Goal: Task Accomplishment & Management: Manage account settings

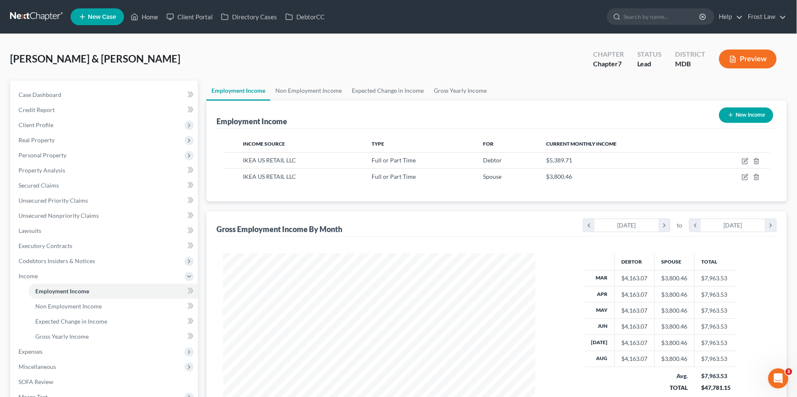
scroll to position [155, 329]
click at [147, 16] on link "Home" at bounding box center [144, 16] width 36 height 15
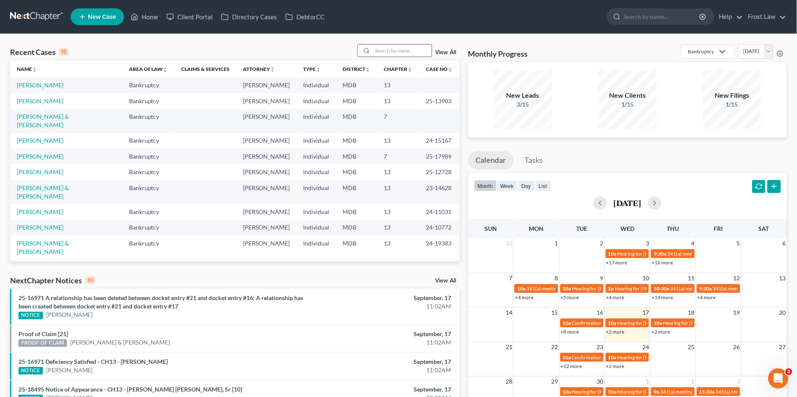
click at [391, 49] on input "search" at bounding box center [402, 51] width 59 height 12
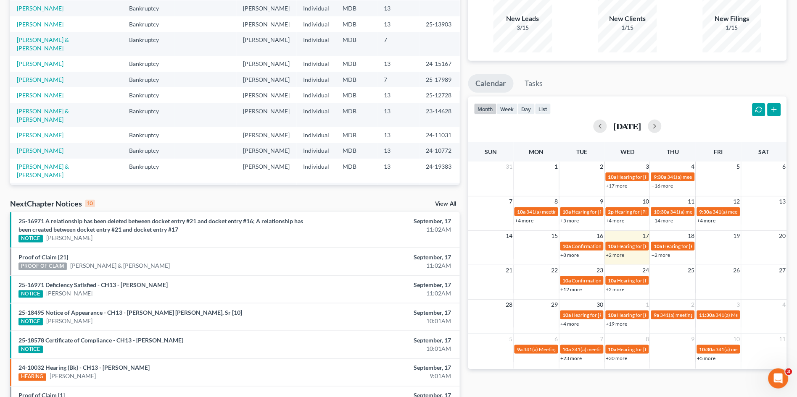
scroll to position [93, 0]
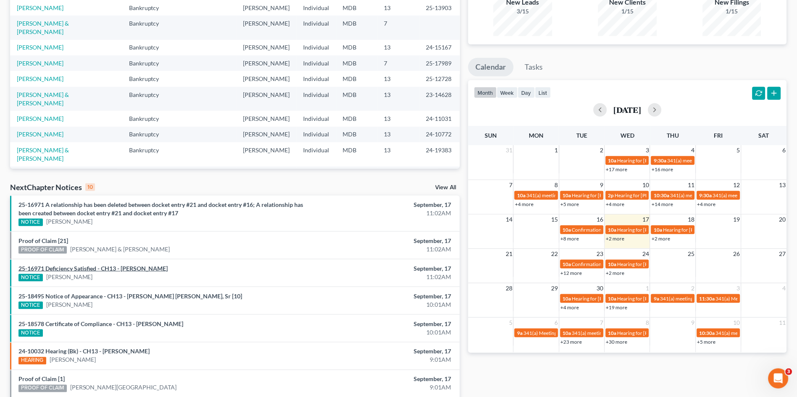
click at [133, 271] on link "25-16971 Deficiency Satisfied - CH13 - Margaret Lusko" at bounding box center [92, 268] width 149 height 7
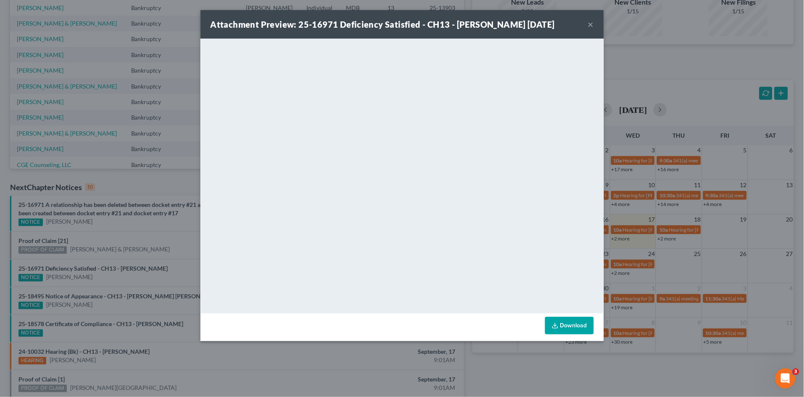
click at [591, 26] on button "×" at bounding box center [591, 24] width 6 height 10
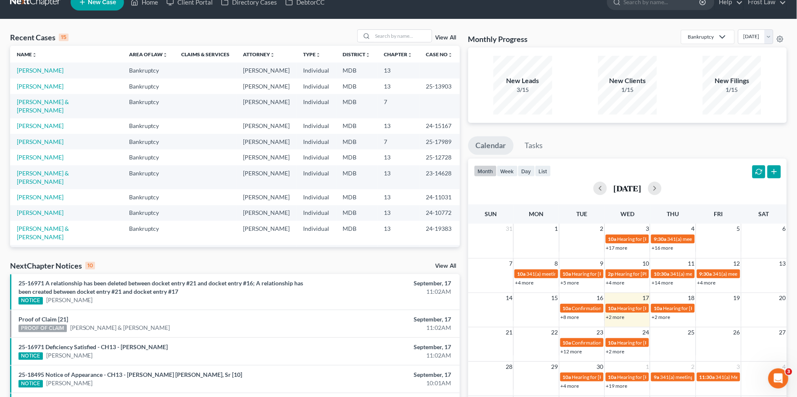
scroll to position [0, 0]
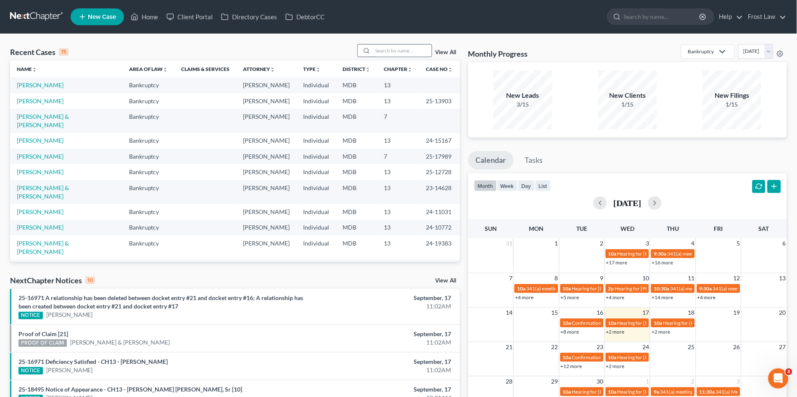
click at [391, 48] on input "search" at bounding box center [402, 51] width 59 height 12
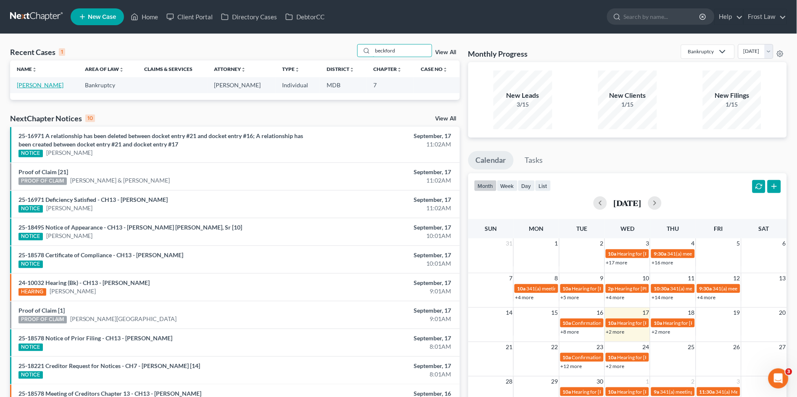
type input "beckford"
click at [32, 87] on link "Beckford, Jody Ann" at bounding box center [40, 85] width 47 height 7
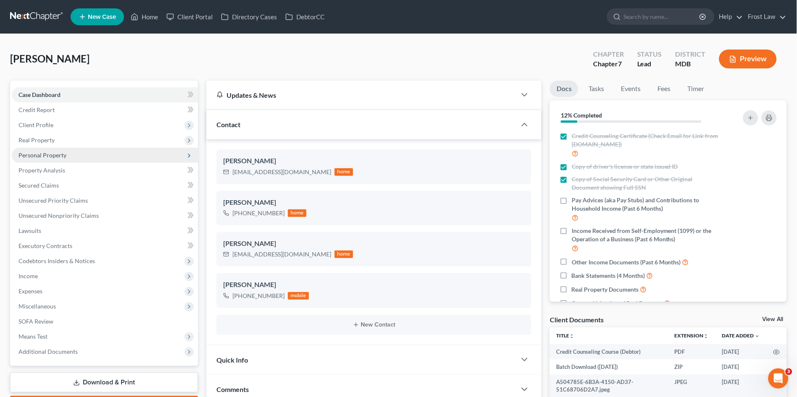
click at [39, 153] on span "Personal Property" at bounding box center [42, 155] width 48 height 7
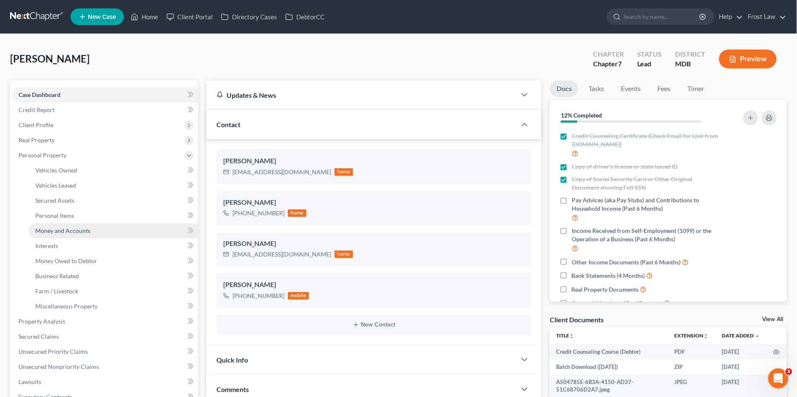
click at [73, 236] on link "Money and Accounts" at bounding box center [113, 231] width 169 height 15
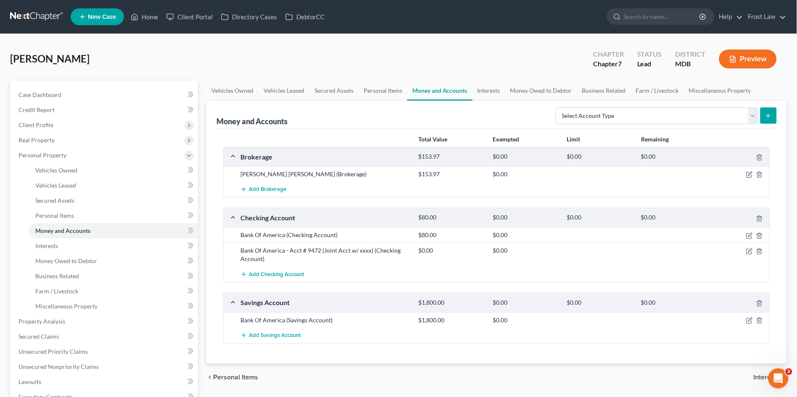
click at [355, 248] on div "Bank Of America - Acct # 9472 (Joint Acct w/ xxxx) (Checking Account)" at bounding box center [325, 255] width 178 height 17
drag, startPoint x: 749, startPoint y: 251, endPoint x: 760, endPoint y: 250, distance: 11.4
click at [749, 251] on icon "button" at bounding box center [749, 251] width 7 height 7
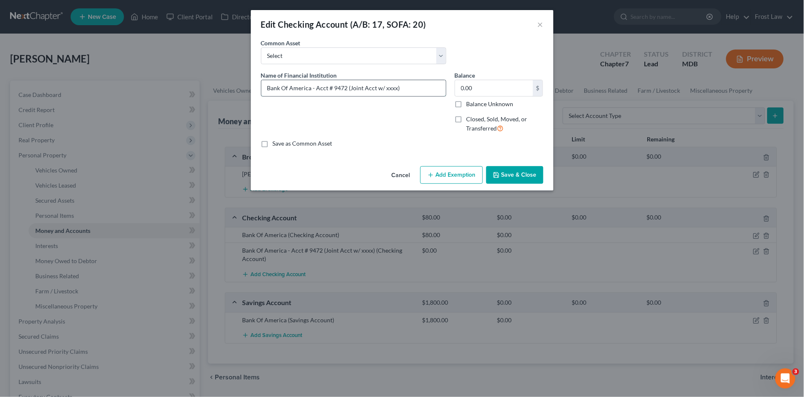
click at [393, 89] on input "Bank Of America - Acct # 9472 (Joint Acct w/ xxxx)" at bounding box center [353, 88] width 184 height 16
type input "Bank Of America - Acct # 9472 (Joint Acct w/ Jennifer)"
click at [520, 181] on button "Save & Close" at bounding box center [514, 175] width 57 height 18
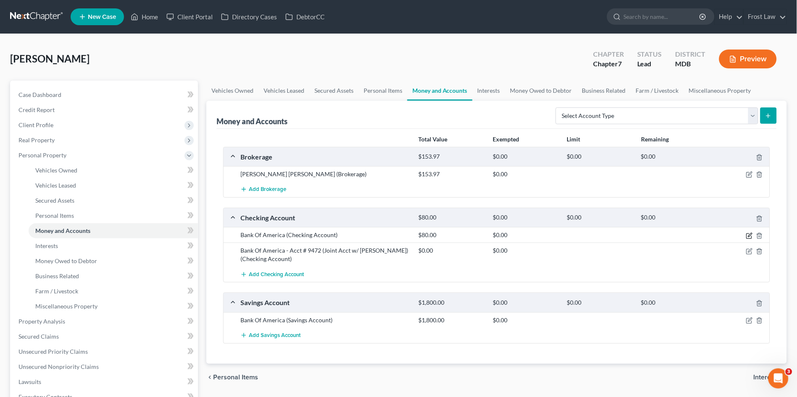
click at [750, 235] on icon "button" at bounding box center [749, 236] width 7 height 7
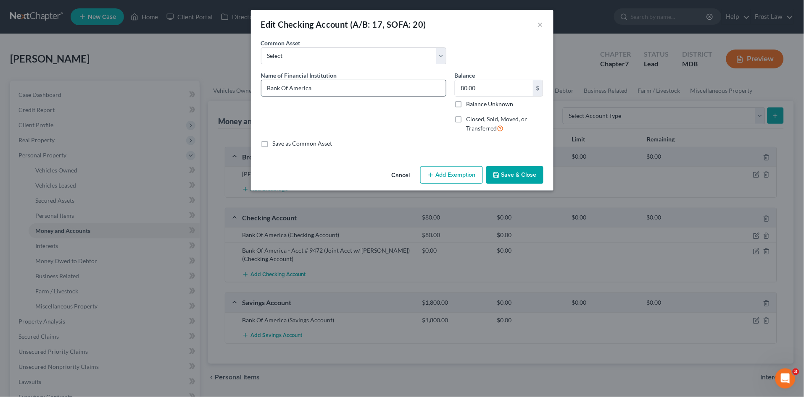
click at [327, 89] on input "Bank Of America" at bounding box center [353, 88] width 184 height 16
click at [368, 87] on input "Bank Of America - Acct#6081 (Business)" at bounding box center [353, 88] width 184 height 16
type input "Bank Of America - Acct#6081 (Business Acct)"
type input "Bank Of America - Acct#6081 (Business Acct)0"
click at [507, 175] on button "Save & Close" at bounding box center [514, 175] width 57 height 18
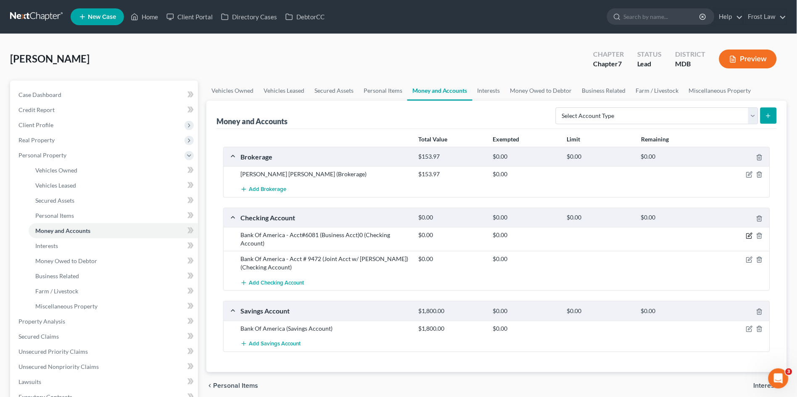
click at [750, 235] on icon "button" at bounding box center [749, 236] width 7 height 7
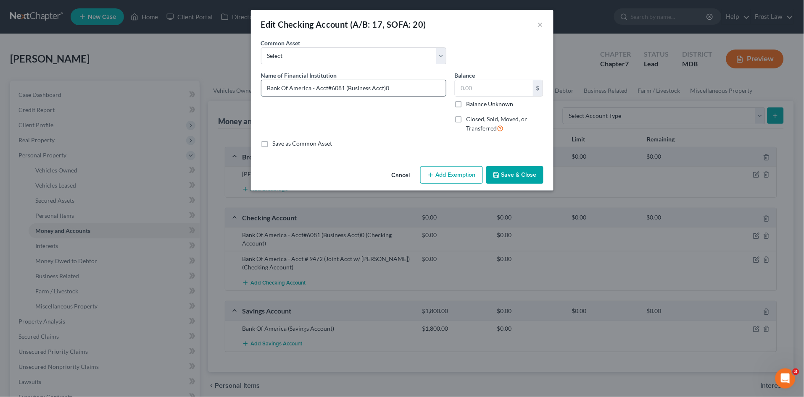
click at [390, 86] on input "Bank Of America - Acct#6081 (Business Acct)0" at bounding box center [353, 88] width 184 height 16
type input "Bank Of America - Acct#6081 (Business Acct)"
click at [517, 172] on button "Save & Close" at bounding box center [514, 175] width 57 height 18
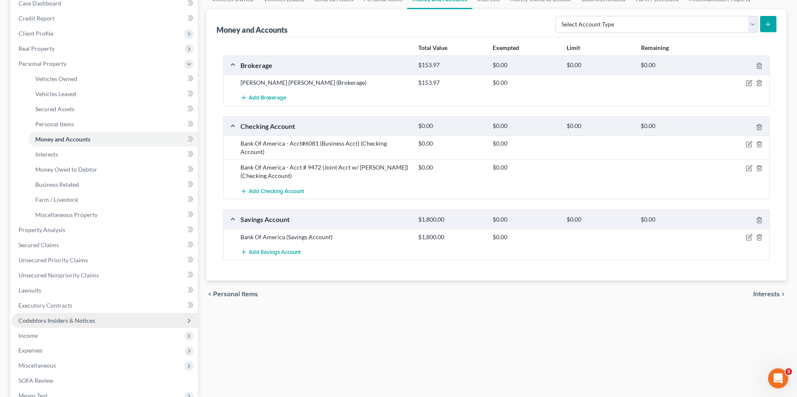
scroll to position [93, 0]
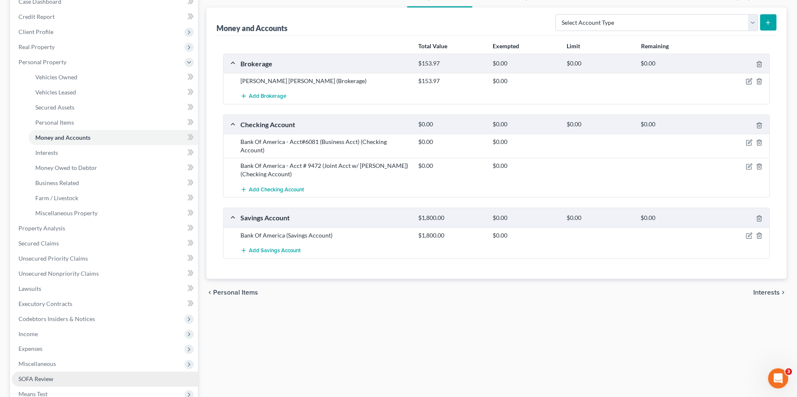
click at [87, 379] on link "SOFA Review" at bounding box center [105, 379] width 186 height 15
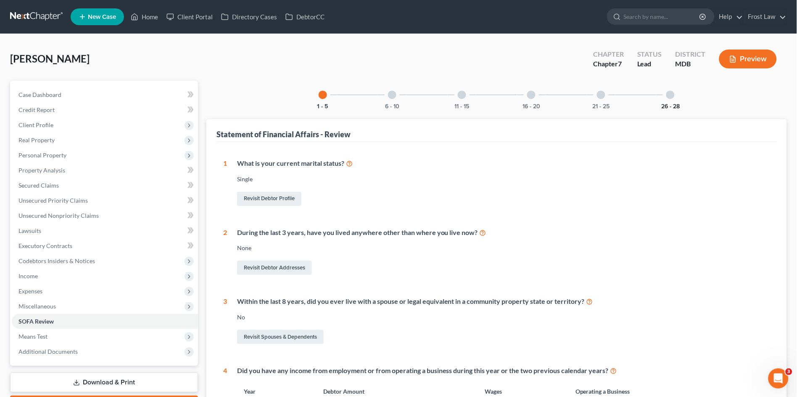
drag, startPoint x: 671, startPoint y: 101, endPoint x: 670, endPoint y: 106, distance: 5.2
click at [671, 101] on div "26 - 28" at bounding box center [670, 95] width 29 height 29
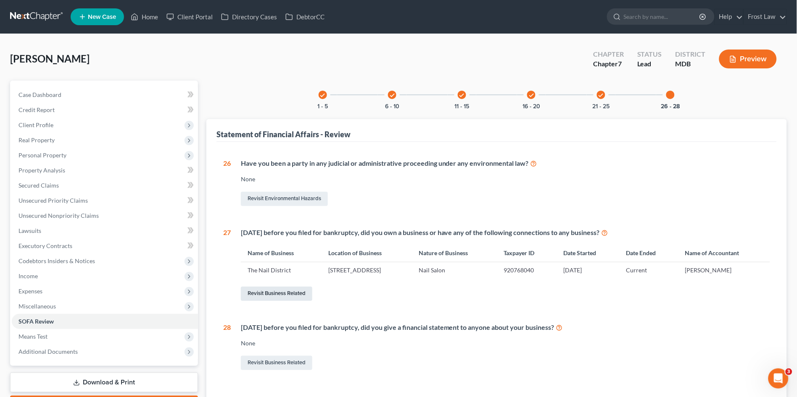
click at [279, 295] on link "Revisit Business Related" at bounding box center [276, 294] width 71 height 14
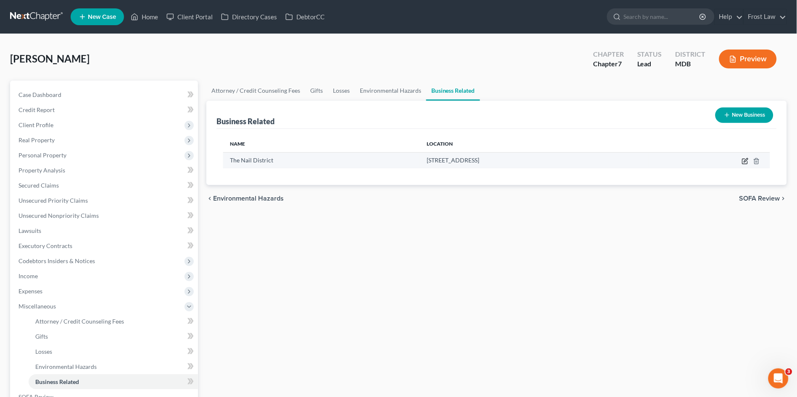
click at [745, 160] on icon "button" at bounding box center [745, 161] width 7 height 7
select select "sole_proprietor"
select select "21"
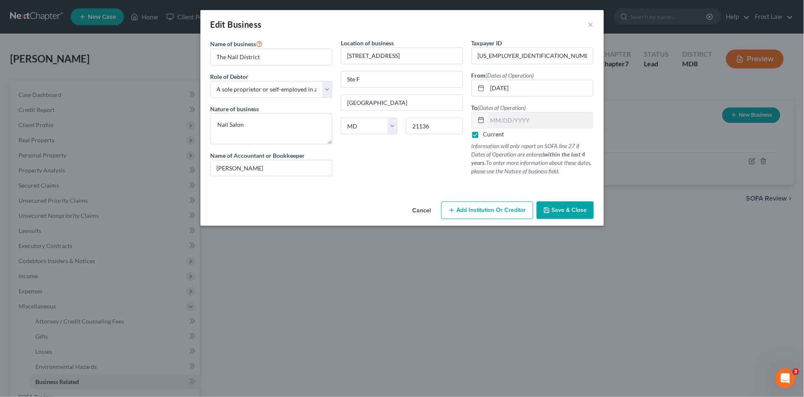
click at [569, 209] on span "Save & Close" at bounding box center [569, 210] width 35 height 7
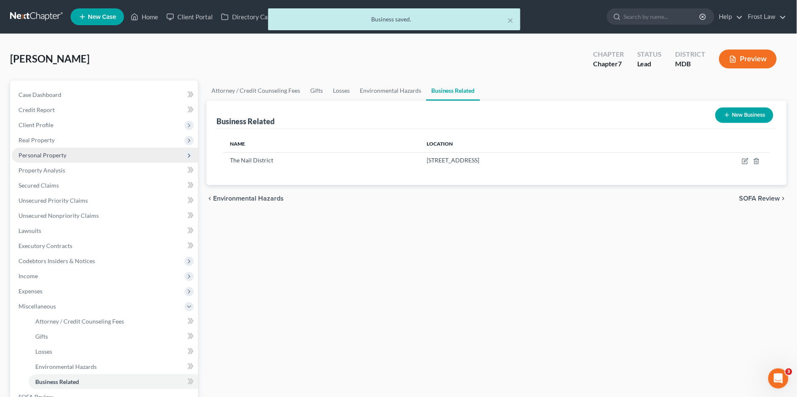
click at [57, 155] on span "Personal Property" at bounding box center [42, 155] width 48 height 7
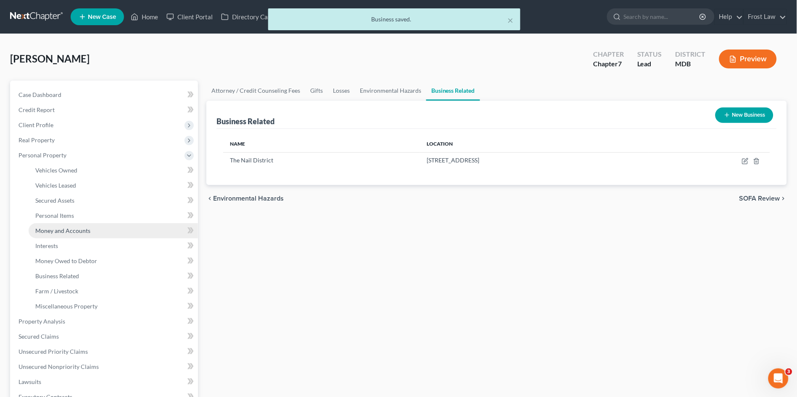
click at [69, 229] on span "Money and Accounts" at bounding box center [62, 230] width 55 height 7
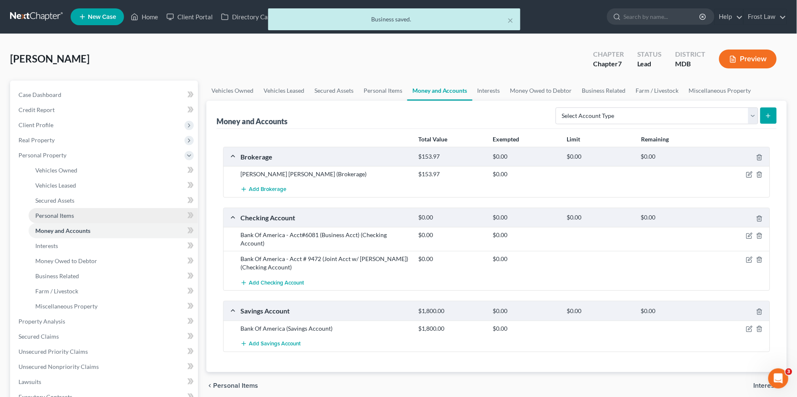
click at [71, 215] on span "Personal Items" at bounding box center [54, 215] width 39 height 7
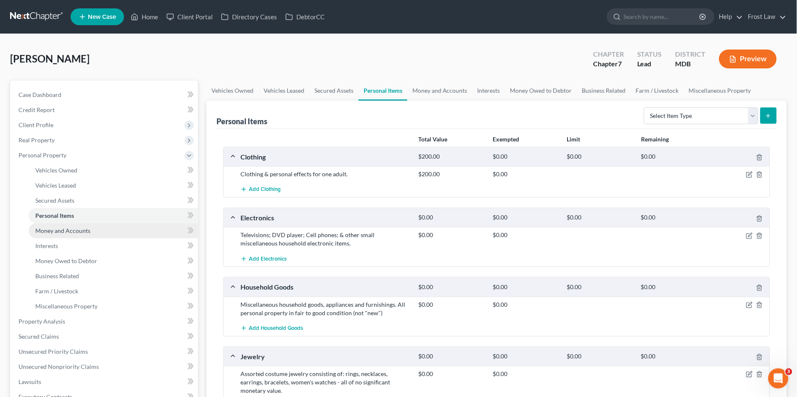
click at [97, 228] on link "Money and Accounts" at bounding box center [113, 231] width 169 height 15
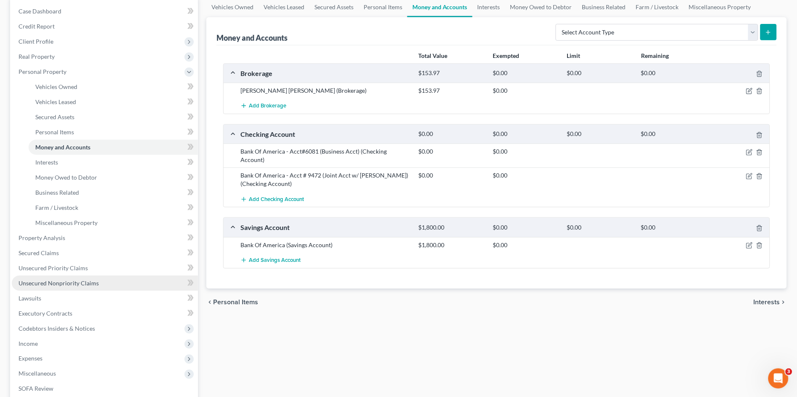
scroll to position [93, 0]
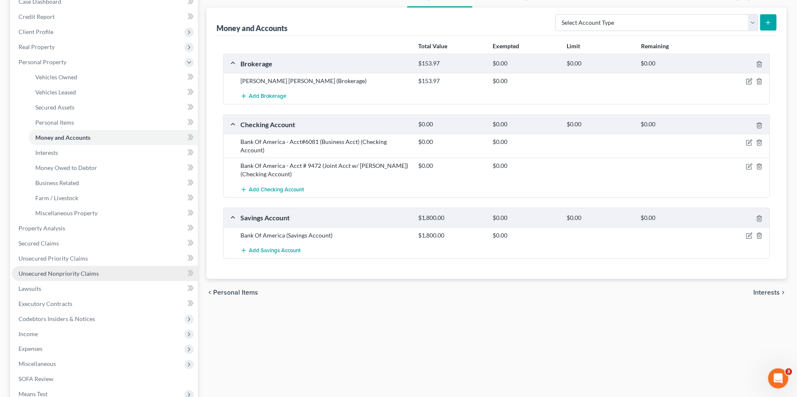
click at [76, 273] on span "Unsecured Nonpriority Claims" at bounding box center [58, 273] width 80 height 7
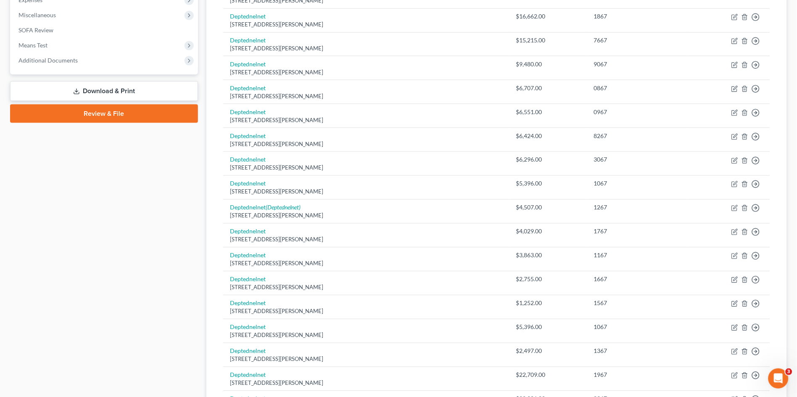
scroll to position [572, 0]
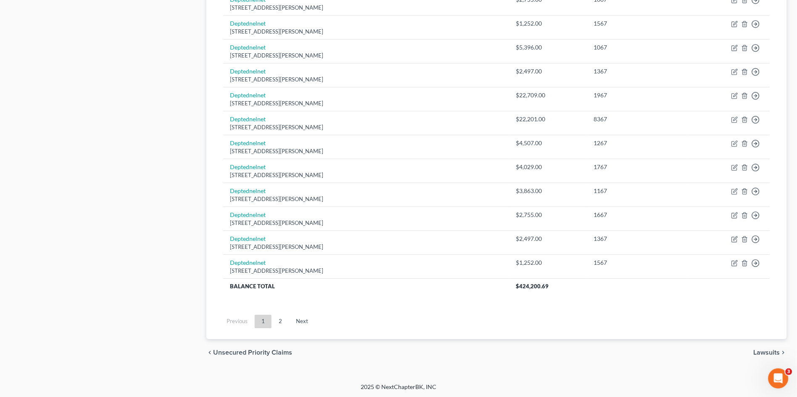
click at [277, 321] on link "2" at bounding box center [280, 321] width 17 height 13
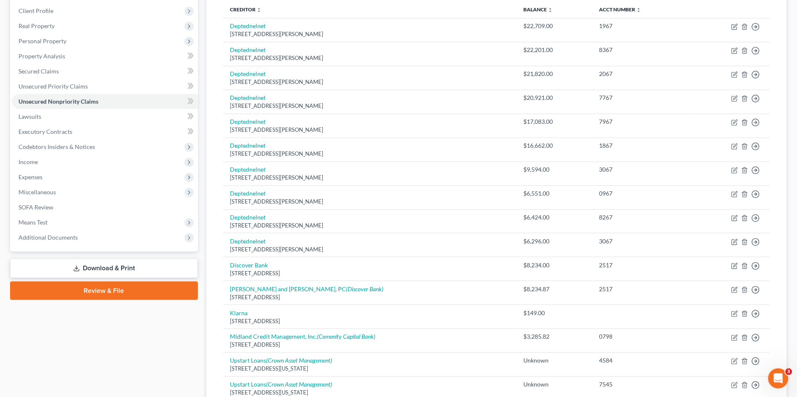
scroll to position [0, 0]
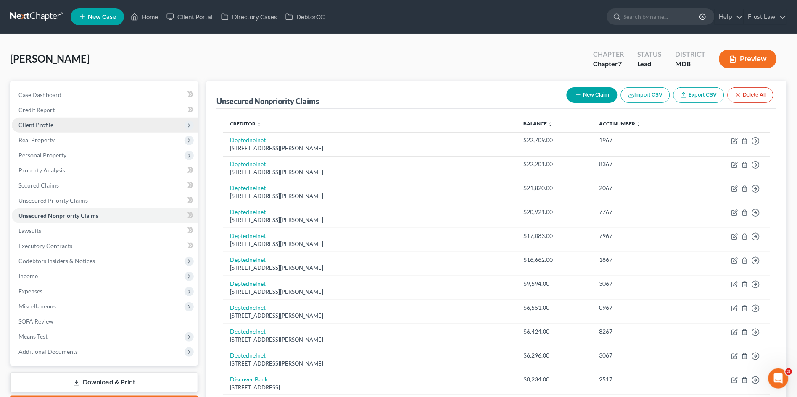
click at [52, 127] on span "Client Profile" at bounding box center [35, 124] width 35 height 7
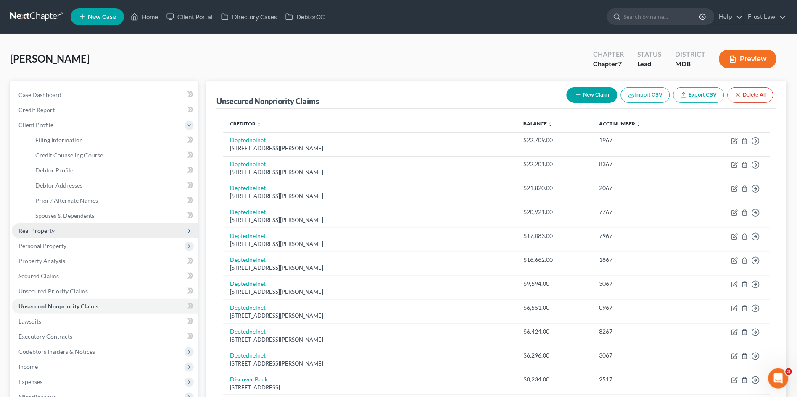
click at [56, 229] on span "Real Property" at bounding box center [105, 231] width 186 height 15
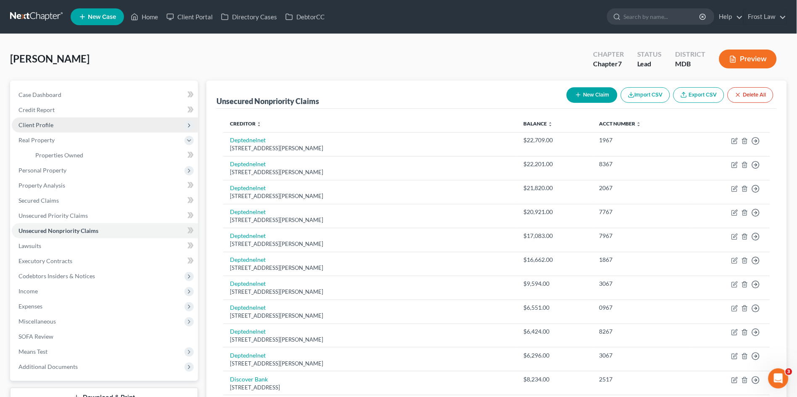
click at [39, 126] on span "Client Profile" at bounding box center [35, 124] width 35 height 7
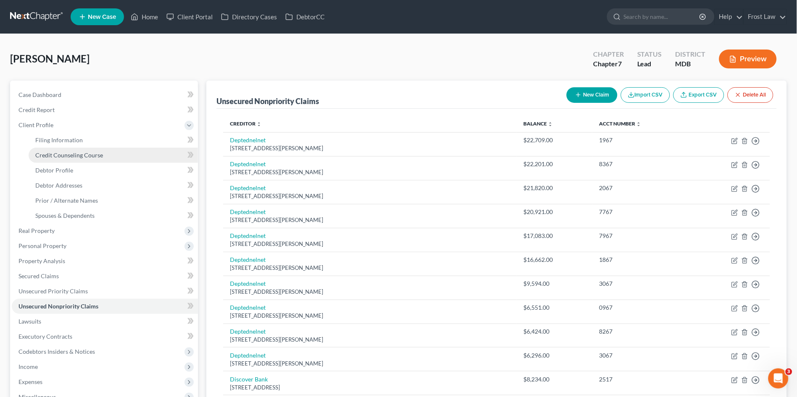
click at [51, 155] on span "Credit Counseling Course" at bounding box center [69, 155] width 68 height 7
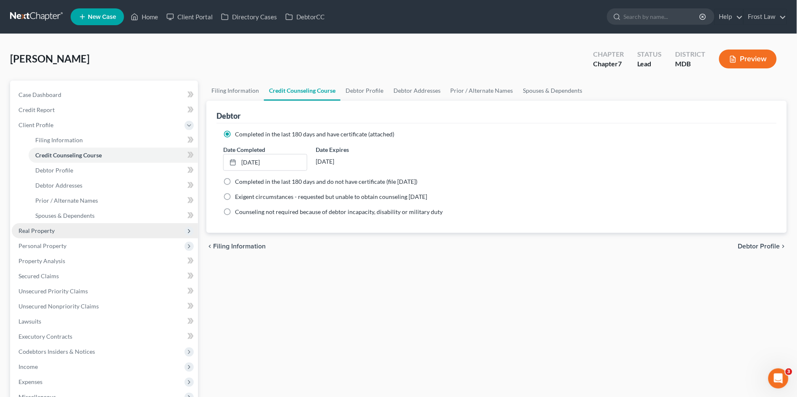
click at [55, 232] on span "Real Property" at bounding box center [105, 231] width 186 height 15
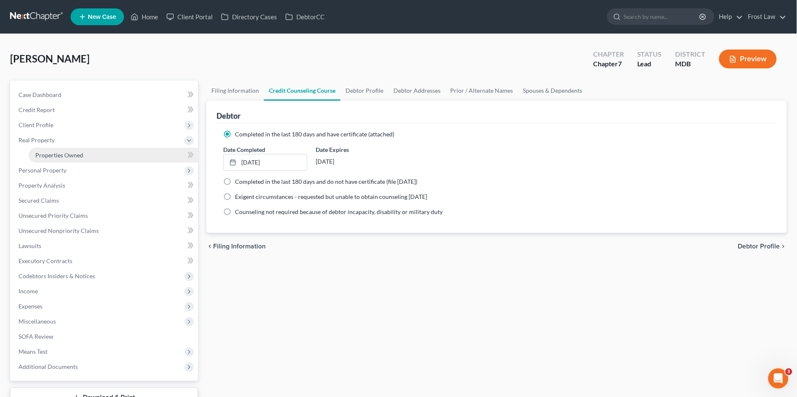
click at [46, 156] on span "Properties Owned" at bounding box center [59, 155] width 48 height 7
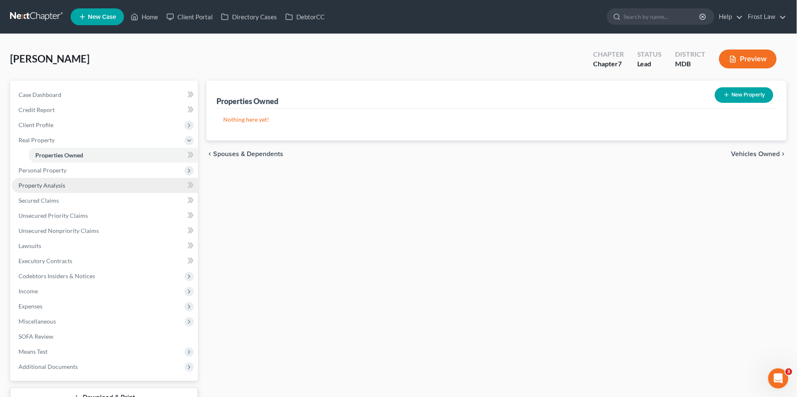
click at [52, 184] on span "Property Analysis" at bounding box center [41, 185] width 47 height 7
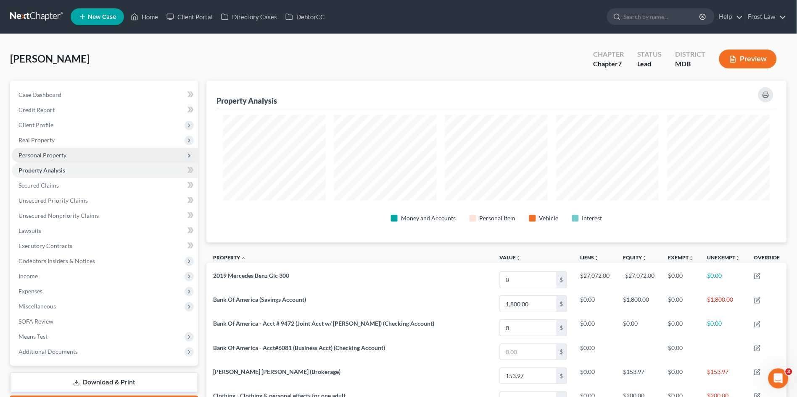
scroll to position [162, 581]
click at [53, 155] on span "Personal Property" at bounding box center [42, 155] width 48 height 7
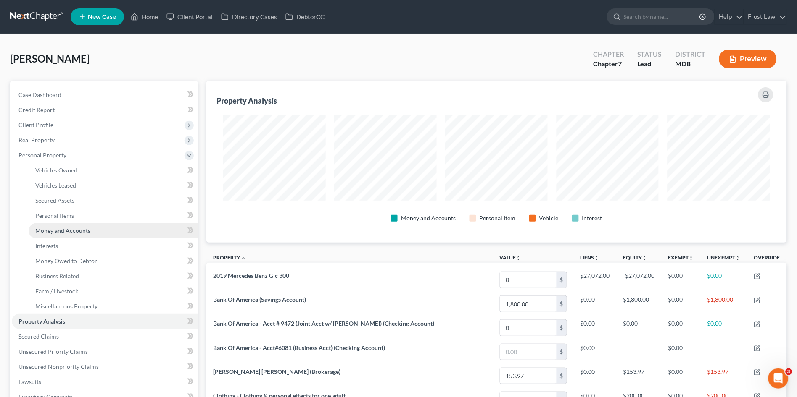
click at [77, 231] on span "Money and Accounts" at bounding box center [62, 230] width 55 height 7
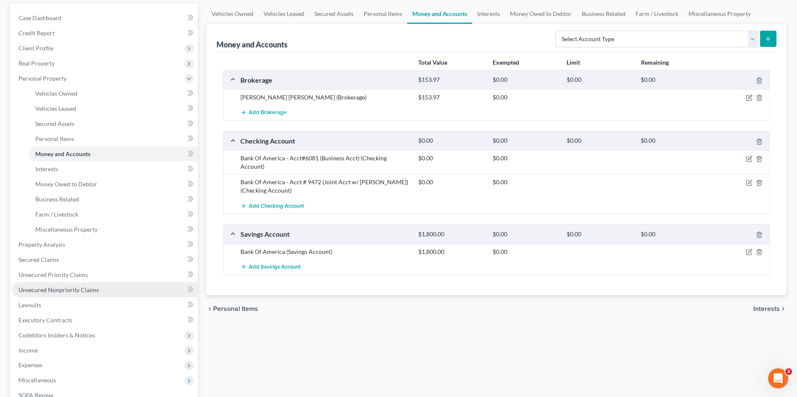
scroll to position [140, 0]
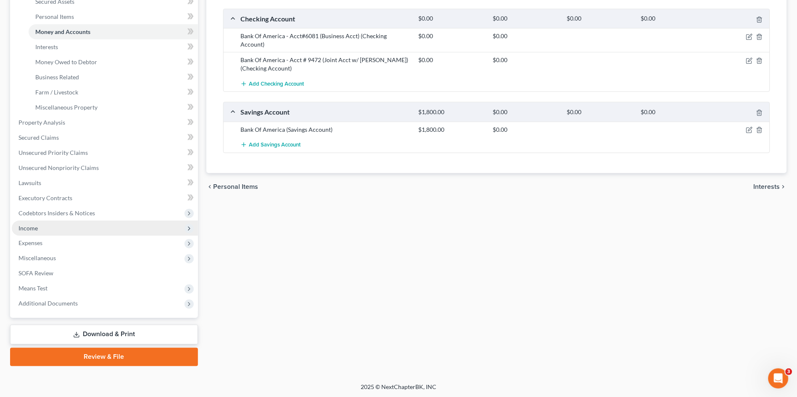
click at [37, 225] on span "Income" at bounding box center [27, 228] width 19 height 7
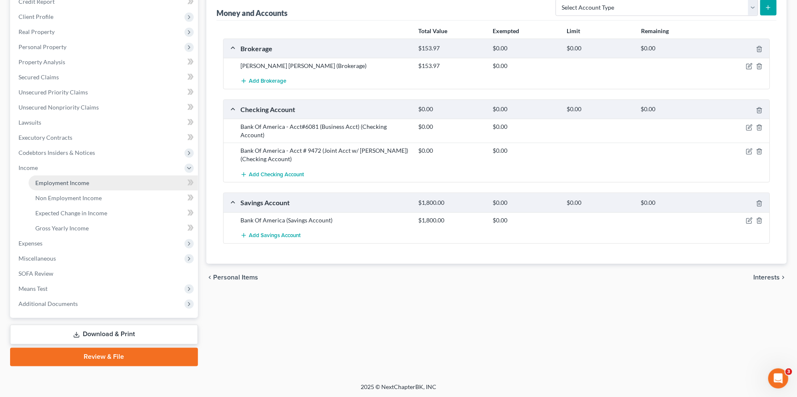
click at [61, 179] on span "Employment Income" at bounding box center [62, 182] width 54 height 7
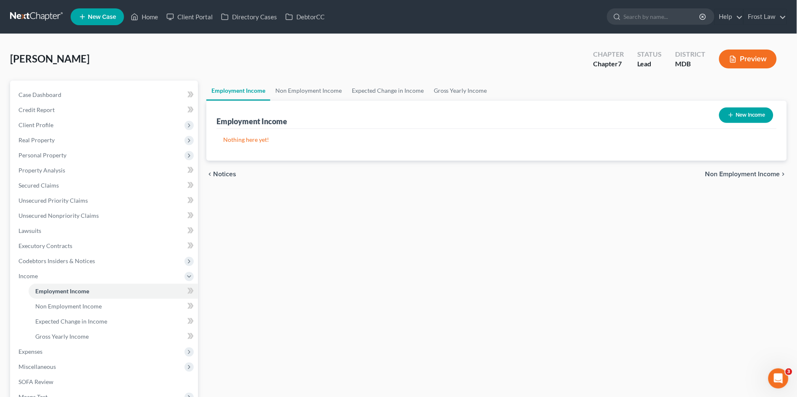
click at [747, 111] on button "New Income" at bounding box center [746, 116] width 54 height 16
select select "0"
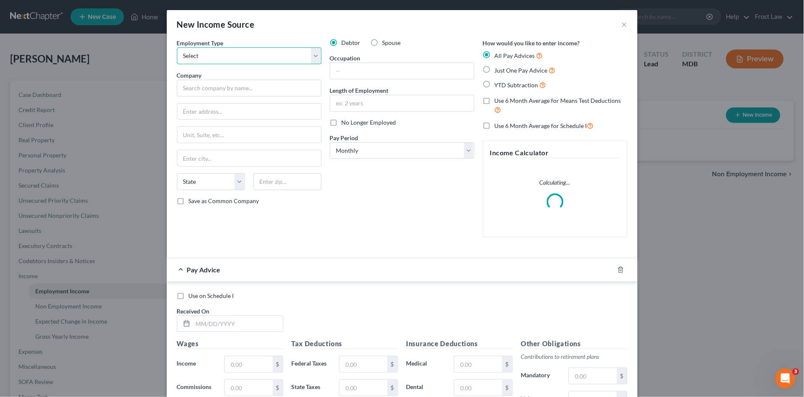
click at [231, 54] on select "Select Full or Part Time Employment Self Employment" at bounding box center [249, 55] width 145 height 17
select select "1"
click at [177, 47] on select "Select Full or Part Time Employment Self Employment" at bounding box center [249, 55] width 145 height 17
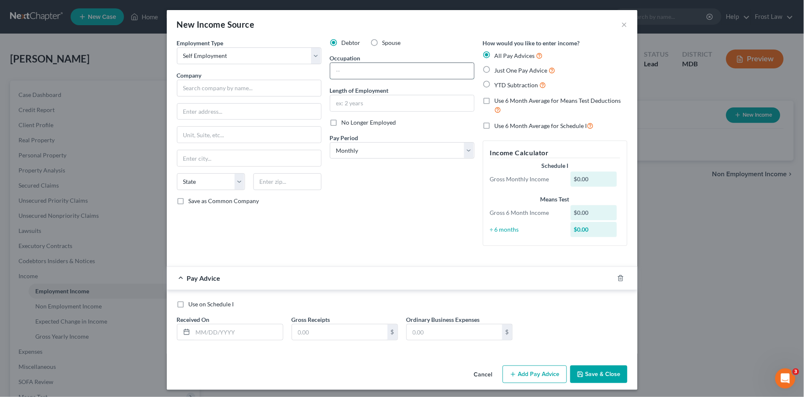
click at [341, 71] on input "text" at bounding box center [402, 71] width 144 height 16
type input "n"
type input "Nail Salon Owner"
click at [207, 333] on input "text" at bounding box center [238, 333] width 90 height 16
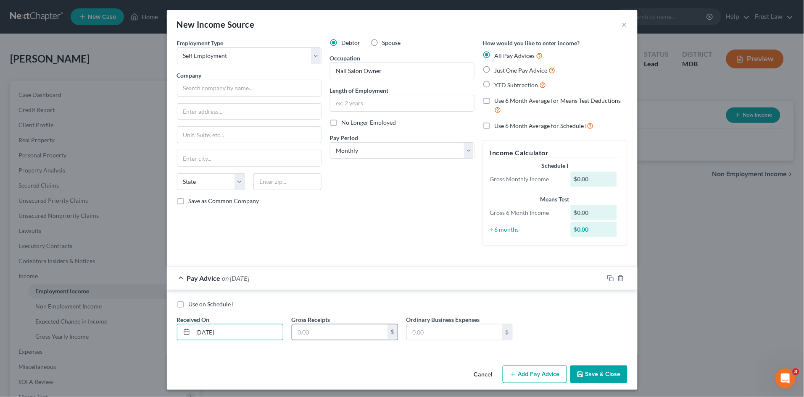
type input "03/30/2025"
click at [329, 334] on input "text" at bounding box center [339, 333] width 95 height 16
type input "817.00"
click at [440, 332] on input "text" at bounding box center [454, 333] width 95 height 16
type input "5,059.00"
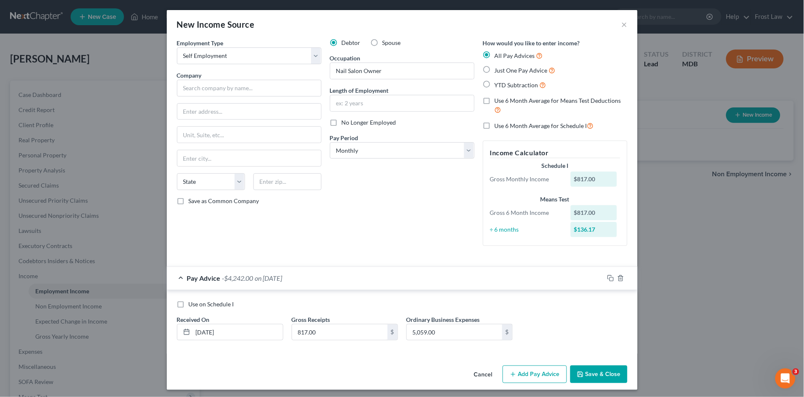
click at [524, 374] on button "Add Pay Advice" at bounding box center [534, 375] width 64 height 18
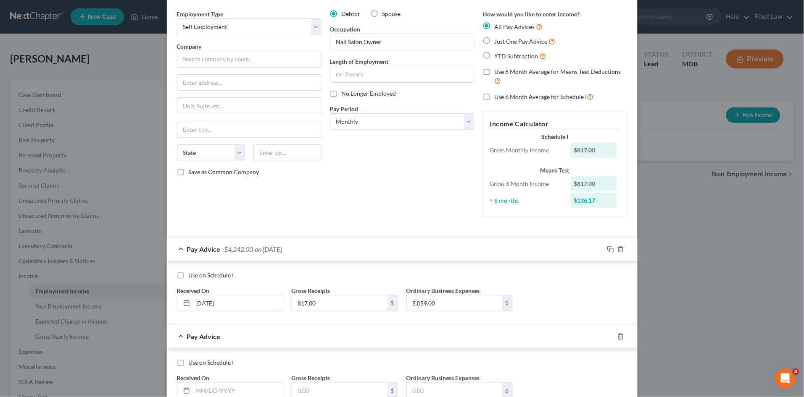
scroll to position [89, 0]
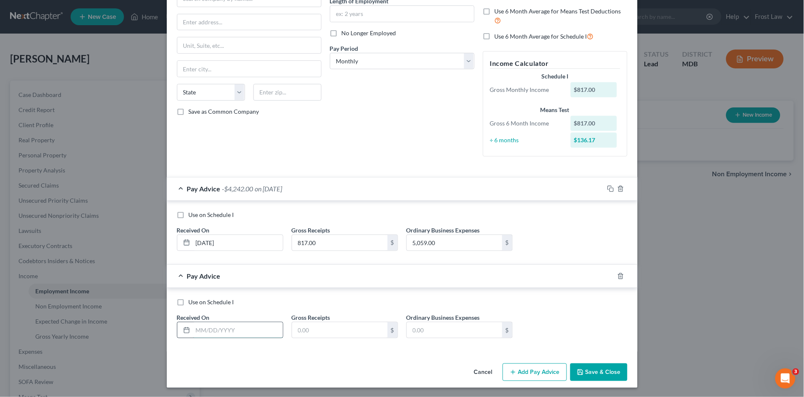
click at [254, 328] on input "text" at bounding box center [238, 331] width 90 height 16
type input "04/30/2025"
click at [204, 243] on input "03/30/2025" at bounding box center [238, 243] width 90 height 16
type input "03/31/2025"
click at [316, 330] on input "text" at bounding box center [339, 331] width 95 height 16
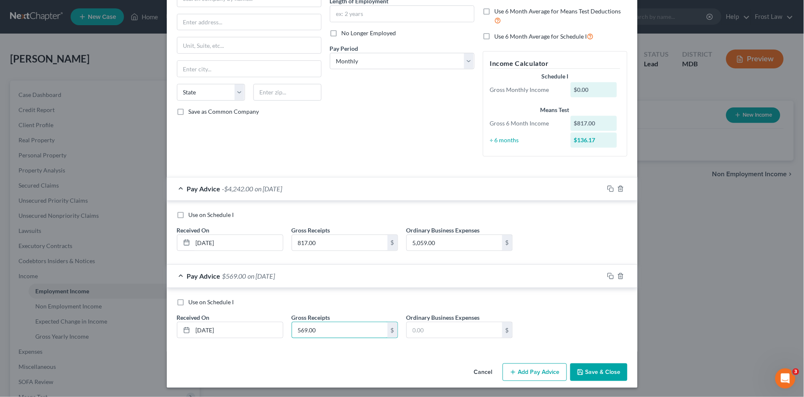
type input "569.00"
click at [352, 288] on div "Use on Schedule I Received On * 04/30/2025 Gross Receipts 569.00 $ Ordinary Bus…" at bounding box center [402, 320] width 471 height 64
click at [439, 326] on input "text" at bounding box center [454, 331] width 95 height 16
type input "3,058.00"
click at [522, 371] on button "Add Pay Advice" at bounding box center [534, 373] width 64 height 18
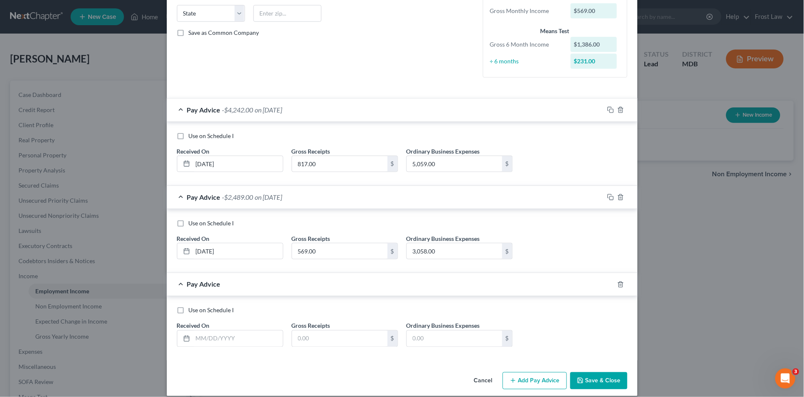
scroll to position [177, 0]
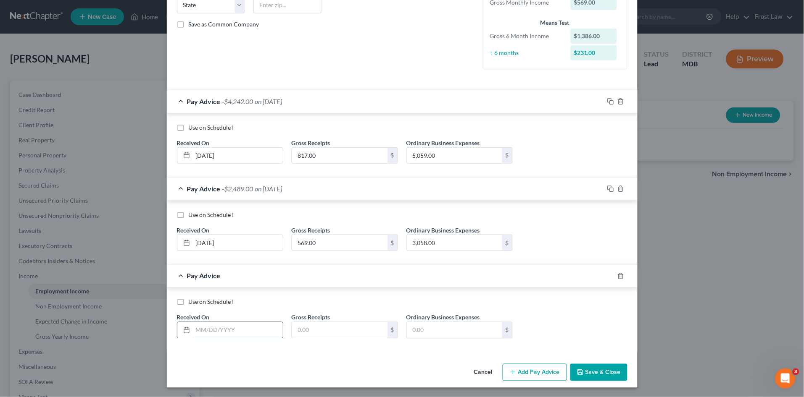
click at [199, 326] on input "text" at bounding box center [238, 331] width 90 height 16
type input "05/31/2025"
click at [311, 327] on input "text" at bounding box center [339, 331] width 95 height 16
type input "1,479.50"
click at [416, 329] on input "text" at bounding box center [454, 331] width 95 height 16
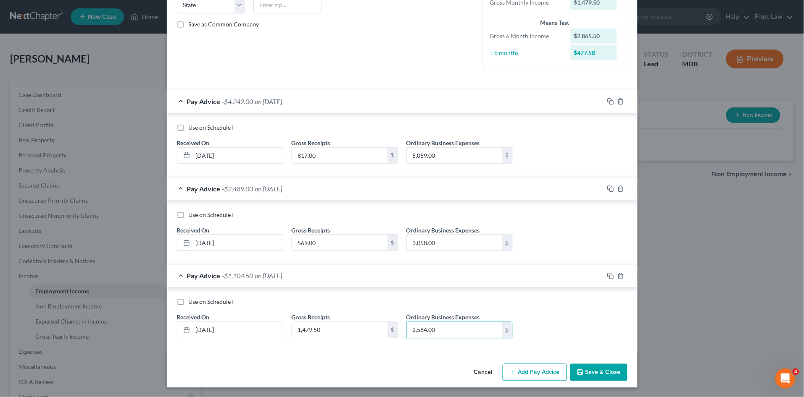
type input "2,584.00"
click at [529, 321] on div "Use on Schedule I Received On * 05/31/2025 Gross Receipts 1,479.50 $ Ordinary B…" at bounding box center [402, 321] width 459 height 47
click at [510, 374] on icon "button" at bounding box center [513, 372] width 7 height 7
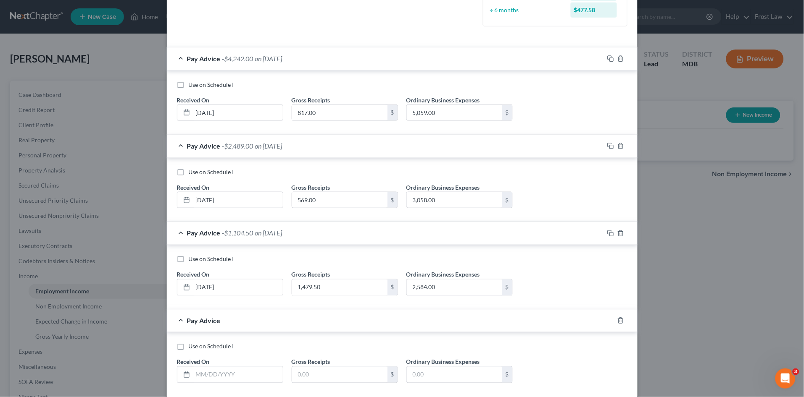
scroll to position [264, 0]
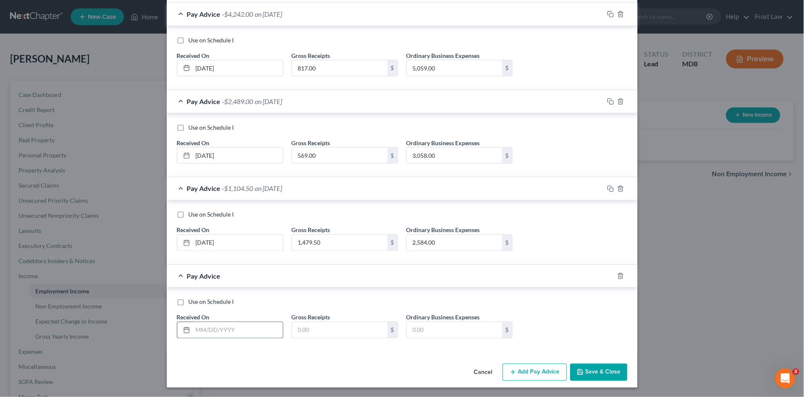
click at [213, 327] on input "text" at bounding box center [238, 331] width 90 height 16
type input "06/30/2025"
click at [308, 329] on input "text" at bounding box center [339, 331] width 95 height 16
type input "730.00"
click at [420, 331] on input "text" at bounding box center [454, 331] width 95 height 16
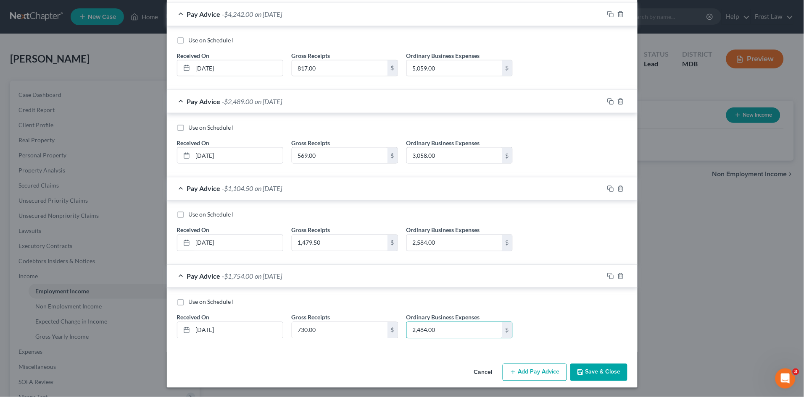
type input "2,484.00"
click at [533, 371] on button "Add Pay Advice" at bounding box center [534, 373] width 64 height 18
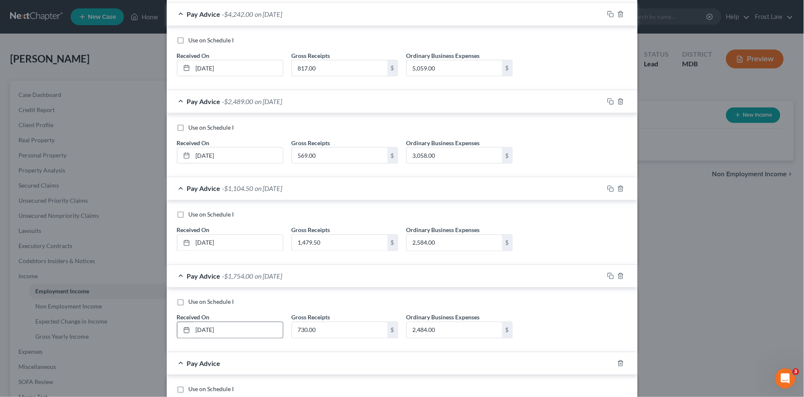
scroll to position [352, 0]
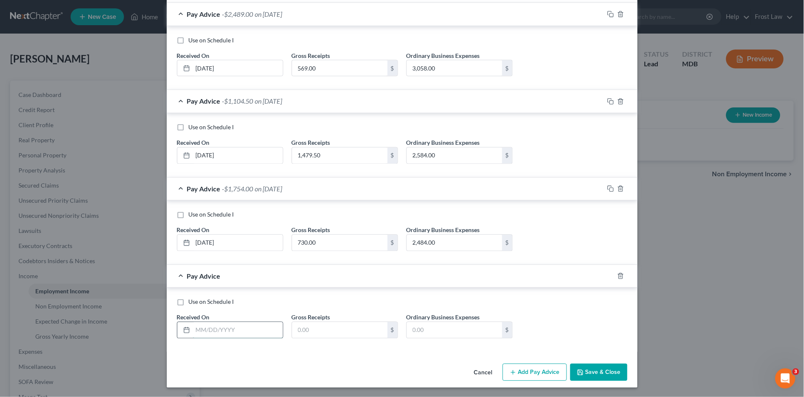
click at [222, 323] on input "text" at bounding box center [238, 331] width 90 height 16
type input "07/31/2025"
click at [299, 329] on input "text" at bounding box center [339, 331] width 95 height 16
type input "1,470.00"
click at [426, 325] on input "text" at bounding box center [454, 331] width 95 height 16
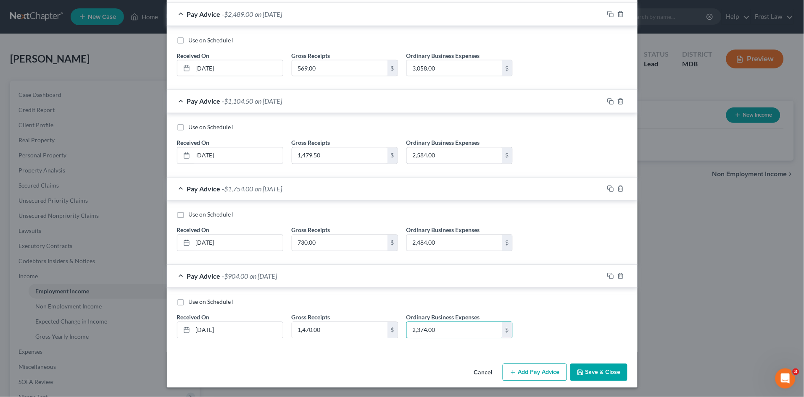
type input "2,374.00"
click at [527, 376] on button "Add Pay Advice" at bounding box center [534, 373] width 64 height 18
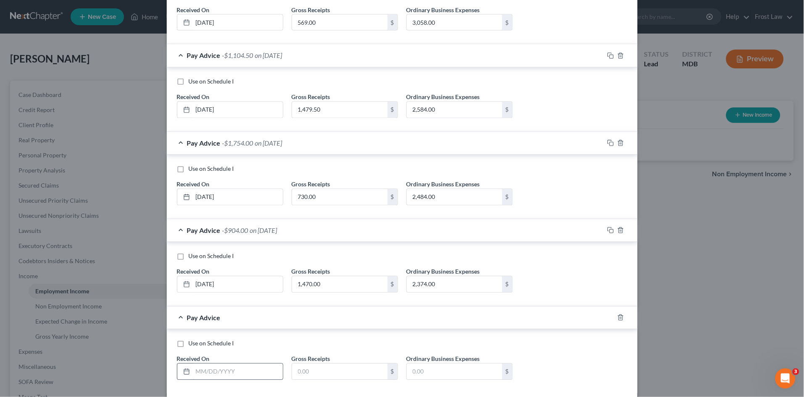
scroll to position [439, 0]
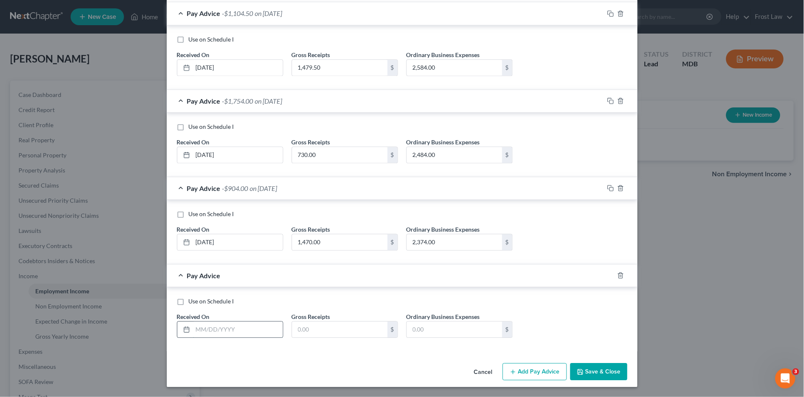
click at [218, 326] on input "text" at bounding box center [238, 330] width 90 height 16
type input "08/30/2025"
click at [320, 329] on input "text" at bounding box center [339, 330] width 95 height 16
type input "1,945.50"
click at [460, 328] on input "text" at bounding box center [454, 330] width 95 height 16
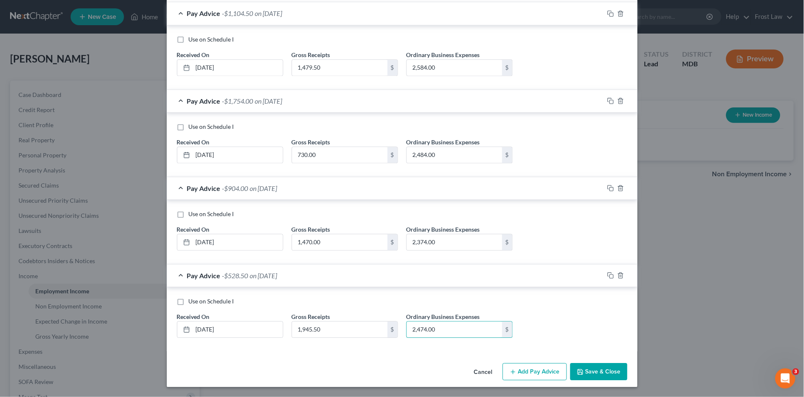
type input "2,474.00"
click at [595, 369] on button "Save & Close" at bounding box center [598, 373] width 57 height 18
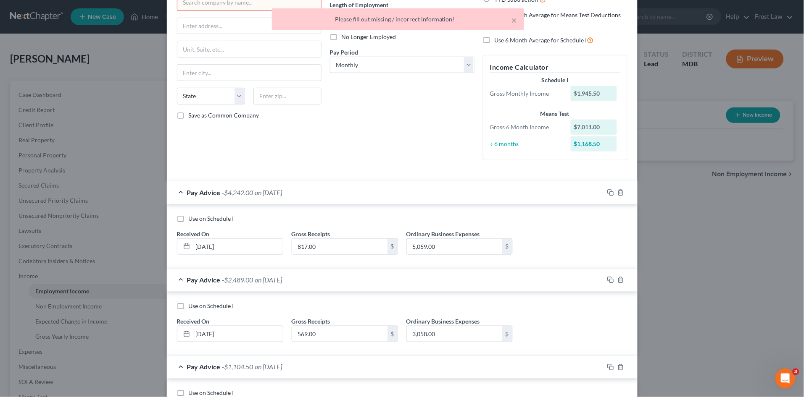
scroll to position [0, 0]
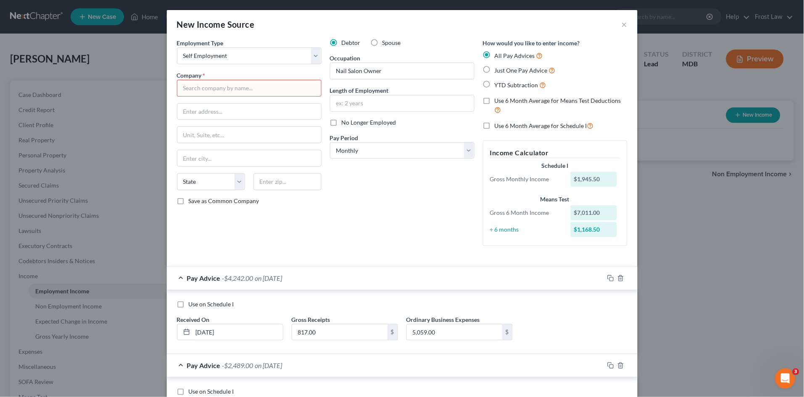
click at [214, 89] on input "text" at bounding box center [249, 88] width 145 height 17
paste input "THE NAIL DISTRICT L.L.C."
type input "THE NAIL DISTRICT L.L.C."
click at [218, 106] on input "text" at bounding box center [249, 112] width 144 height 16
paste input "8921 ALLENSWOOD RD"
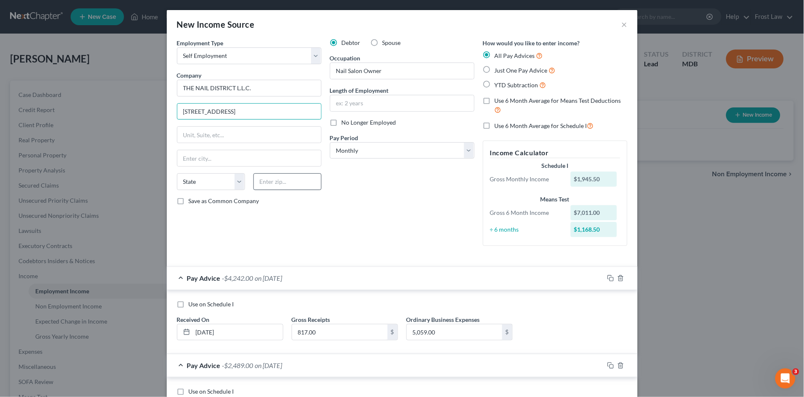
type input "8921 ALLENSWOOD RD"
click at [267, 178] on input "text" at bounding box center [287, 182] width 68 height 17
type input "21133"
type input "Randallstown"
select select "21"
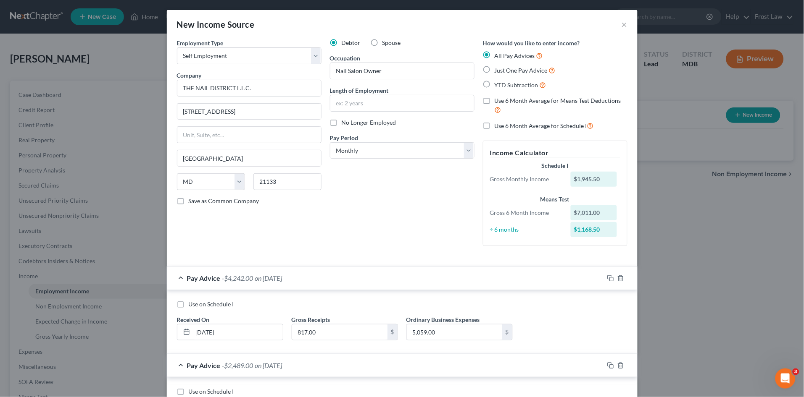
click at [376, 200] on div "Debtor Spouse Occupation Nail Salon Owner Length of Employment No Longer Employ…" at bounding box center [402, 146] width 153 height 214
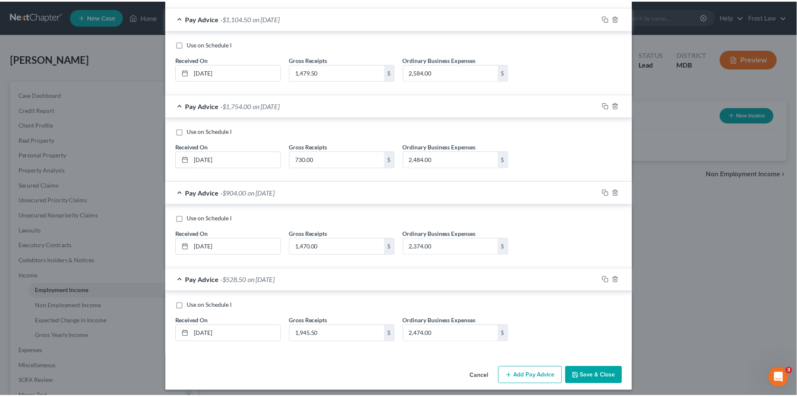
scroll to position [439, 0]
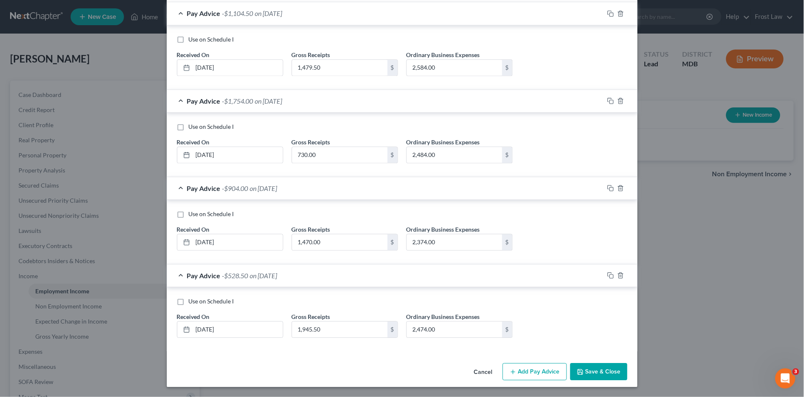
click at [602, 365] on button "Save & Close" at bounding box center [598, 373] width 57 height 18
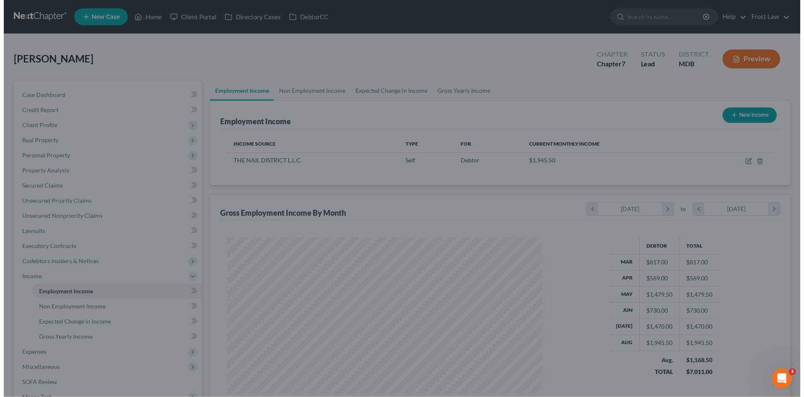
scroll to position [419979, 419806]
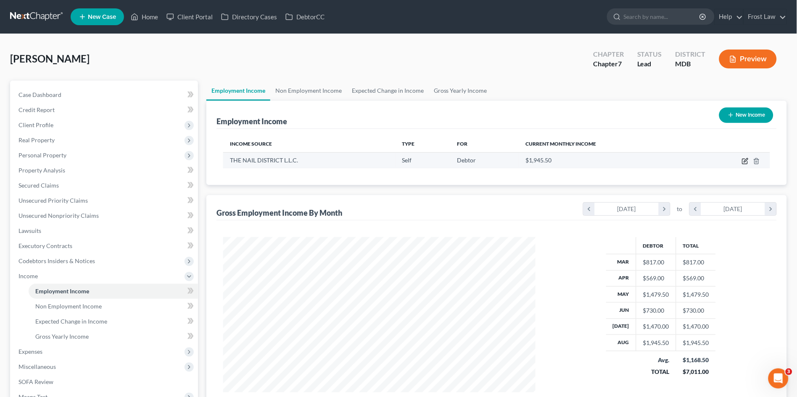
click at [746, 161] on icon "button" at bounding box center [745, 161] width 7 height 7
select select "1"
select select "21"
select select "0"
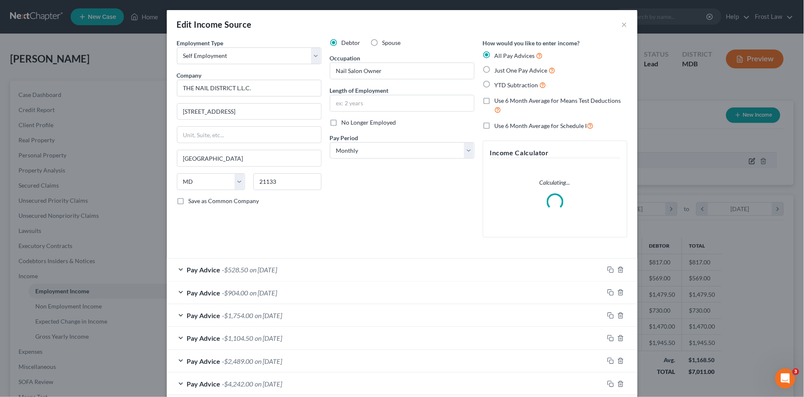
scroll to position [156, 332]
drag, startPoint x: 486, startPoint y: 101, endPoint x: 484, endPoint y: 124, distance: 22.4
click at [494, 101] on label "Use 6 Month Average for Means Test Deductions" at bounding box center [560, 106] width 133 height 18
click at [498, 101] on input "Use 6 Month Average for Means Test Deductions" at bounding box center [500, 99] width 5 height 5
checkbox input "true"
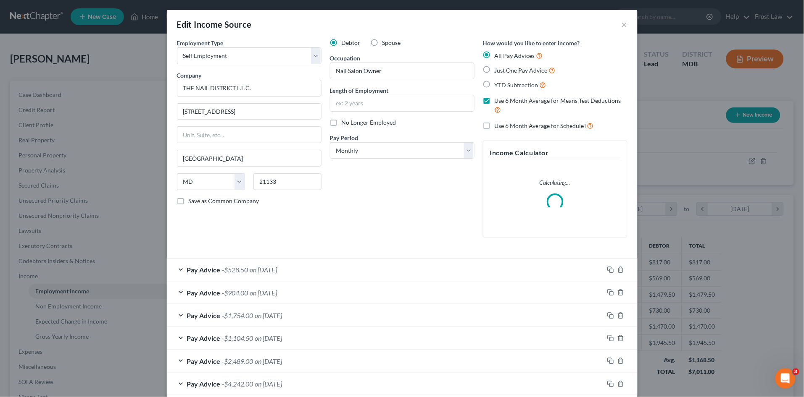
click at [494, 124] on label "Use 6 Month Average for Schedule I" at bounding box center [543, 126] width 99 height 10
click at [498, 124] on input "Use 6 Month Average for Schedule I" at bounding box center [500, 123] width 5 height 5
checkbox input "true"
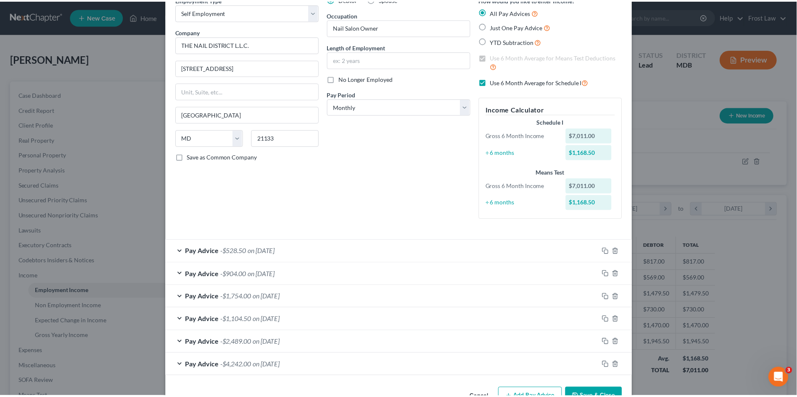
scroll to position [69, 0]
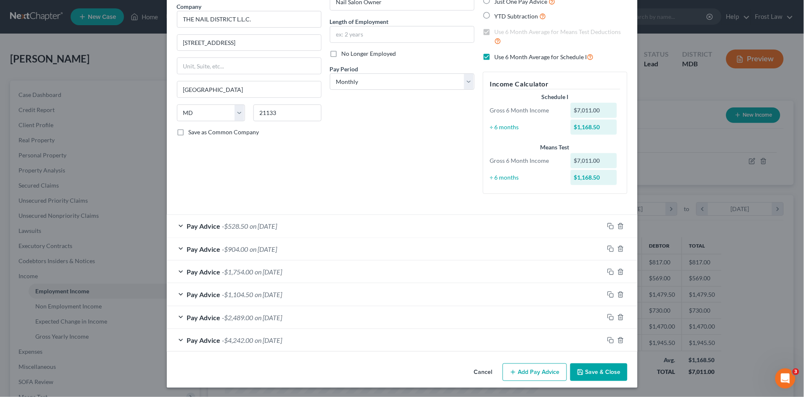
click at [600, 376] on button "Save & Close" at bounding box center [598, 373] width 57 height 18
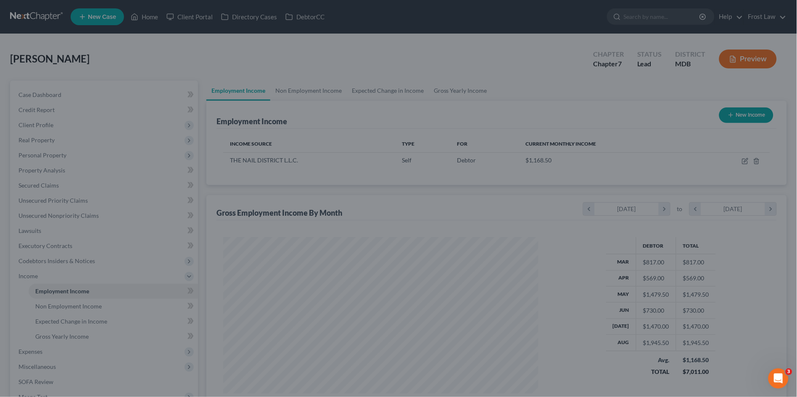
scroll to position [419979, 419806]
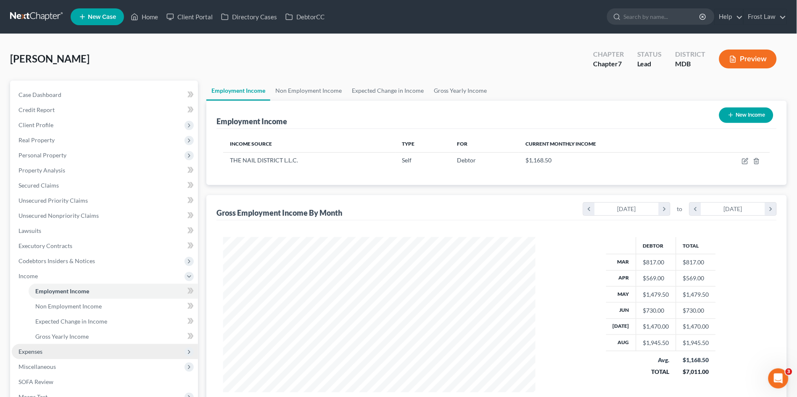
drag, startPoint x: 31, startPoint y: 353, endPoint x: 66, endPoint y: 357, distance: 35.9
click at [31, 353] on span "Expenses" at bounding box center [30, 351] width 24 height 7
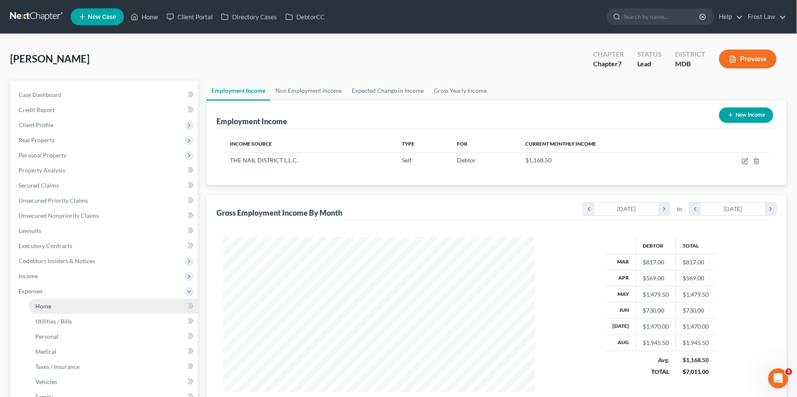
click at [47, 303] on span "Home" at bounding box center [43, 306] width 16 height 7
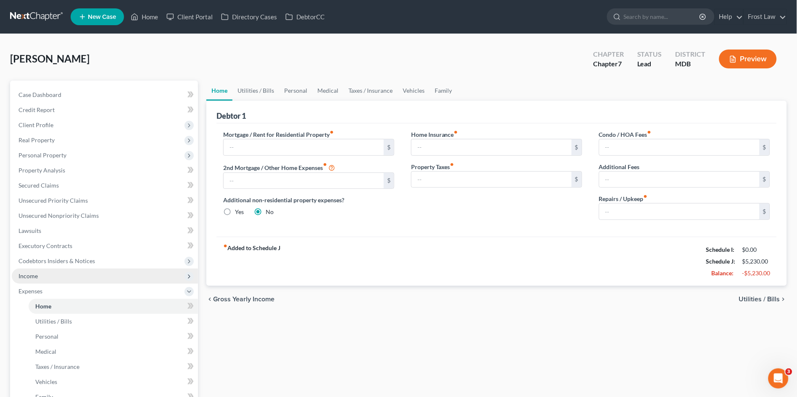
click at [37, 276] on span "Income" at bounding box center [27, 276] width 19 height 7
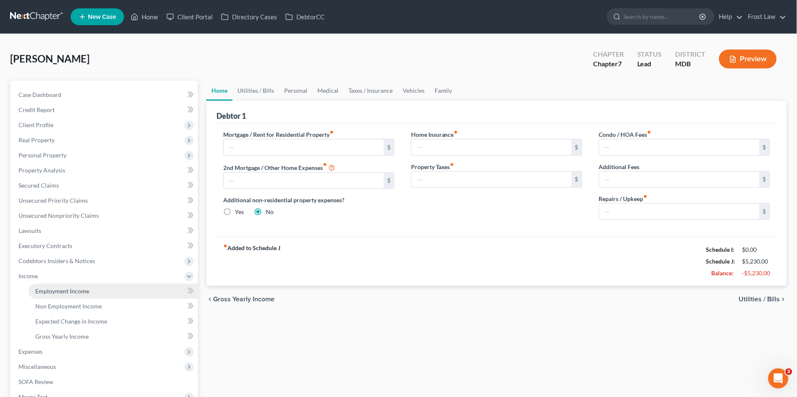
click at [44, 292] on span "Employment Income" at bounding box center [62, 291] width 54 height 7
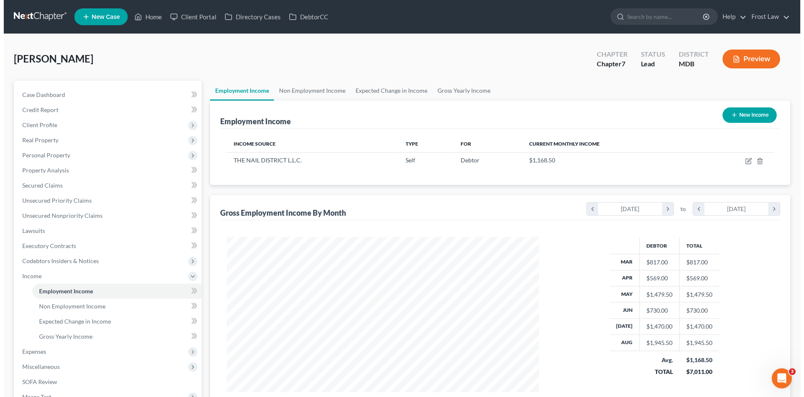
scroll to position [155, 329]
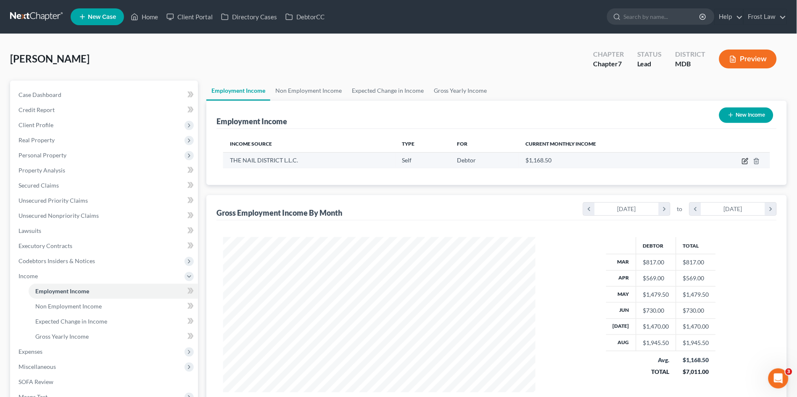
click at [746, 160] on icon "button" at bounding box center [746, 160] width 4 height 4
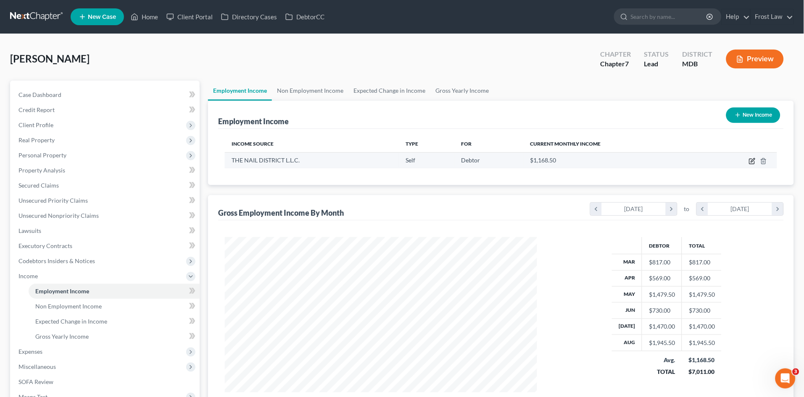
select select "1"
select select "21"
select select "0"
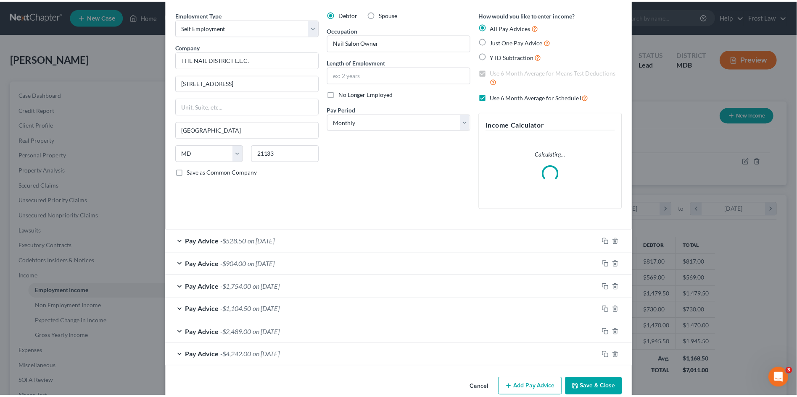
scroll to position [44, 0]
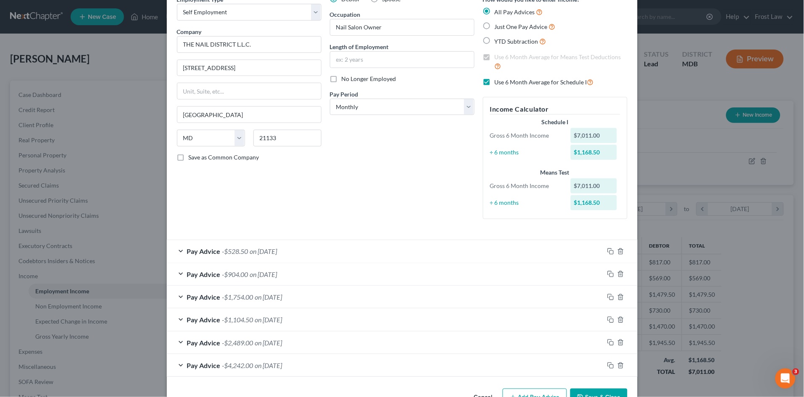
click at [603, 394] on button "Save & Close" at bounding box center [598, 398] width 57 height 18
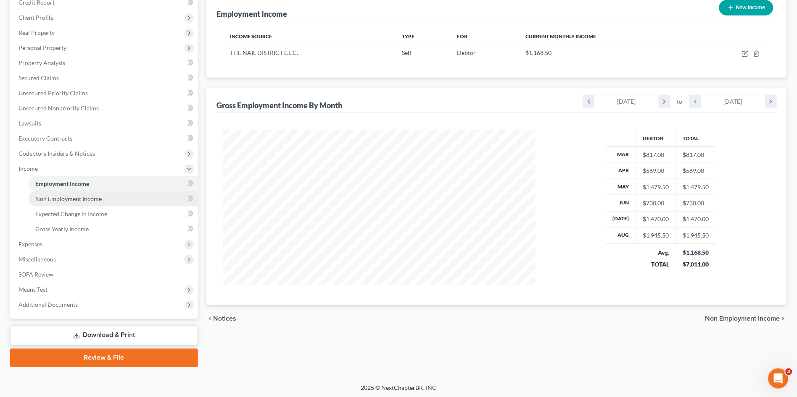
scroll to position [108, 0]
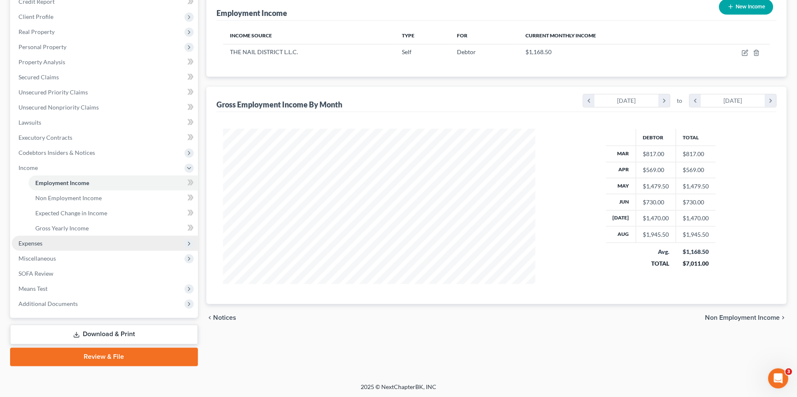
click at [73, 249] on span "Expenses" at bounding box center [105, 243] width 186 height 15
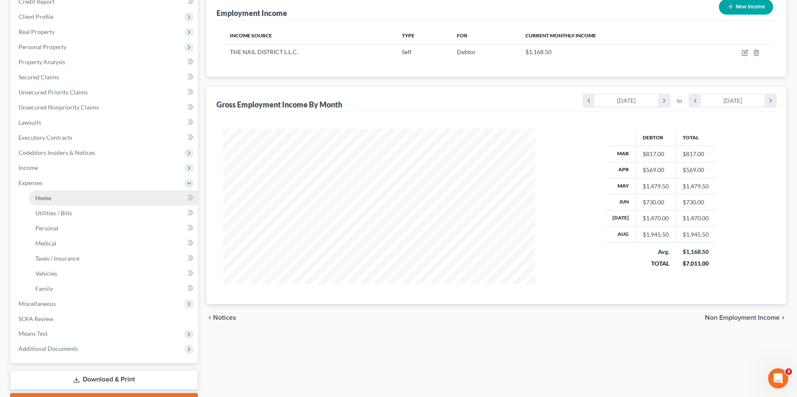
click at [63, 197] on link "Home" at bounding box center [113, 198] width 169 height 15
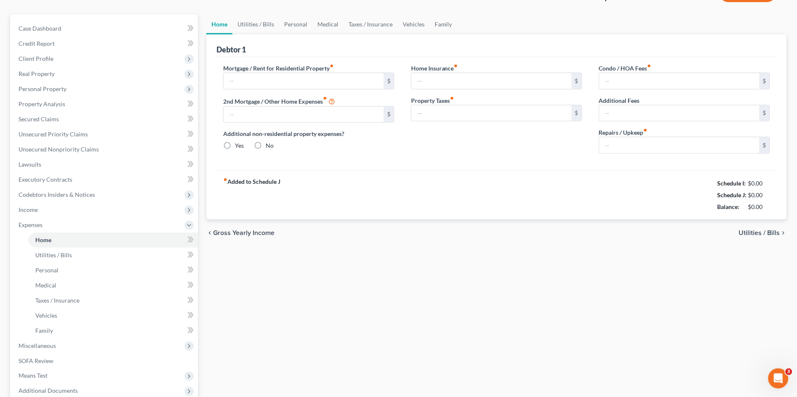
radio input "true"
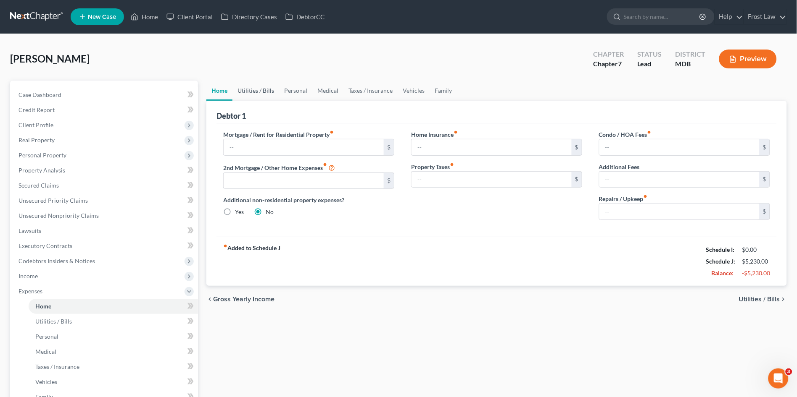
click at [255, 91] on link "Utilities / Bills" at bounding box center [255, 91] width 47 height 20
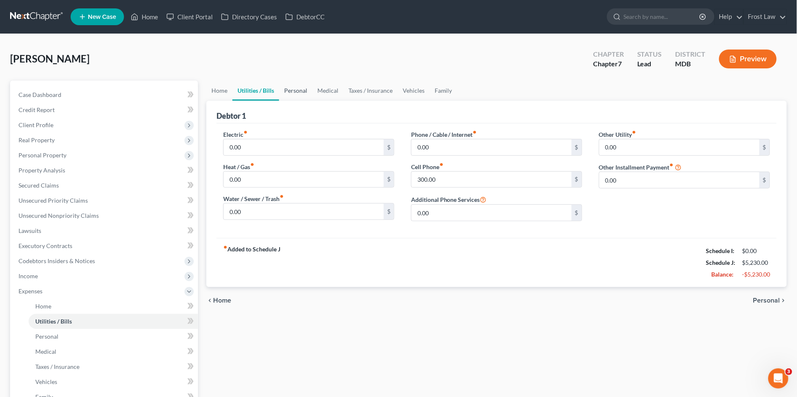
drag, startPoint x: 291, startPoint y: 88, endPoint x: 309, endPoint y: 92, distance: 18.4
click at [291, 88] on link "Personal" at bounding box center [295, 91] width 33 height 20
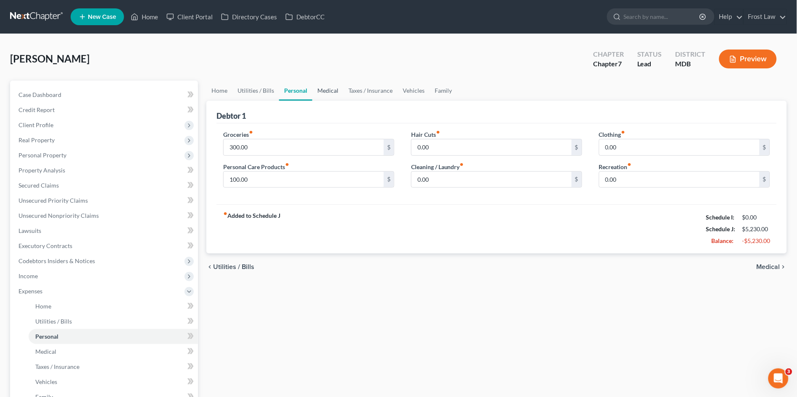
click at [328, 90] on link "Medical" at bounding box center [327, 91] width 31 height 20
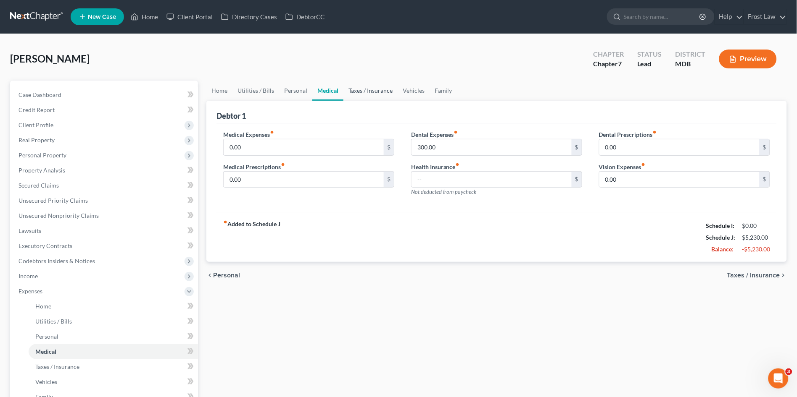
click at [370, 91] on link "Taxes / Insurance" at bounding box center [370, 91] width 54 height 20
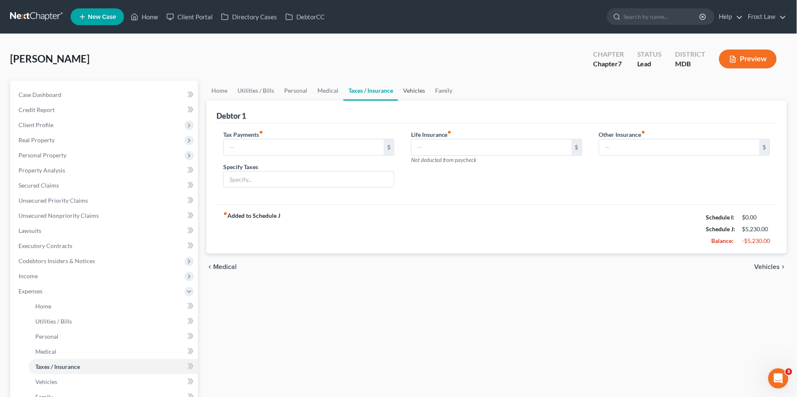
click at [414, 89] on link "Vehicles" at bounding box center [414, 91] width 32 height 20
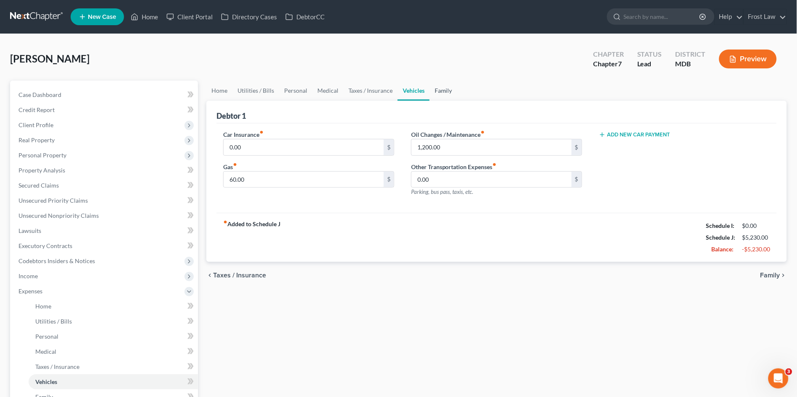
click at [442, 89] on link "Family" at bounding box center [443, 91] width 28 height 20
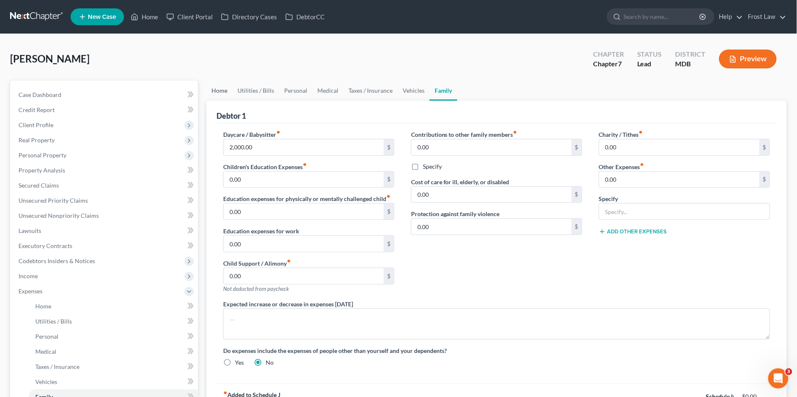
click at [219, 89] on link "Home" at bounding box center [219, 91] width 26 height 20
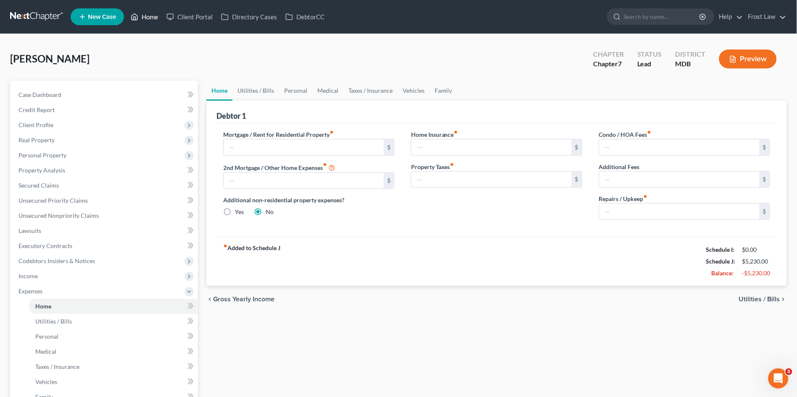
click at [154, 15] on link "Home" at bounding box center [144, 16] width 36 height 15
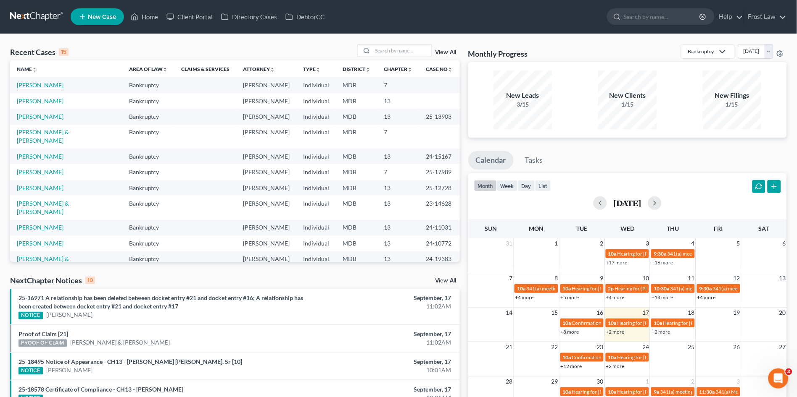
click at [39, 87] on link "Beckford, Jody Ann" at bounding box center [40, 85] width 47 height 7
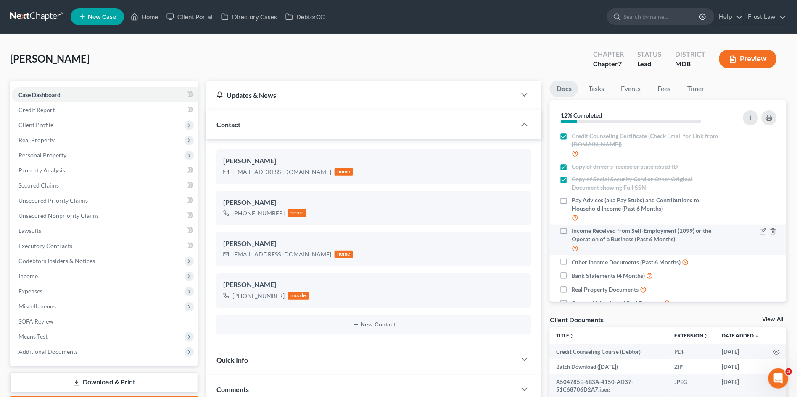
scroll to position [47, 0]
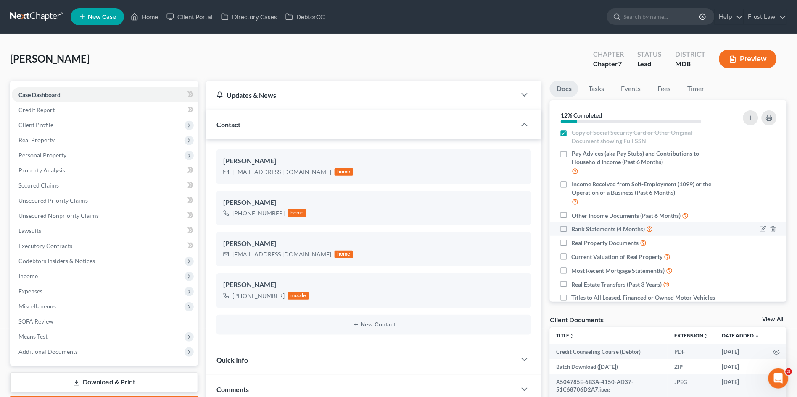
click at [571, 231] on label "Bank Statements (4 Months)" at bounding box center [612, 229] width 82 height 10
click at [575, 230] on input "Bank Statements (4 Months)" at bounding box center [577, 226] width 5 height 5
checkbox input "true"
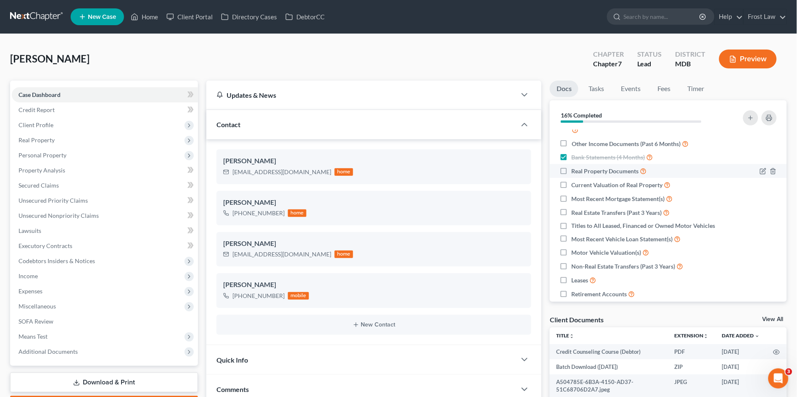
scroll to position [140, 0]
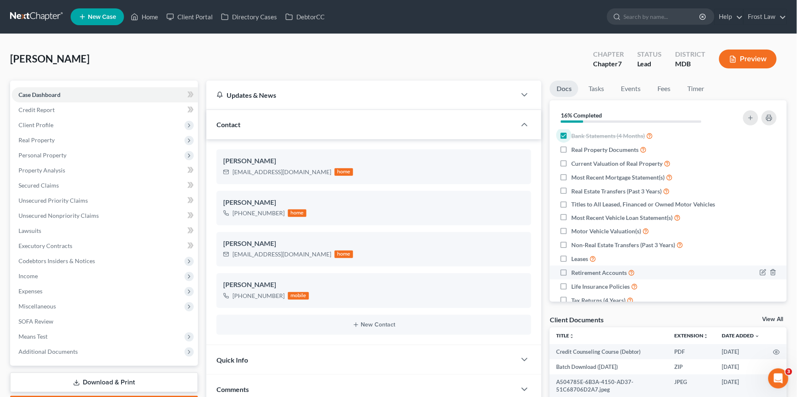
click at [571, 278] on label "Retirement Accounts" at bounding box center [602, 273] width 63 height 10
click at [575, 274] on input "Retirement Accounts" at bounding box center [577, 270] width 5 height 5
drag, startPoint x: 561, startPoint y: 280, endPoint x: 632, endPoint y: 266, distance: 72.0
click at [571, 278] on label "Retirement Accounts" at bounding box center [602, 273] width 63 height 10
click at [575, 274] on input "Retirement Accounts" at bounding box center [577, 270] width 5 height 5
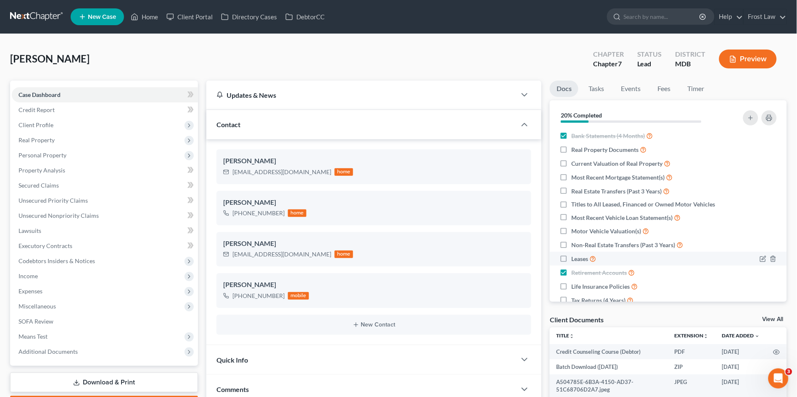
checkbox input "false"
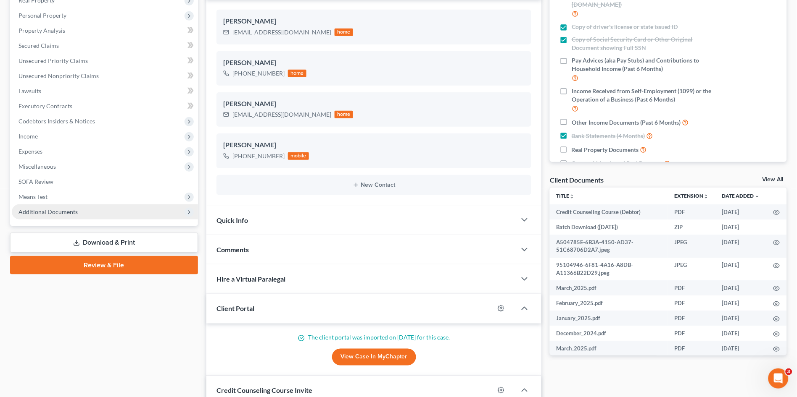
click at [76, 210] on span "Additional Documents" at bounding box center [47, 211] width 59 height 7
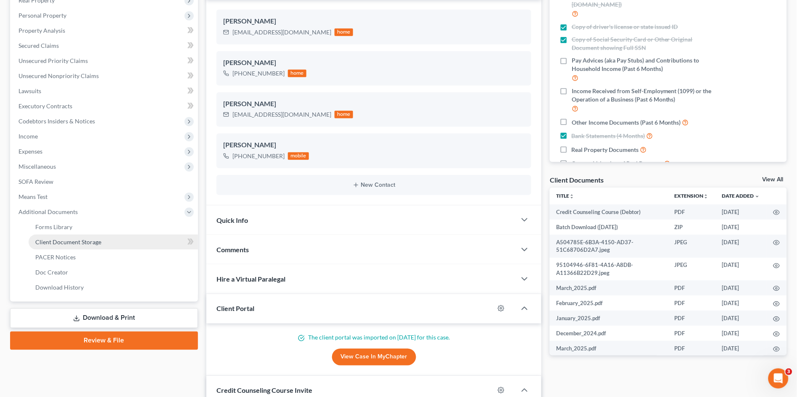
click at [81, 244] on span "Client Document Storage" at bounding box center [68, 242] width 66 height 7
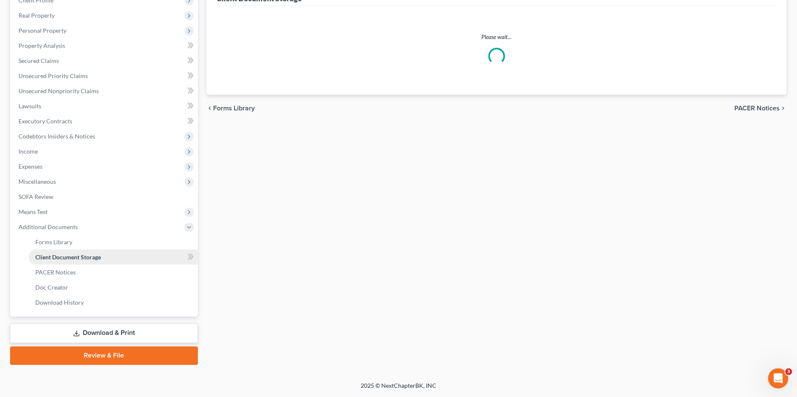
scroll to position [102, 0]
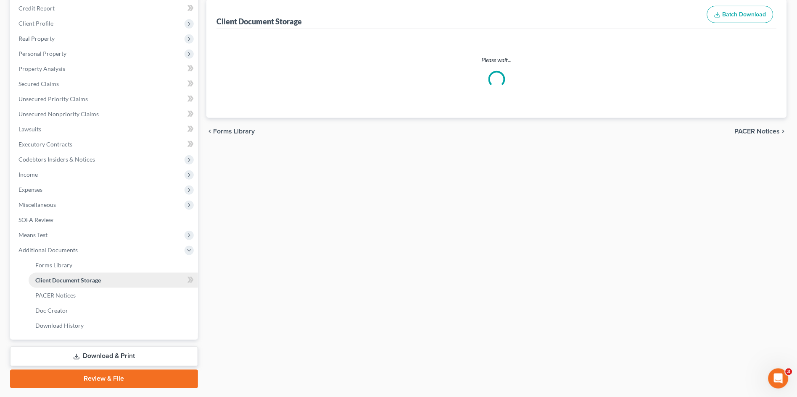
select select "14"
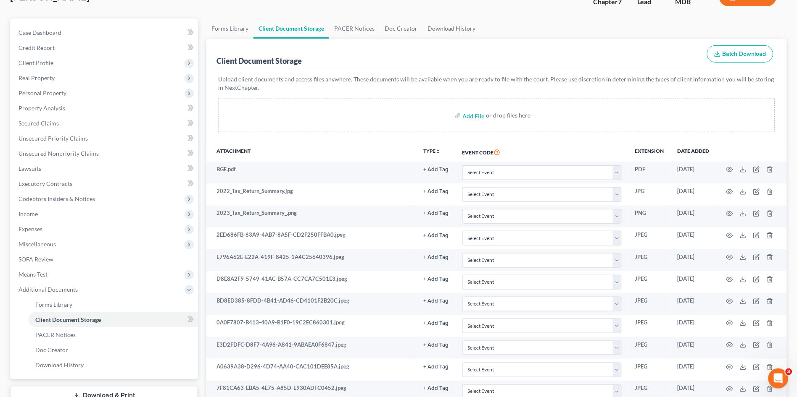
scroll to position [0, 0]
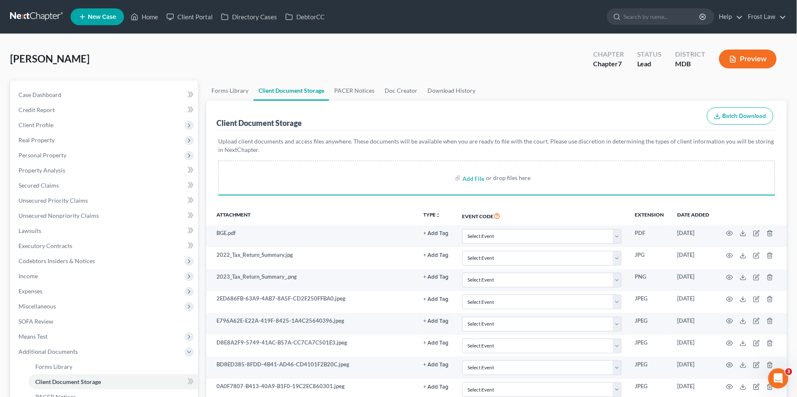
select select "14"
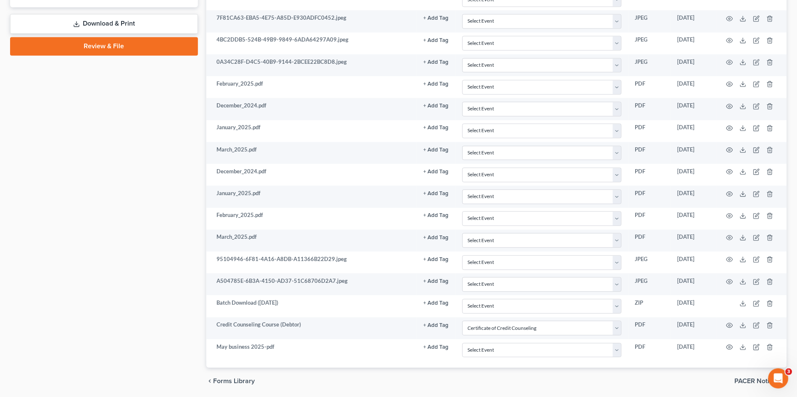
select select "14"
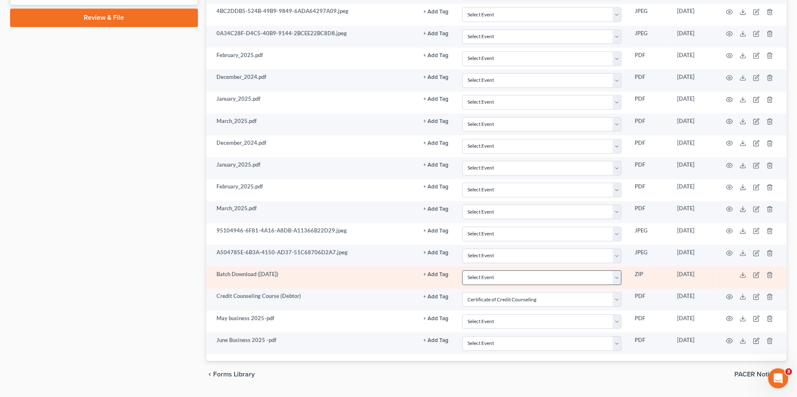
select select "14"
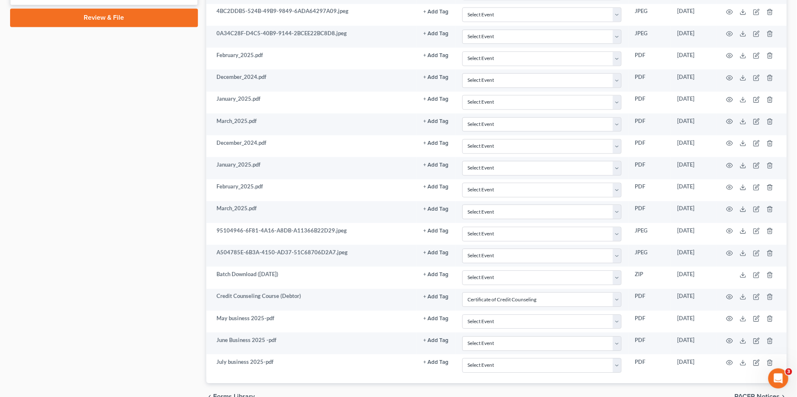
select select "14"
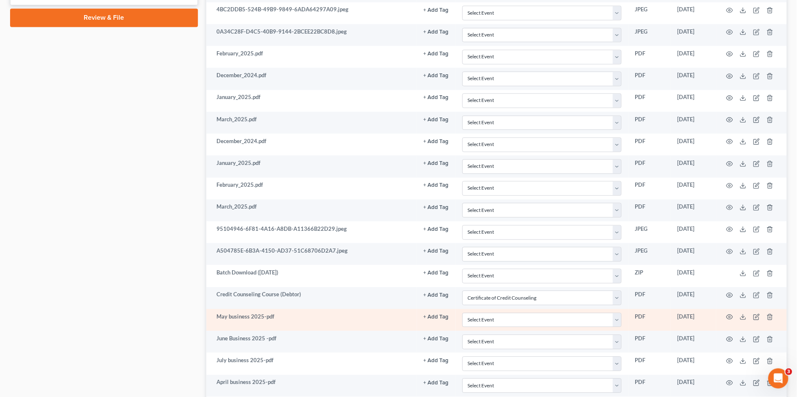
select select "14"
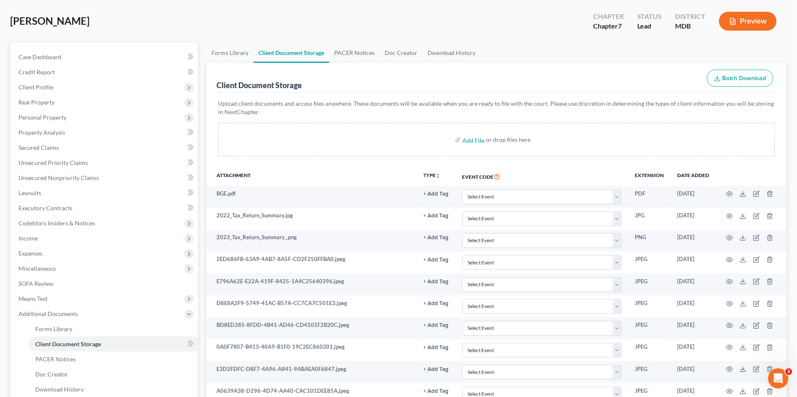
scroll to position [37, 0]
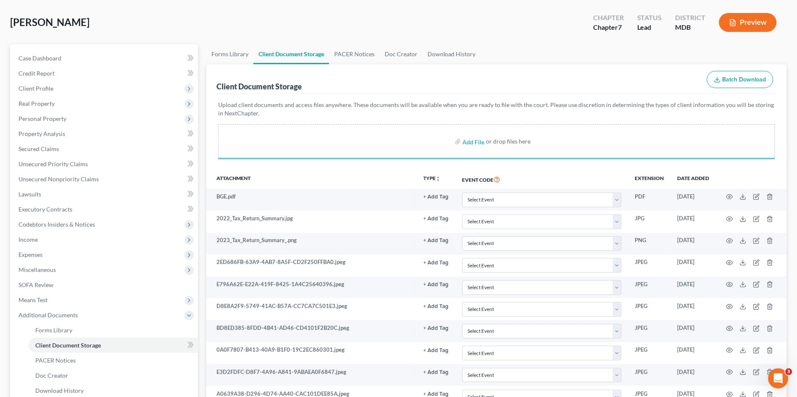
select select "14"
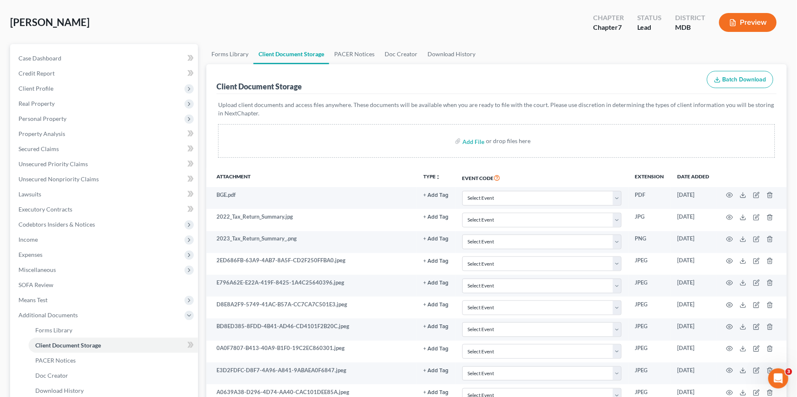
scroll to position [572, 0]
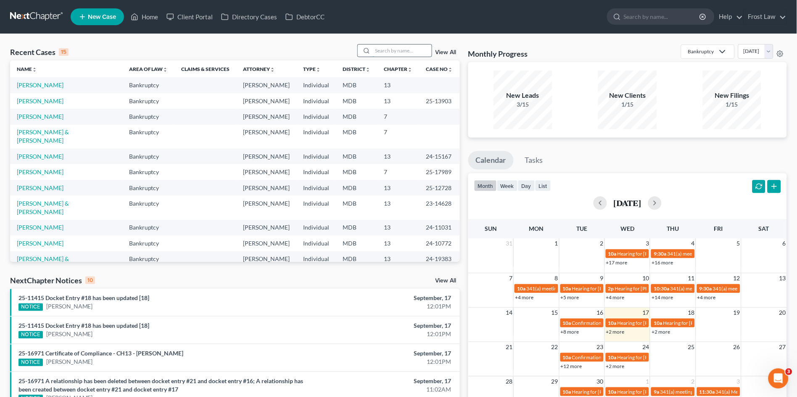
click at [411, 50] on input "search" at bounding box center [402, 51] width 59 height 12
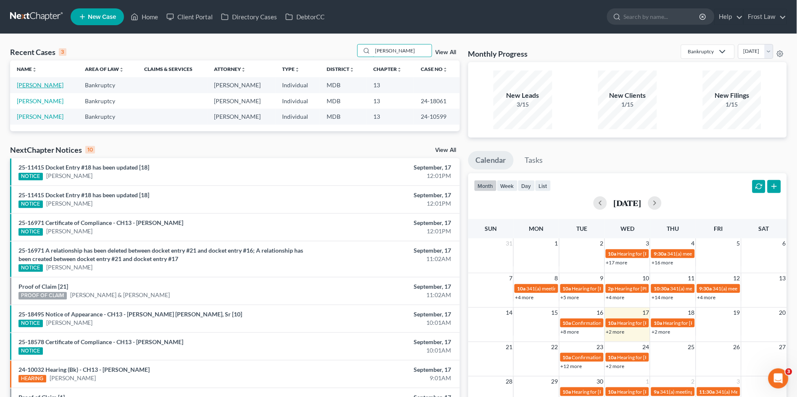
type input "owens"
click at [51, 84] on link "Owens, Joseph" at bounding box center [40, 85] width 47 height 7
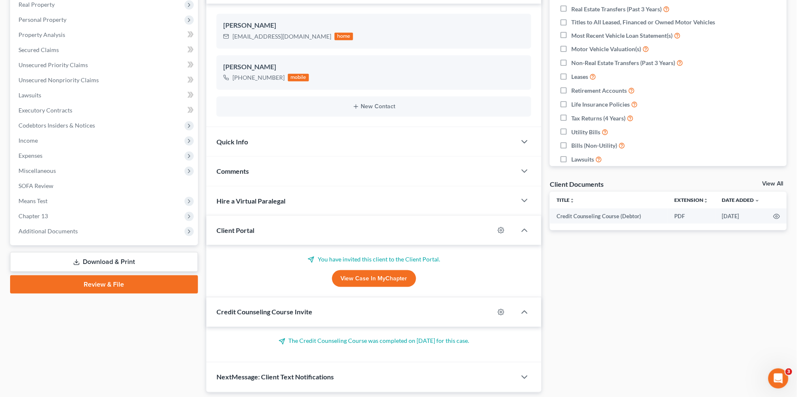
scroll to position [115, 0]
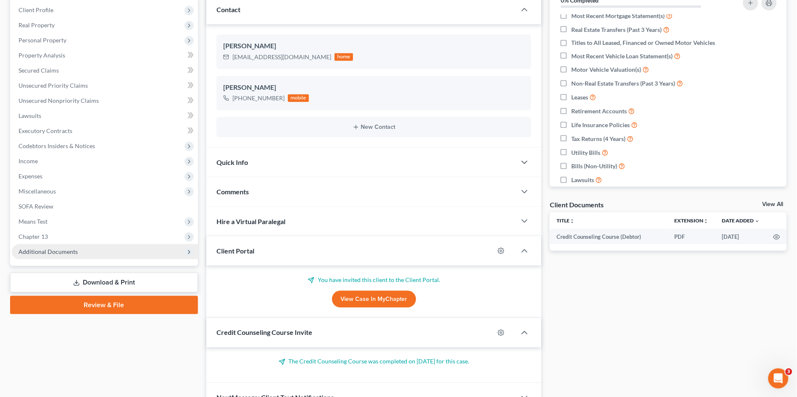
click at [99, 249] on span "Additional Documents" at bounding box center [105, 252] width 186 height 15
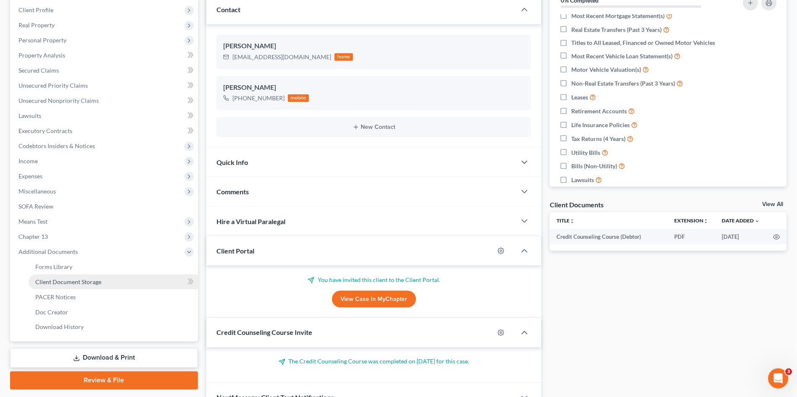
click at [92, 282] on span "Client Document Storage" at bounding box center [68, 282] width 66 height 7
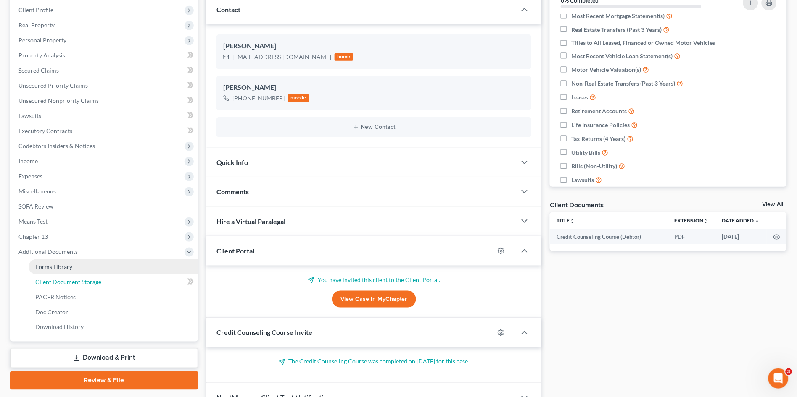
select select "14"
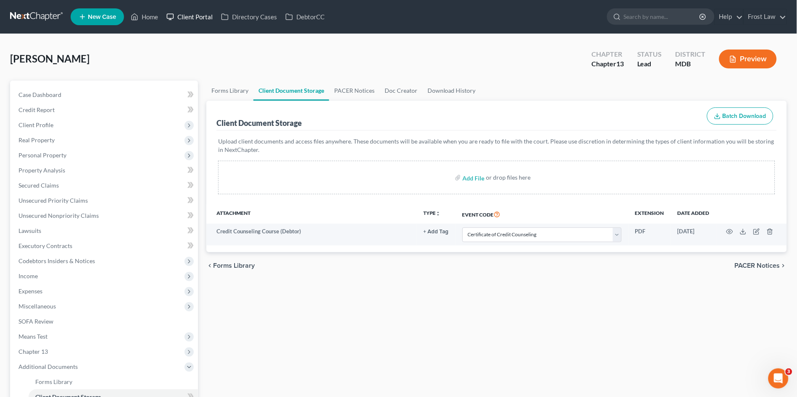
click at [199, 17] on link "Client Portal" at bounding box center [189, 16] width 55 height 15
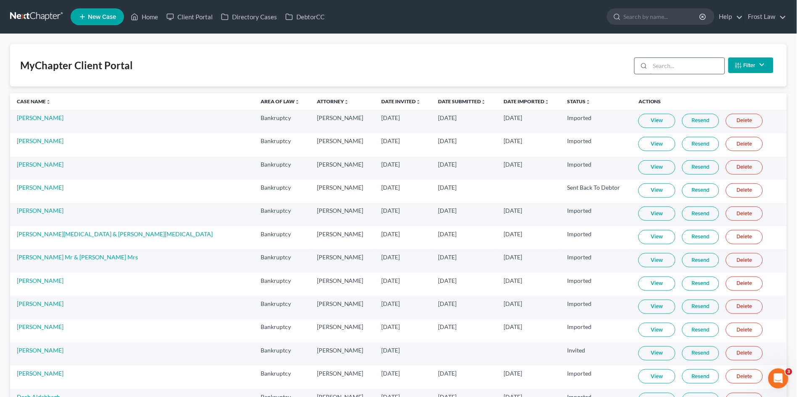
click at [692, 66] on input "search" at bounding box center [687, 66] width 74 height 16
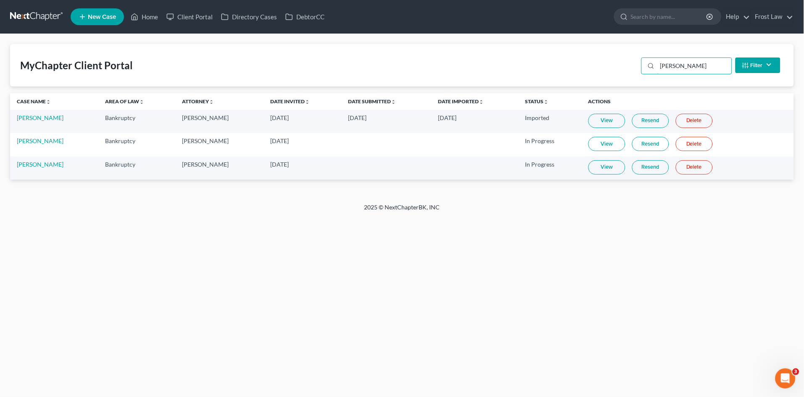
type input "owens"
click at [597, 142] on link "View" at bounding box center [606, 144] width 37 height 14
click at [147, 15] on link "Home" at bounding box center [144, 16] width 36 height 15
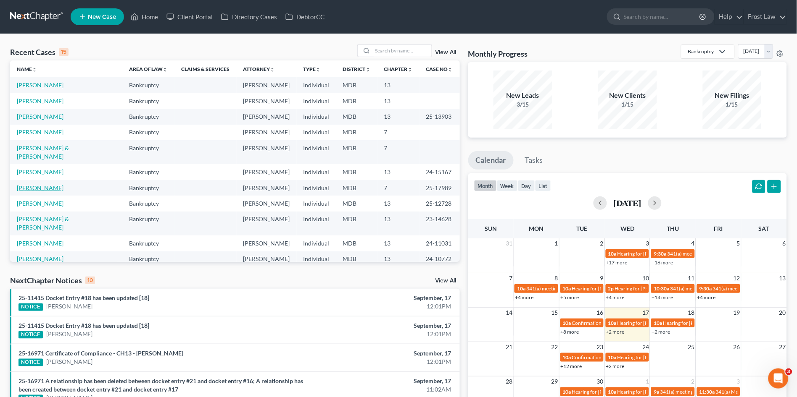
click at [34, 184] on link "Hyslop, Vern" at bounding box center [40, 187] width 47 height 7
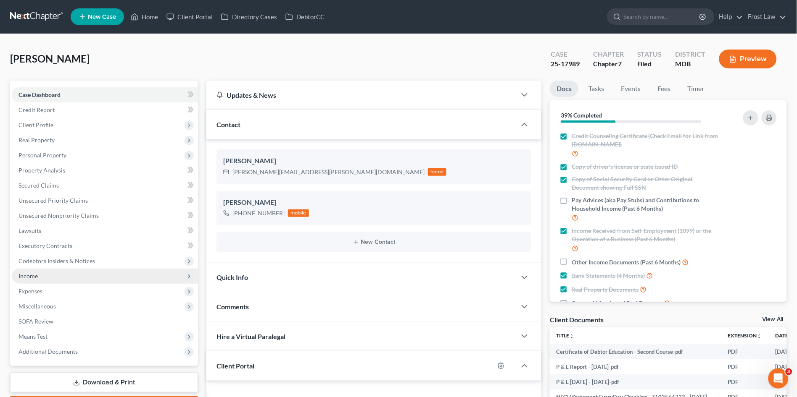
click at [58, 272] on span "Income" at bounding box center [105, 276] width 186 height 15
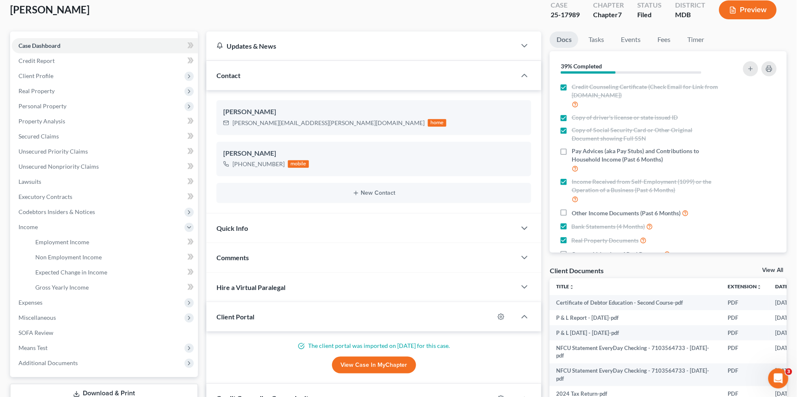
scroll to position [162, 0]
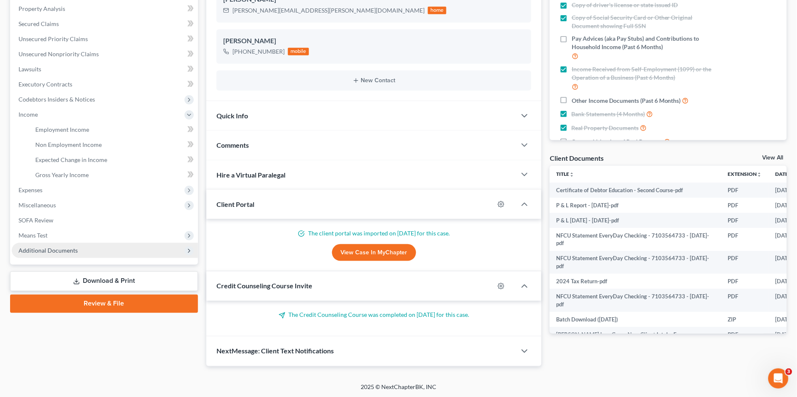
click at [42, 249] on span "Additional Documents" at bounding box center [47, 250] width 59 height 7
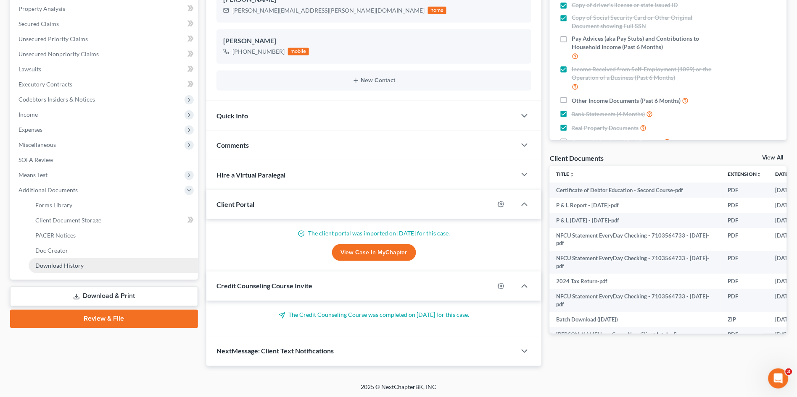
click at [50, 260] on link "Download History" at bounding box center [113, 265] width 169 height 15
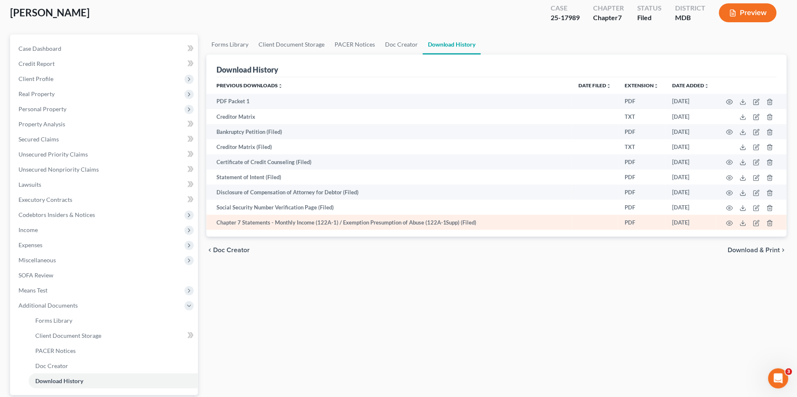
scroll to position [47, 0]
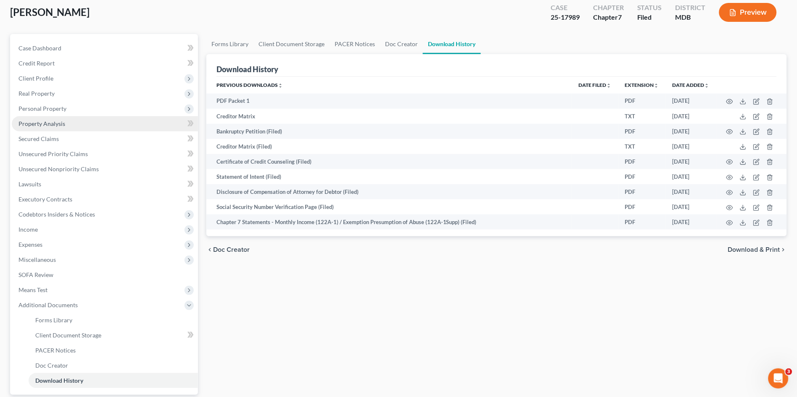
click at [45, 121] on span "Property Analysis" at bounding box center [41, 123] width 47 height 7
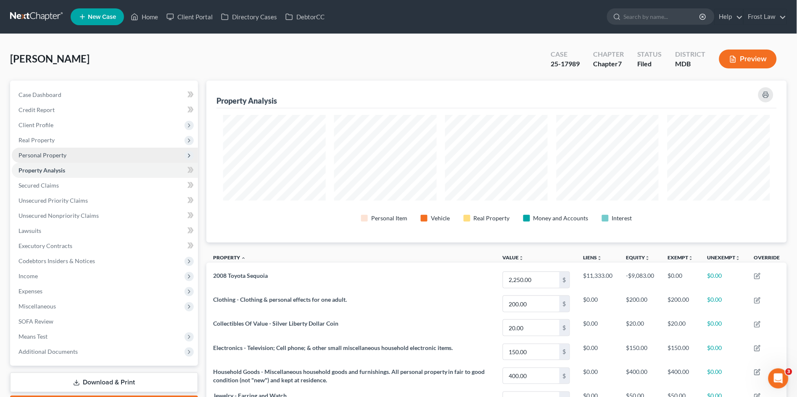
click at [49, 152] on span "Personal Property" at bounding box center [42, 155] width 48 height 7
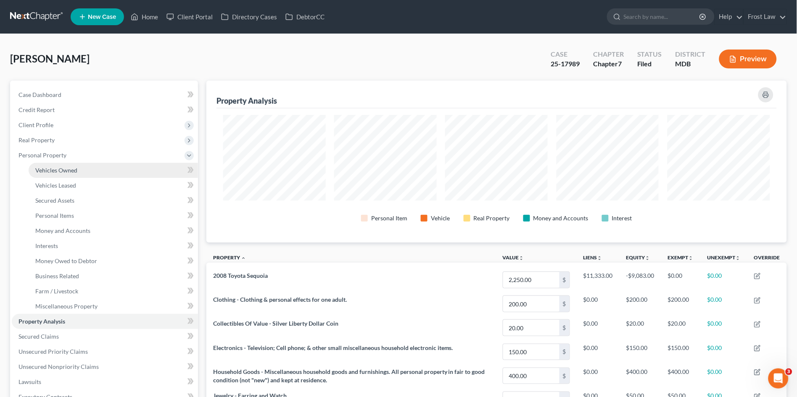
click at [48, 164] on link "Vehicles Owned" at bounding box center [113, 170] width 169 height 15
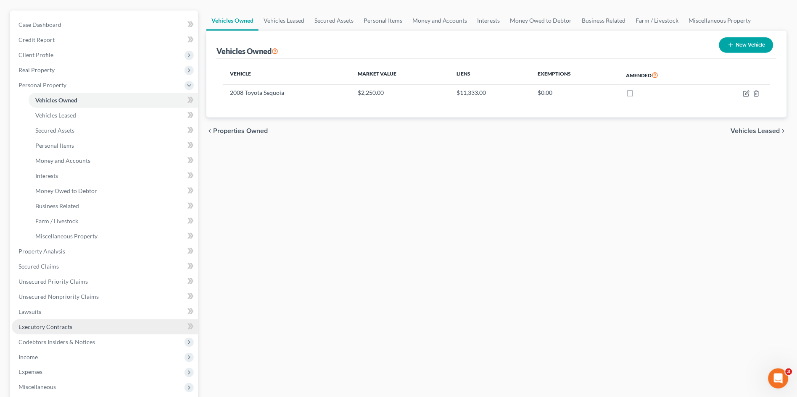
scroll to position [93, 0]
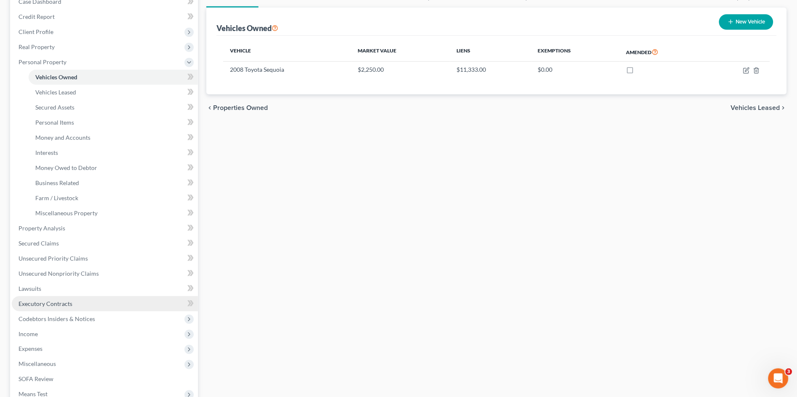
click at [63, 306] on span "Executory Contracts" at bounding box center [45, 303] width 54 height 7
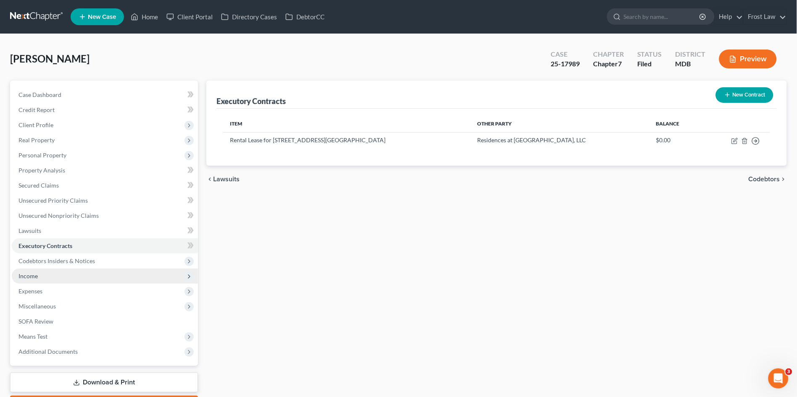
click at [45, 279] on span "Income" at bounding box center [105, 276] width 186 height 15
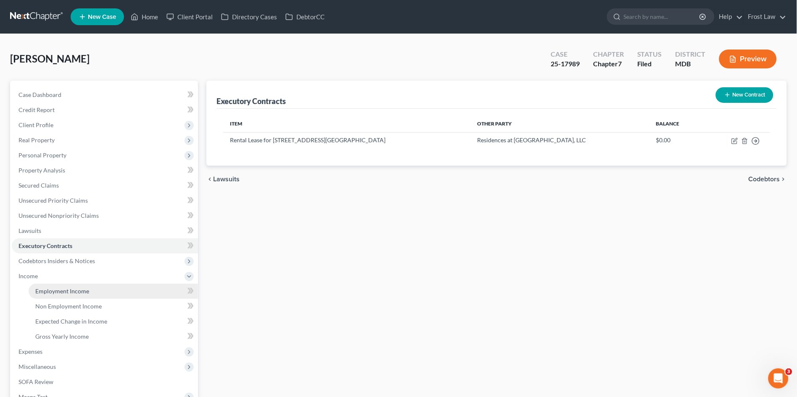
click at [47, 290] on span "Employment Income" at bounding box center [62, 291] width 54 height 7
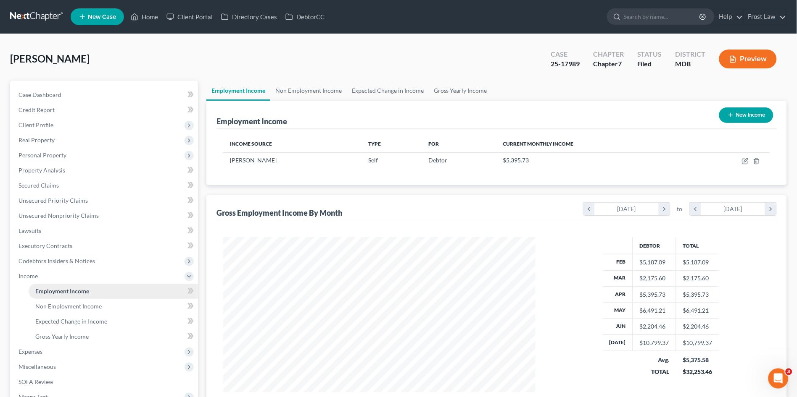
scroll to position [155, 329]
click at [295, 90] on link "Non Employment Income" at bounding box center [308, 91] width 76 height 20
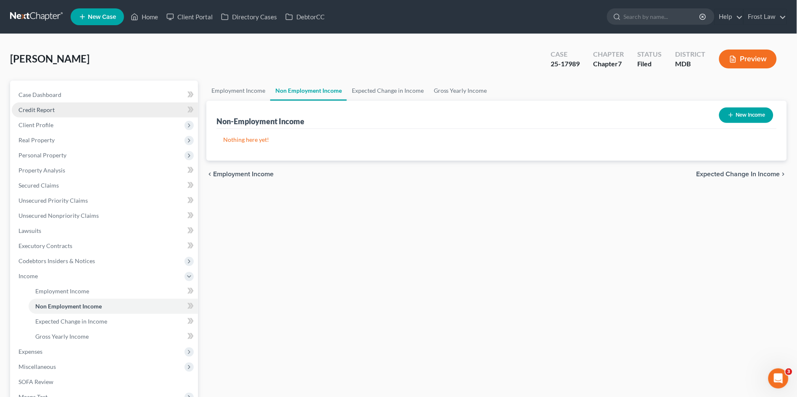
click at [34, 108] on span "Credit Report" at bounding box center [36, 109] width 36 height 7
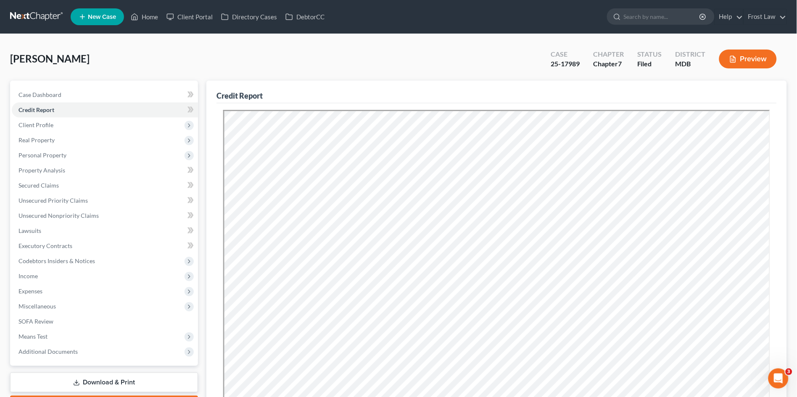
click at [504, 23] on ul "New Case Home Client Portal Directory Cases DebtorCC - No Result - See all resu…" at bounding box center [429, 17] width 716 height 22
click at [158, 22] on link "Home" at bounding box center [144, 16] width 36 height 15
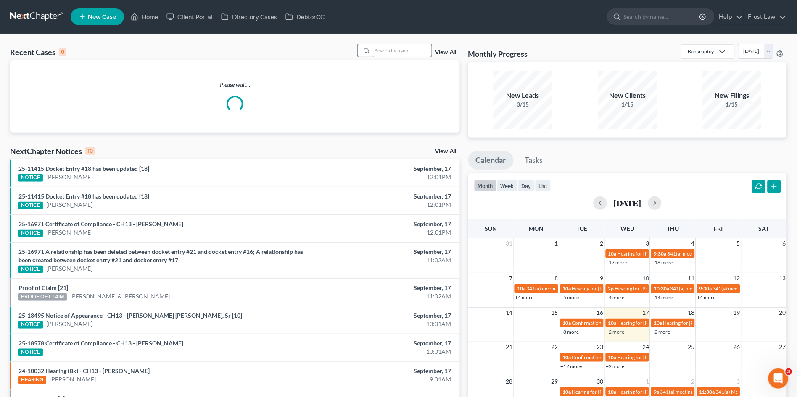
click at [398, 52] on input "search" at bounding box center [402, 51] width 59 height 12
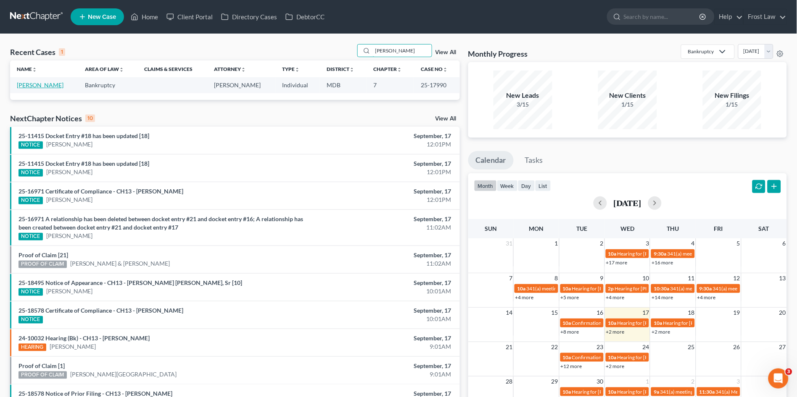
type input "bobbitt"
click at [31, 84] on link "Bobbitt, Keshawn" at bounding box center [40, 85] width 47 height 7
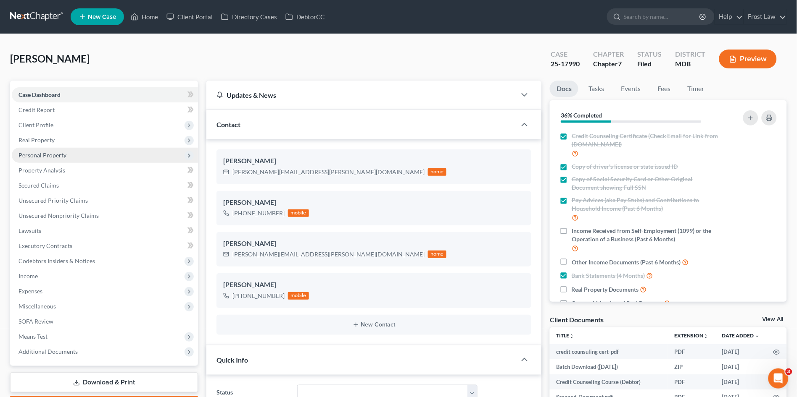
click at [33, 152] on span "Personal Property" at bounding box center [42, 155] width 48 height 7
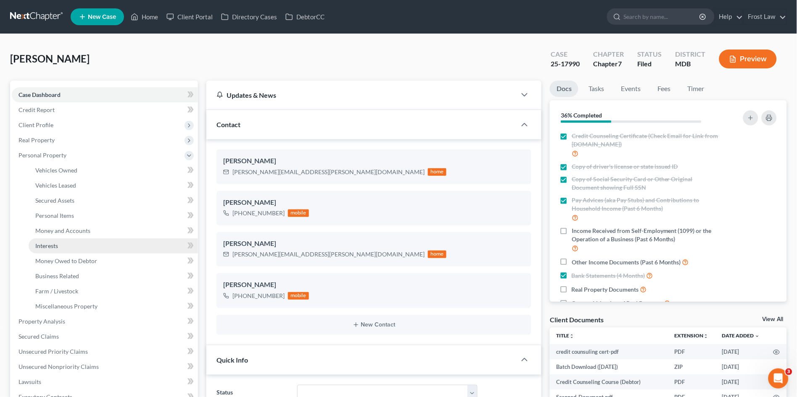
click at [59, 250] on link "Interests" at bounding box center [113, 246] width 169 height 15
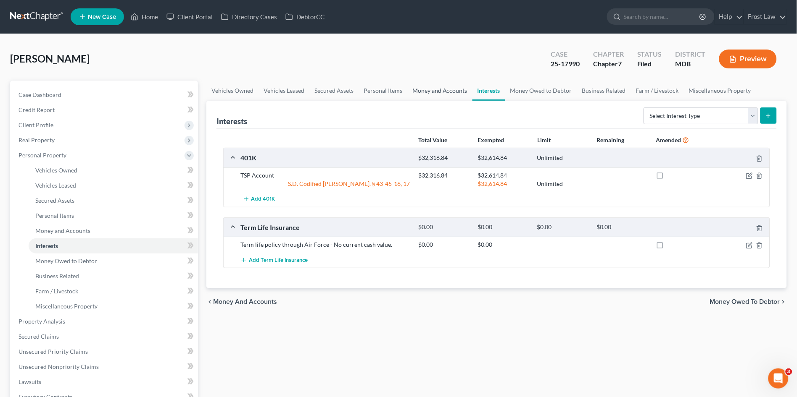
click at [423, 89] on link "Money and Accounts" at bounding box center [439, 91] width 65 height 20
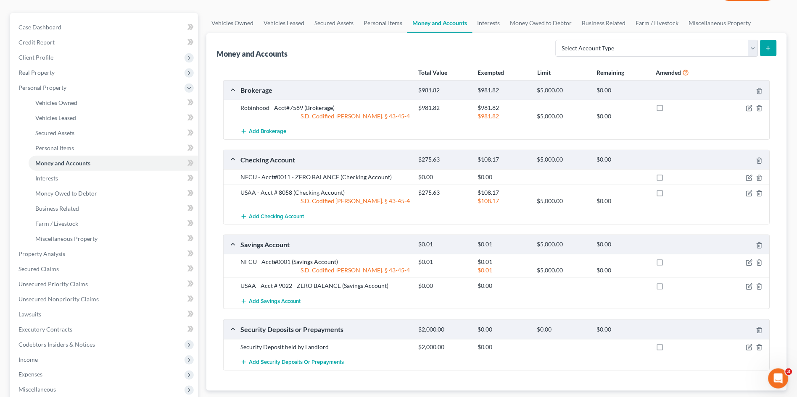
scroll to position [47, 0]
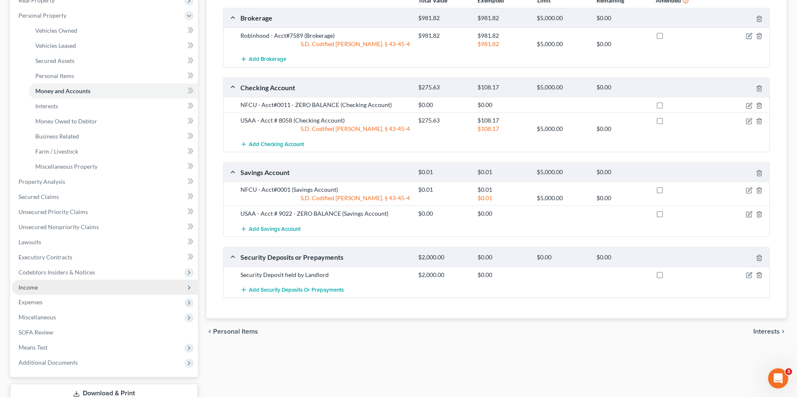
click at [32, 287] on span "Income" at bounding box center [27, 287] width 19 height 7
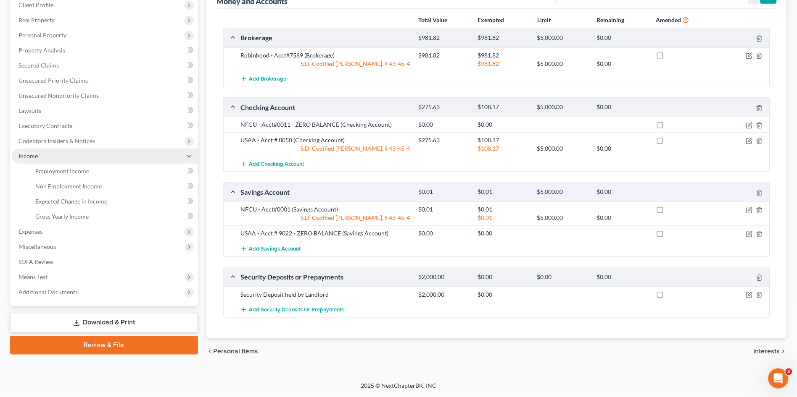
scroll to position [119, 0]
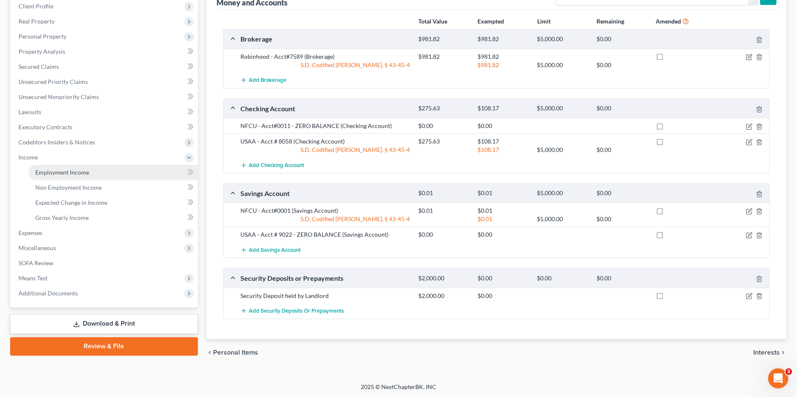
click at [70, 170] on span "Employment Income" at bounding box center [62, 172] width 54 height 7
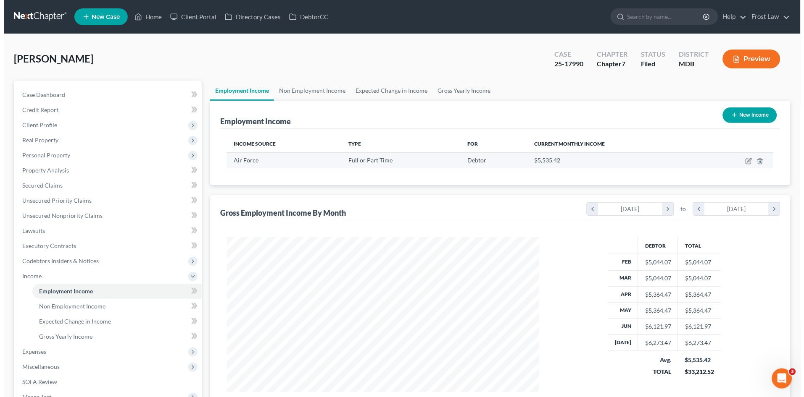
scroll to position [155, 329]
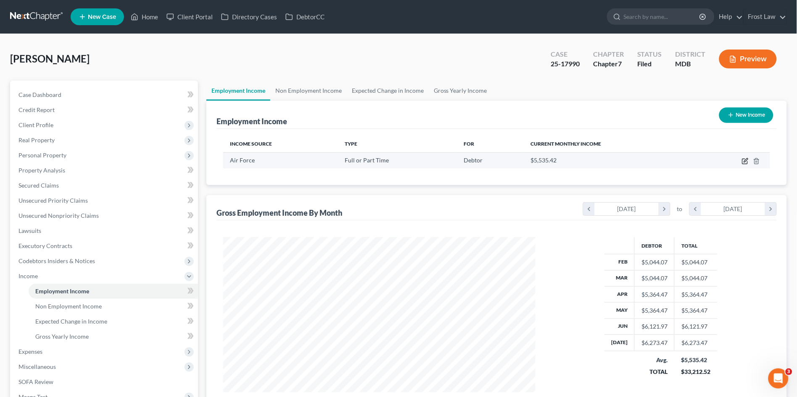
click at [744, 160] on icon "button" at bounding box center [745, 161] width 7 height 7
select select "0"
select select "15"
select select "0"
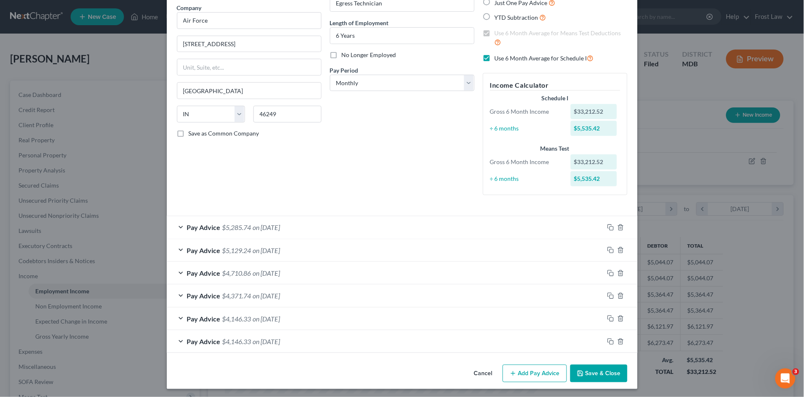
scroll to position [69, 0]
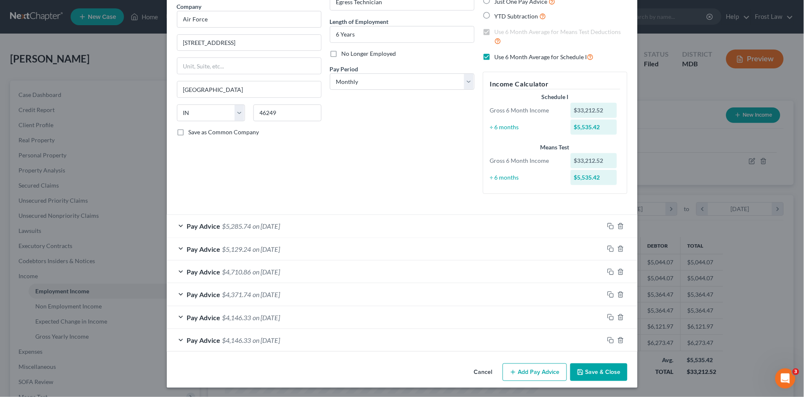
click at [411, 343] on div "Pay Advice $4,146.33 on 02/28/2025" at bounding box center [385, 340] width 437 height 22
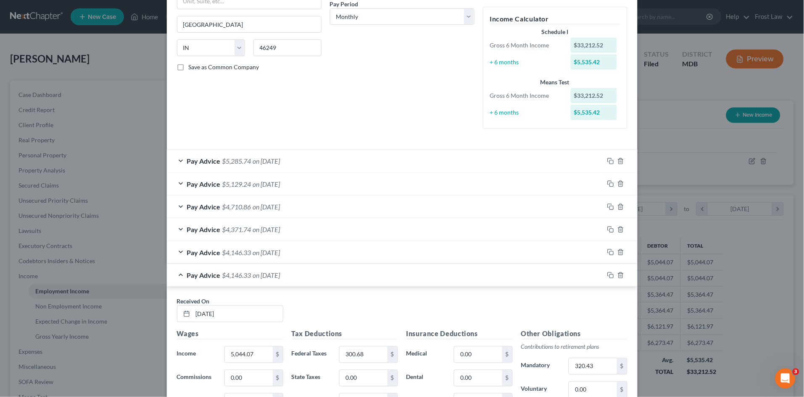
scroll to position [162, 0]
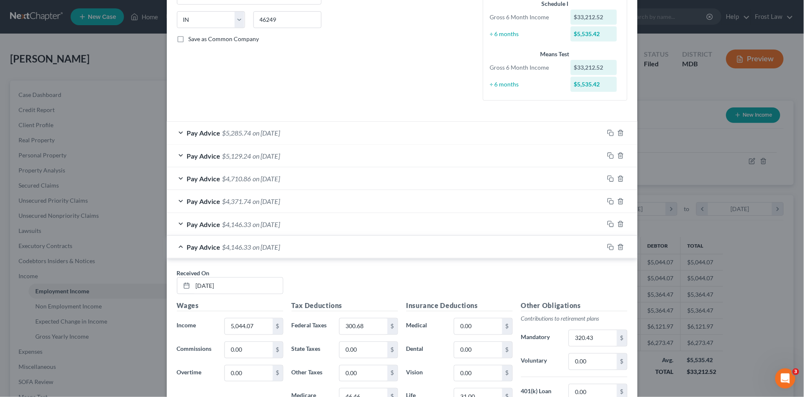
click at [387, 248] on div "Pay Advice $4,146.33 on 02/28/2025" at bounding box center [385, 247] width 437 height 22
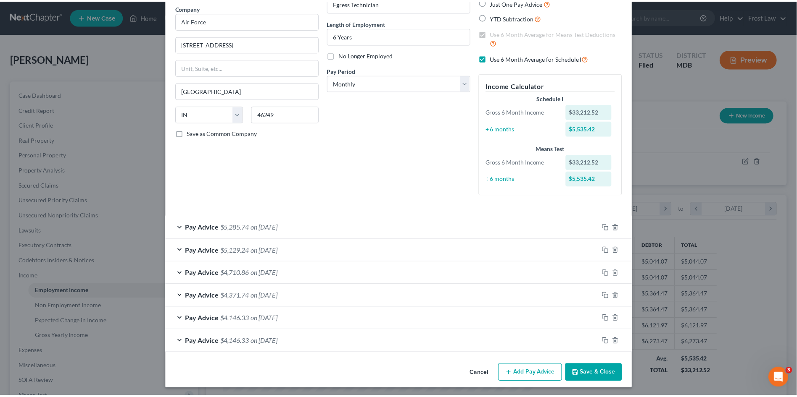
scroll to position [69, 0]
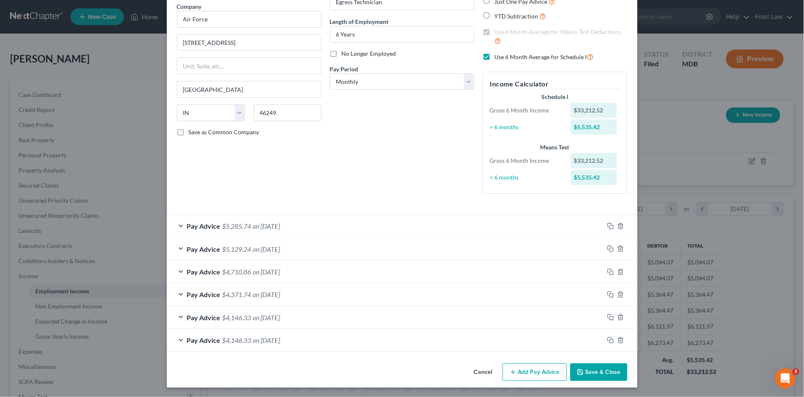
click at [483, 373] on button "Cancel" at bounding box center [483, 373] width 32 height 17
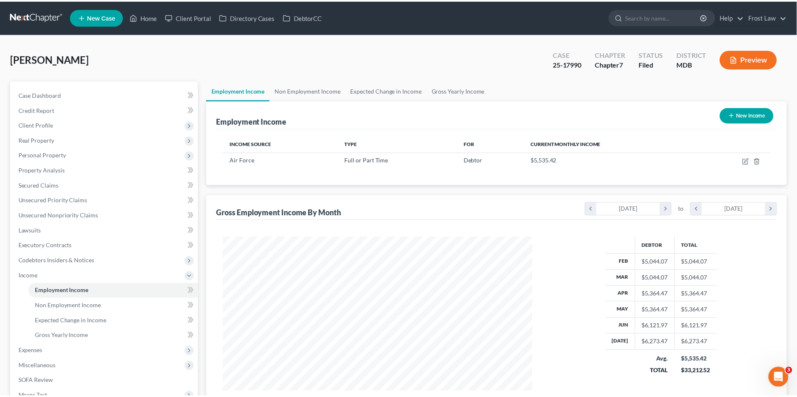
scroll to position [419979, 419806]
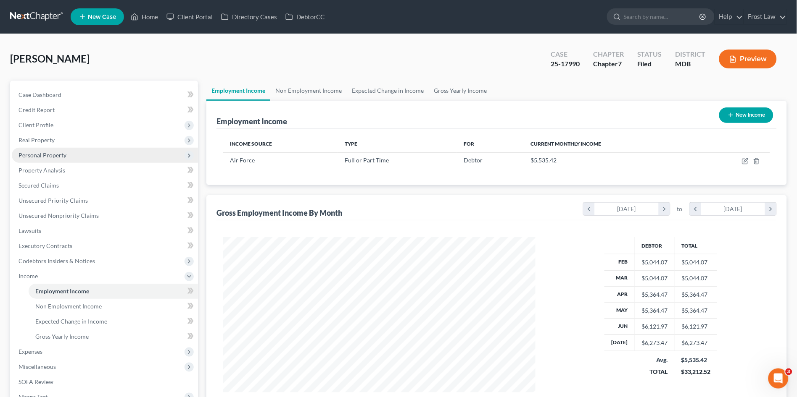
click at [60, 153] on span "Personal Property" at bounding box center [42, 155] width 48 height 7
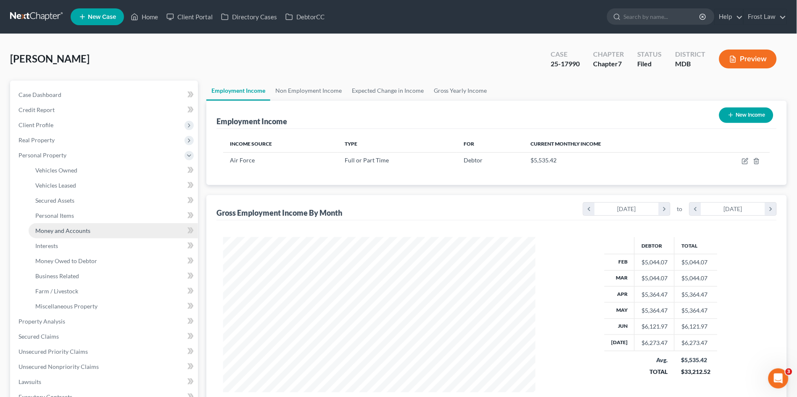
click at [58, 234] on link "Money and Accounts" at bounding box center [113, 231] width 169 height 15
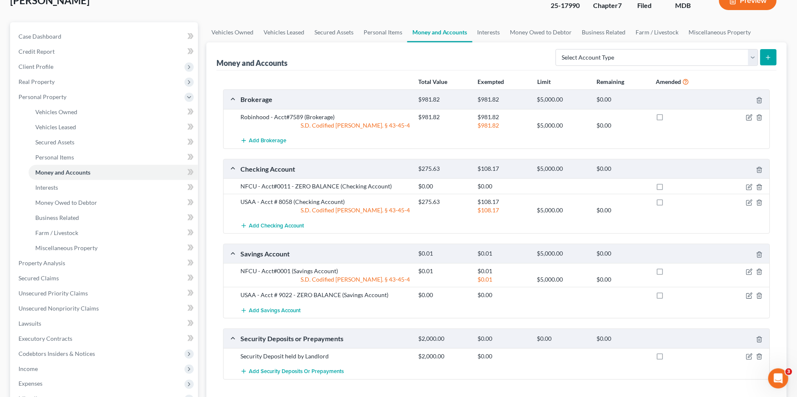
scroll to position [140, 0]
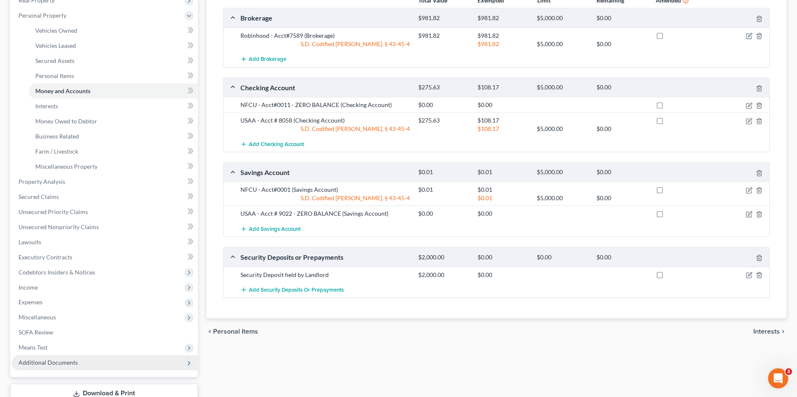
click at [45, 360] on span "Additional Documents" at bounding box center [47, 363] width 59 height 7
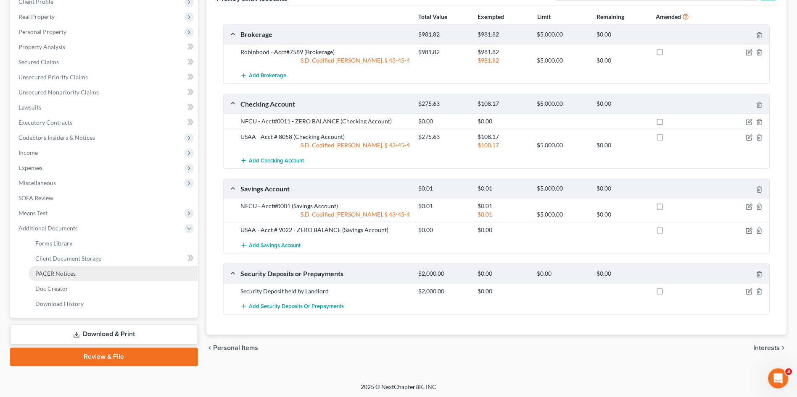
click at [58, 271] on span "PACER Notices" at bounding box center [55, 273] width 40 height 7
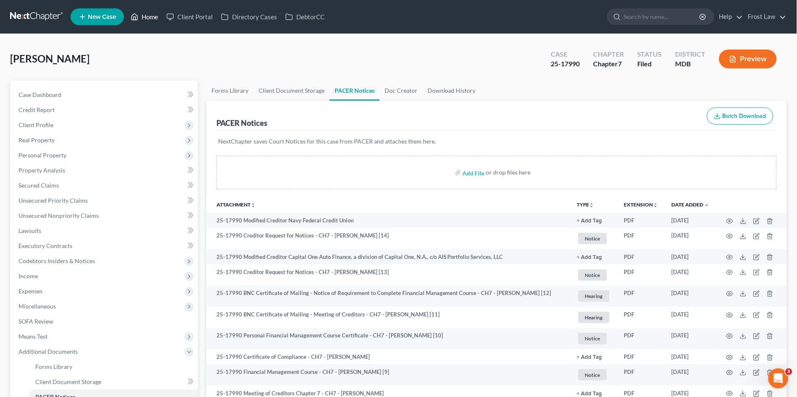
click at [144, 15] on link "Home" at bounding box center [144, 16] width 36 height 15
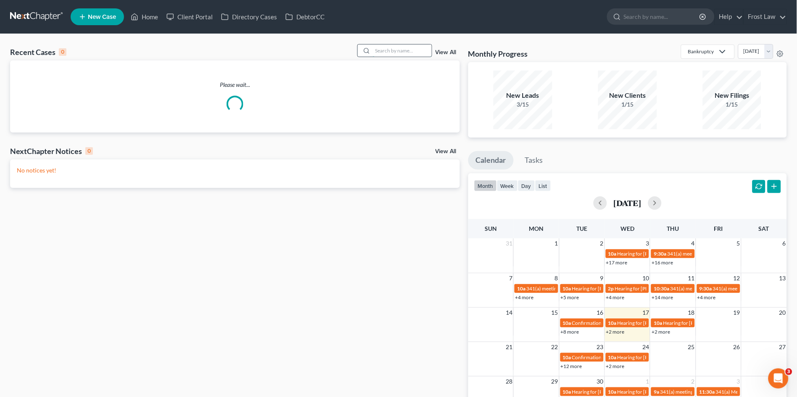
click at [391, 51] on input "search" at bounding box center [402, 51] width 59 height 12
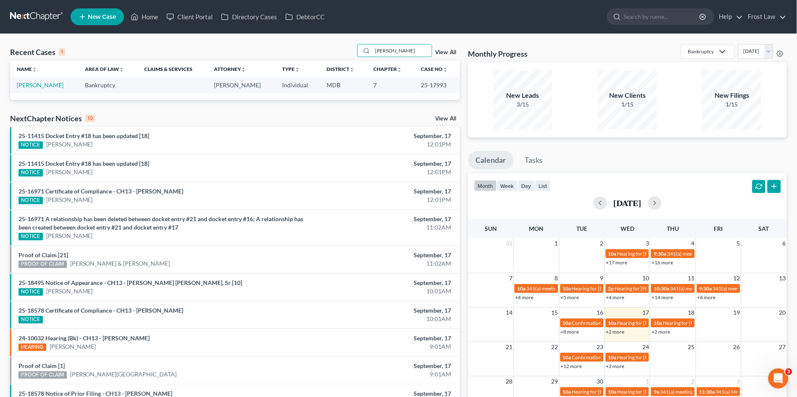
type input "seward"
click at [31, 89] on td "Seward, Chris" at bounding box center [44, 85] width 68 height 16
click at [32, 84] on link "Seward, Chris" at bounding box center [40, 85] width 47 height 7
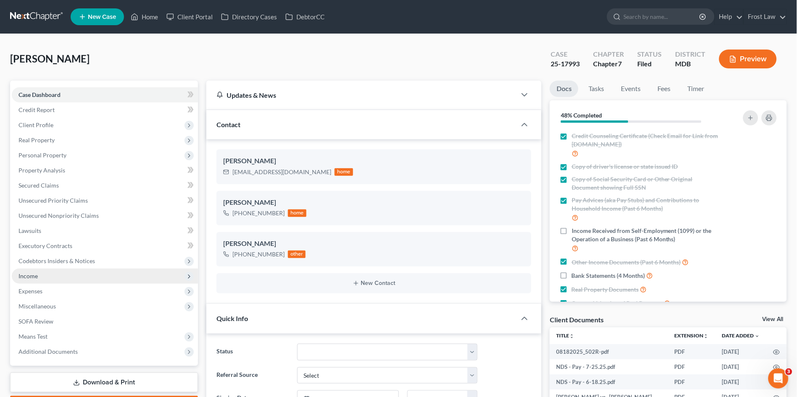
click at [59, 279] on span "Income" at bounding box center [105, 276] width 186 height 15
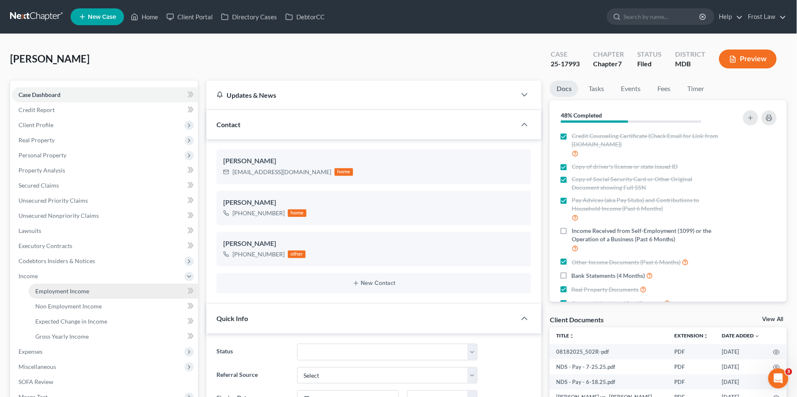
click at [58, 288] on span "Employment Income" at bounding box center [62, 291] width 54 height 7
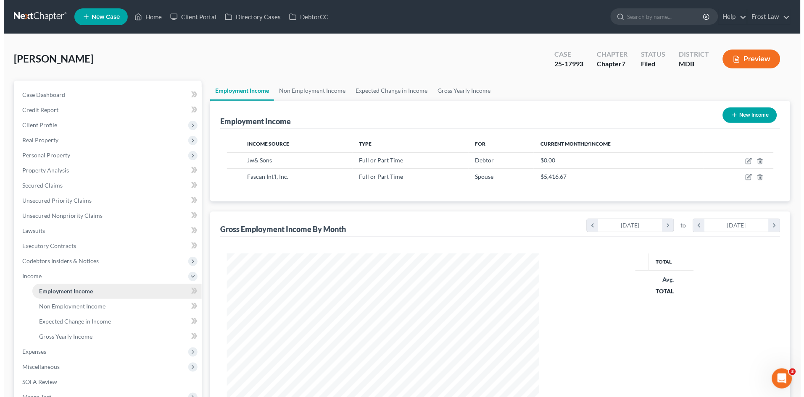
scroll to position [155, 329]
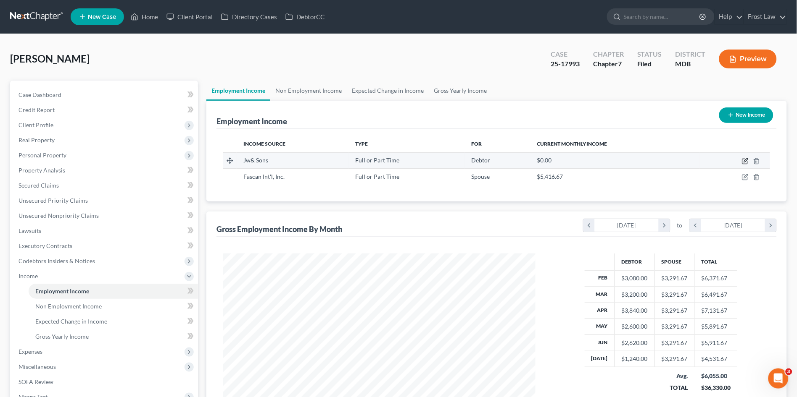
click at [743, 161] on icon "button" at bounding box center [745, 161] width 7 height 7
select select "0"
select select "21"
select select "3"
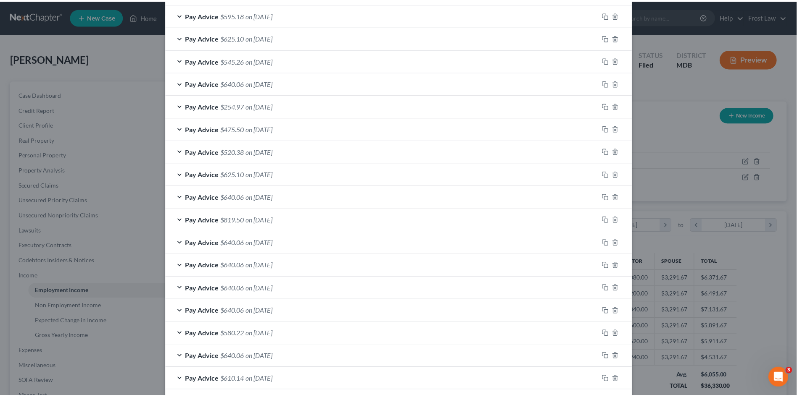
scroll to position [457, 0]
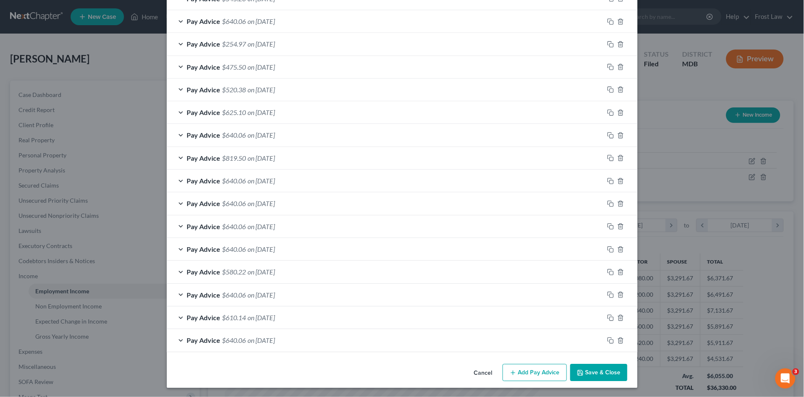
click at [479, 374] on button "Cancel" at bounding box center [483, 373] width 32 height 17
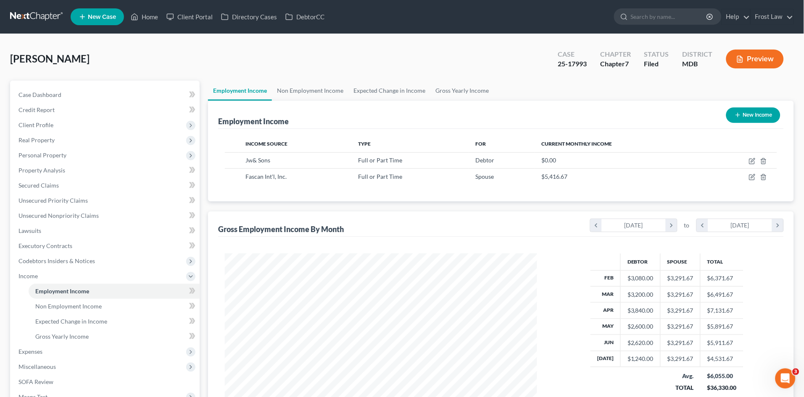
scroll to position [419979, 419806]
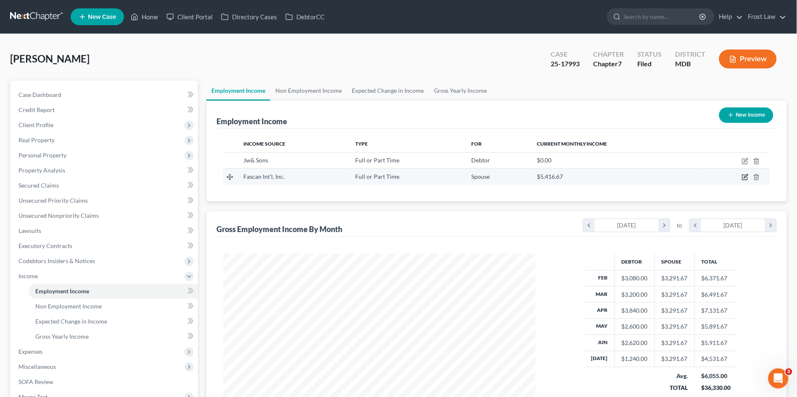
click at [745, 177] on icon "button" at bounding box center [745, 177] width 7 height 7
select select "0"
select select "21"
select select "2"
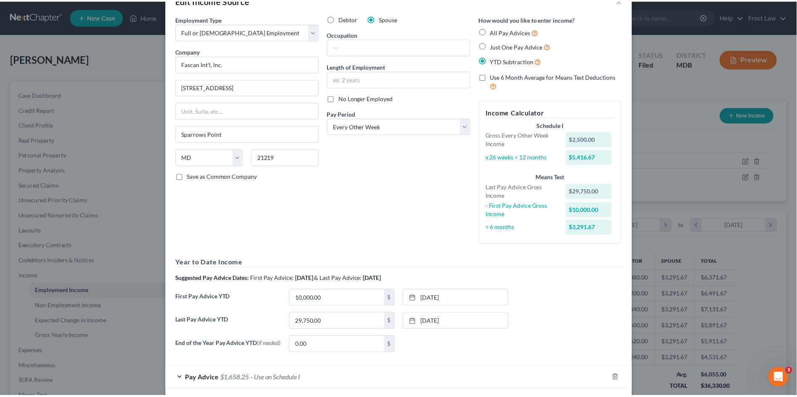
scroll to position [47, 0]
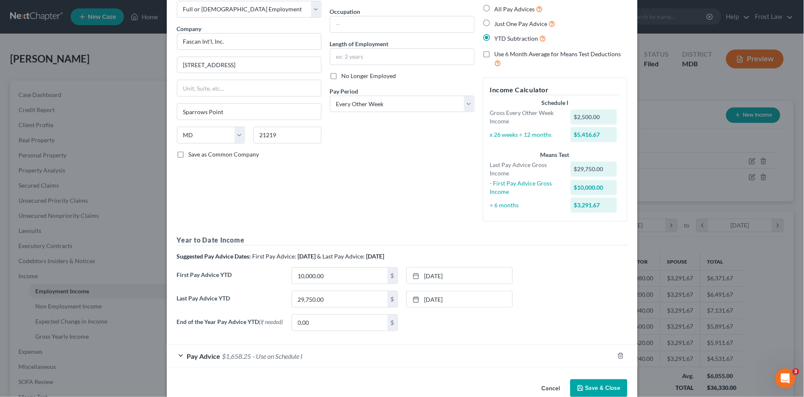
click at [542, 390] on button "Cancel" at bounding box center [551, 389] width 32 height 17
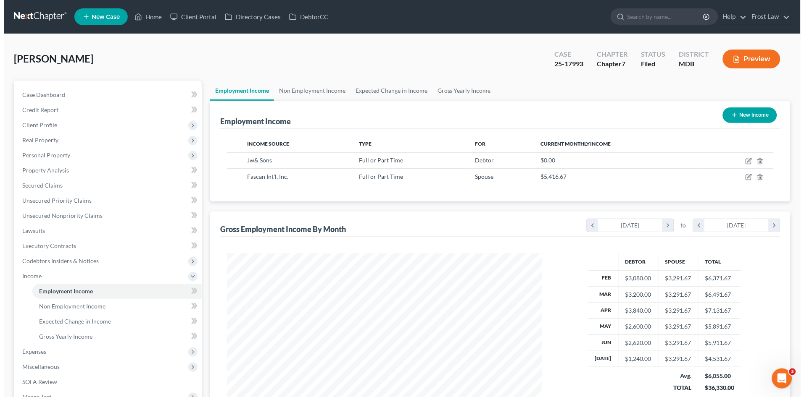
scroll to position [419979, 419806]
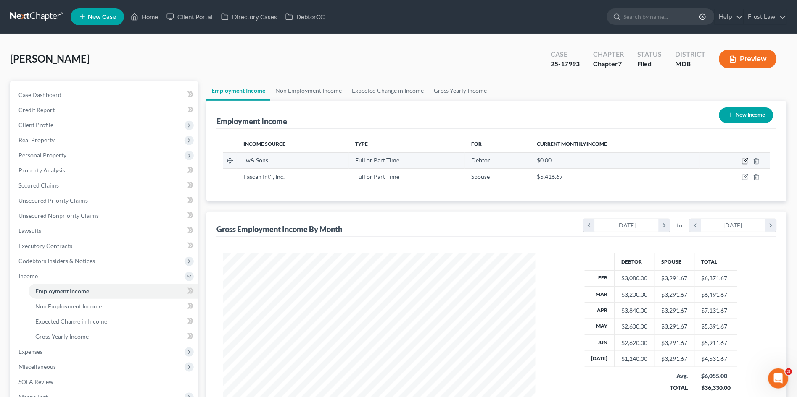
click at [743, 160] on icon "button" at bounding box center [745, 161] width 7 height 7
select select "0"
select select "21"
select select "3"
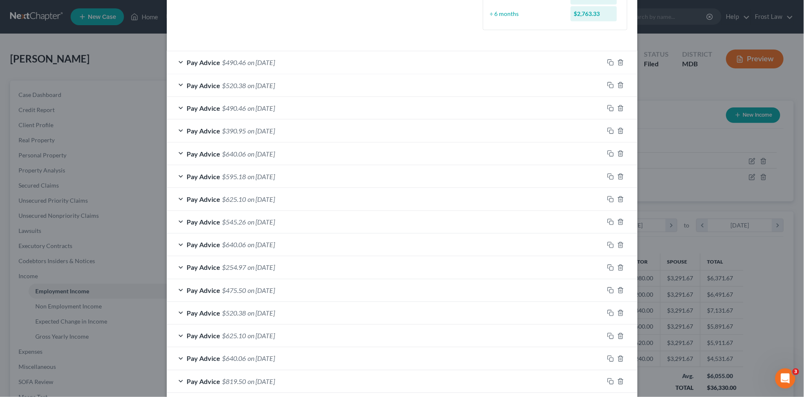
scroll to position [233, 0]
click at [369, 219] on div "Pay Advice $545.26 on 05/20/2025" at bounding box center [385, 222] width 437 height 22
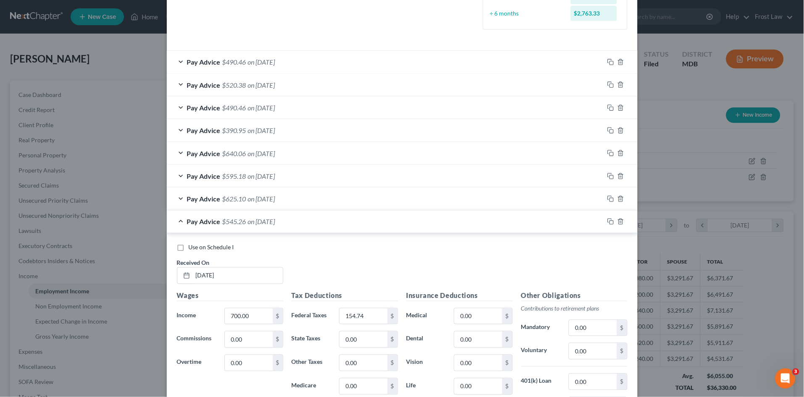
click at [369, 219] on div "Pay Advice $545.26 on 05/20/2025" at bounding box center [385, 222] width 437 height 22
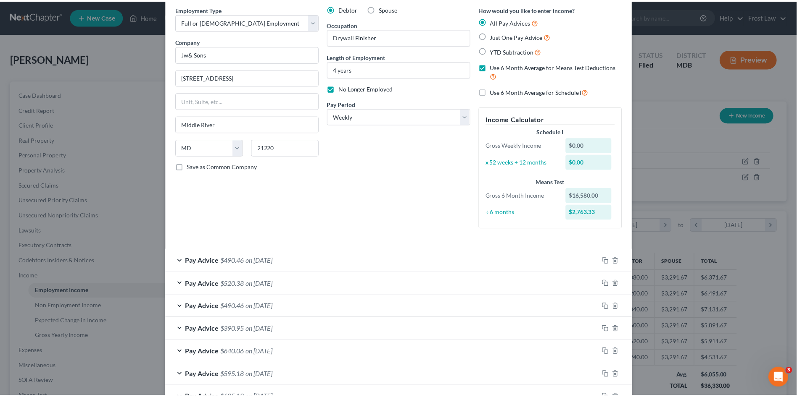
scroll to position [0, 0]
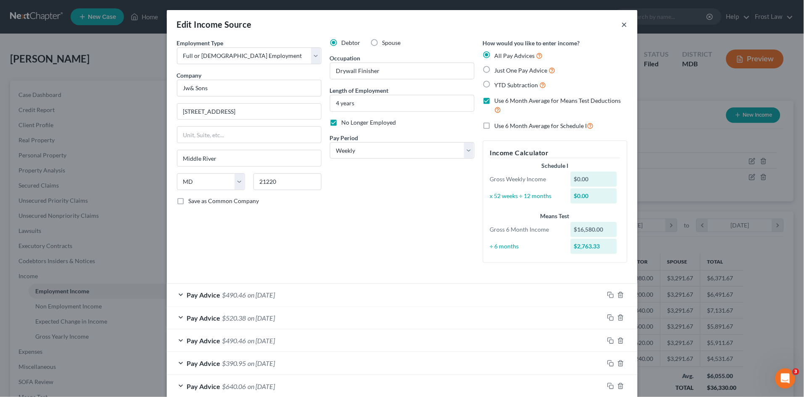
click at [621, 26] on button "×" at bounding box center [624, 24] width 6 height 10
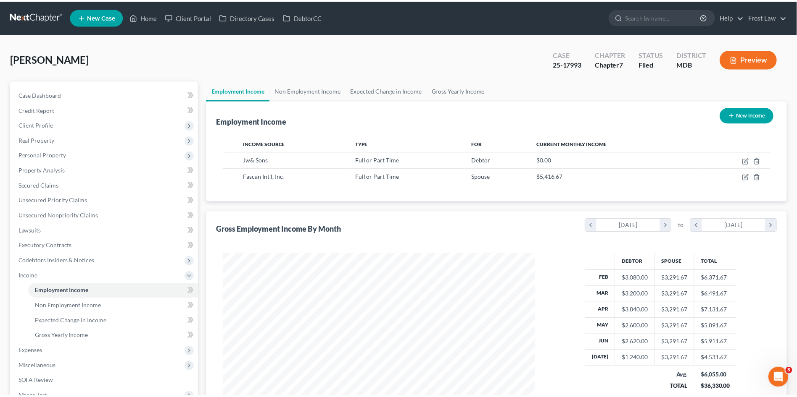
scroll to position [419979, 419806]
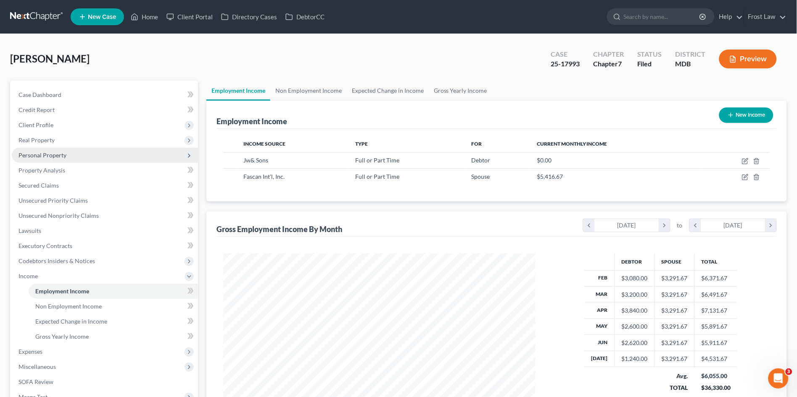
click at [59, 150] on span "Personal Property" at bounding box center [105, 155] width 186 height 15
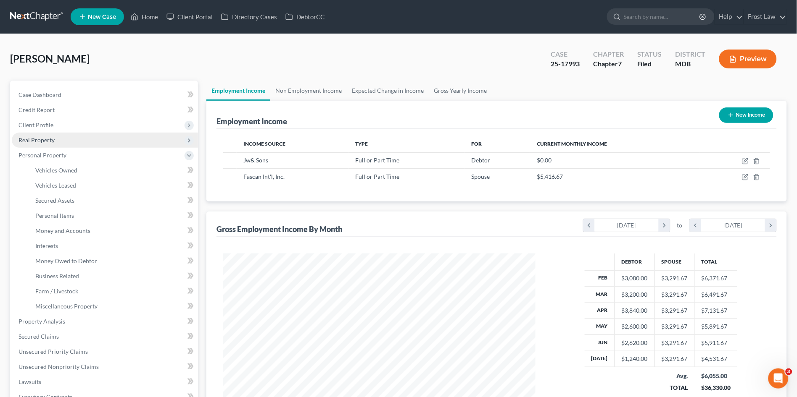
click at [55, 137] on span "Real Property" at bounding box center [105, 140] width 186 height 15
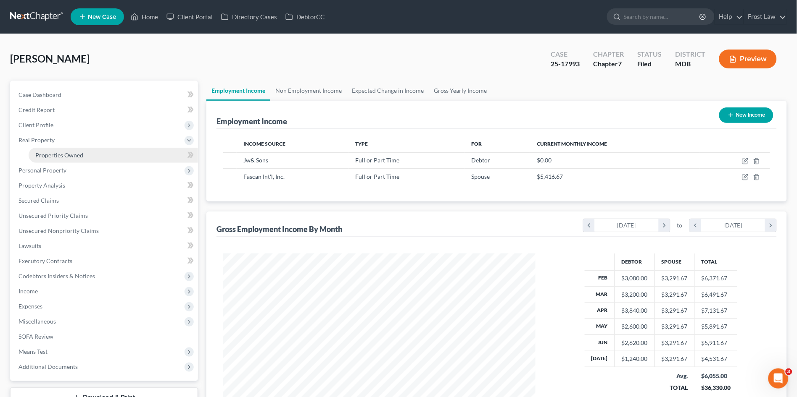
click at [58, 155] on span "Properties Owned" at bounding box center [59, 155] width 48 height 7
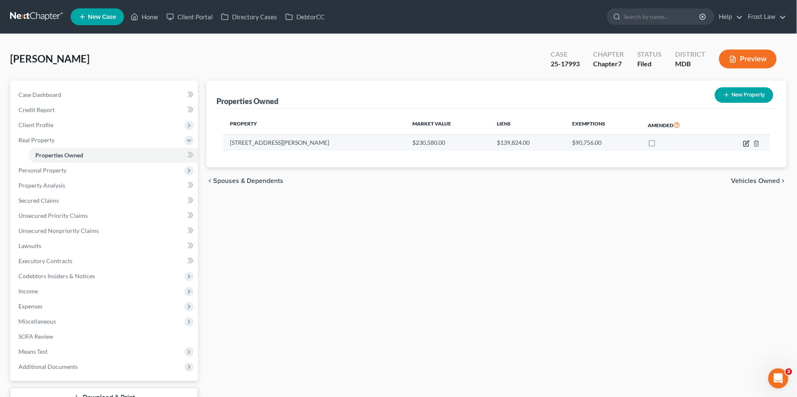
click at [748, 142] on icon "button" at bounding box center [746, 143] width 7 height 7
select select "21"
select select "3"
select select "5"
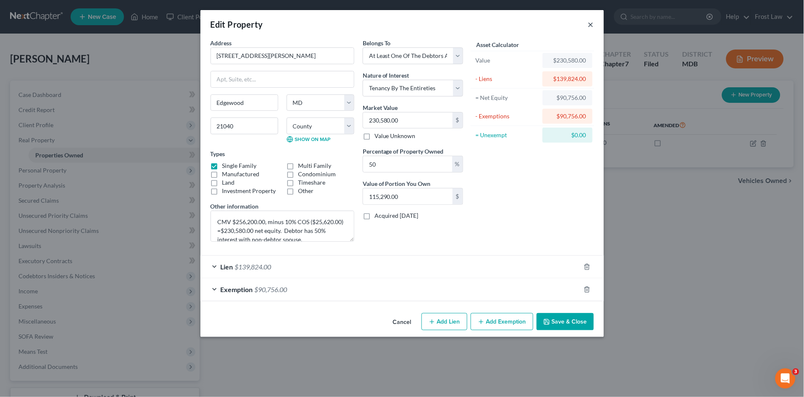
click at [589, 24] on button "×" at bounding box center [591, 24] width 6 height 10
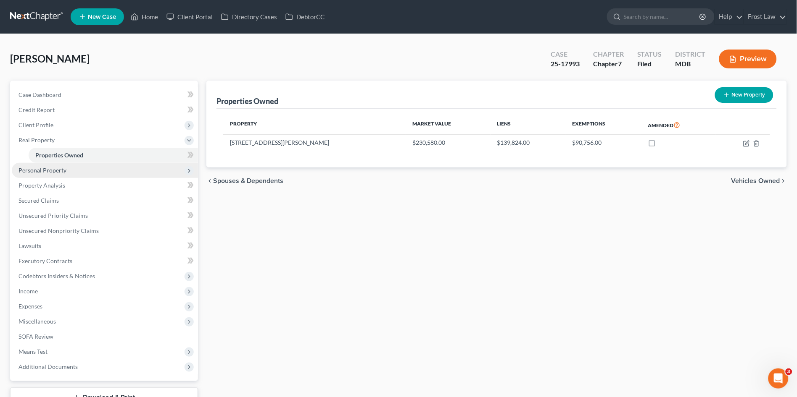
click at [60, 173] on span "Personal Property" at bounding box center [42, 170] width 48 height 7
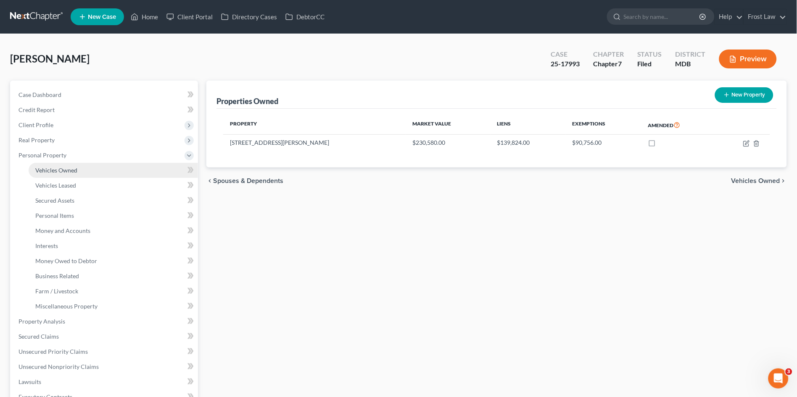
click at [58, 170] on span "Vehicles Owned" at bounding box center [56, 170] width 42 height 7
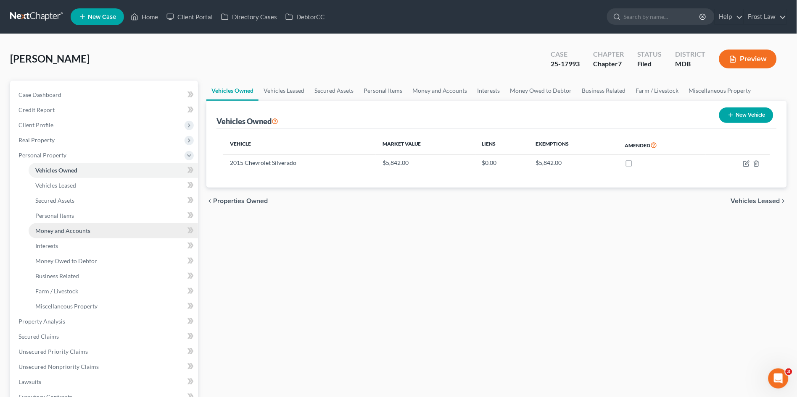
click at [82, 227] on span "Money and Accounts" at bounding box center [62, 230] width 55 height 7
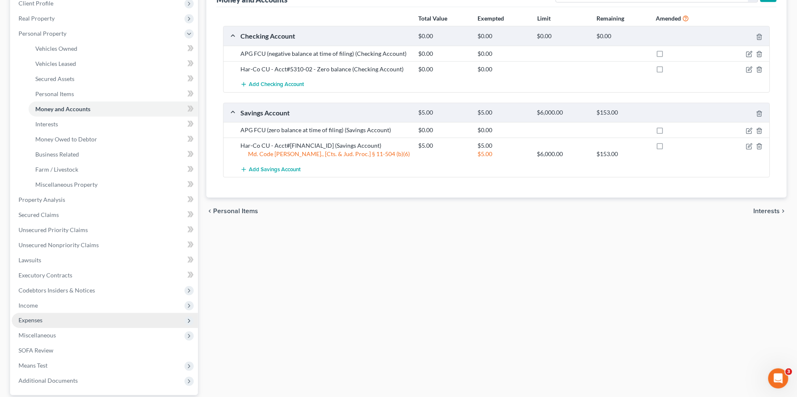
scroll to position [199, 0]
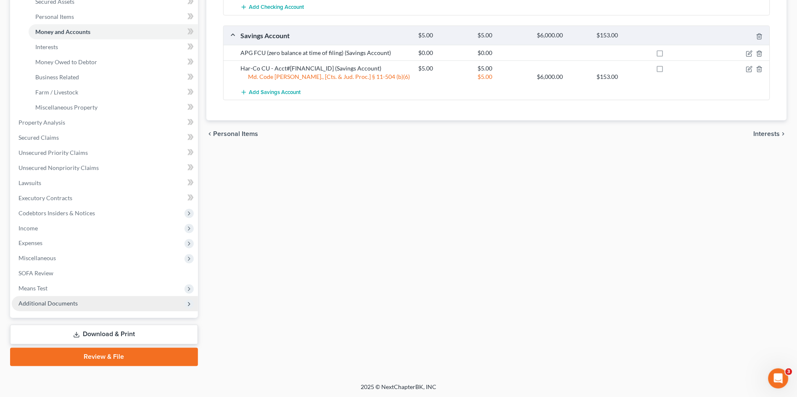
click at [78, 305] on span "Additional Documents" at bounding box center [105, 304] width 186 height 15
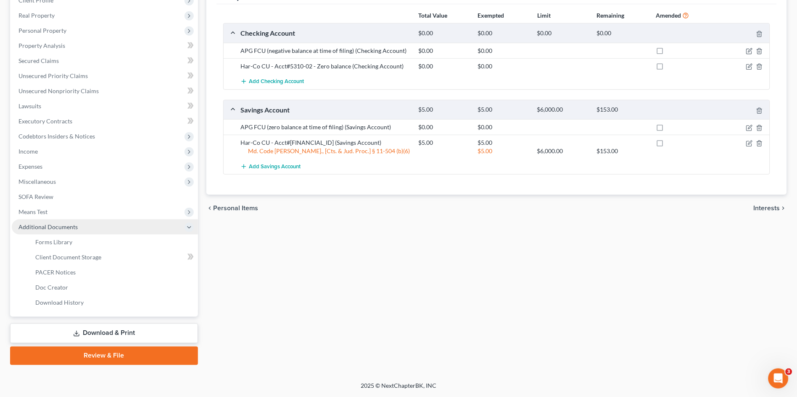
scroll to position [124, 0]
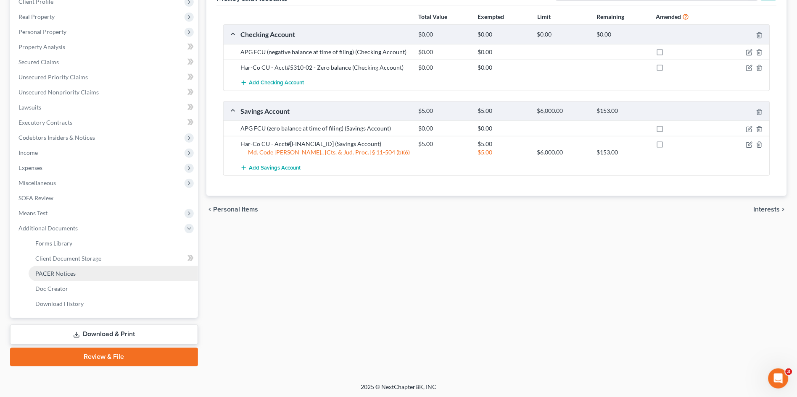
click at [69, 270] on span "PACER Notices" at bounding box center [55, 273] width 40 height 7
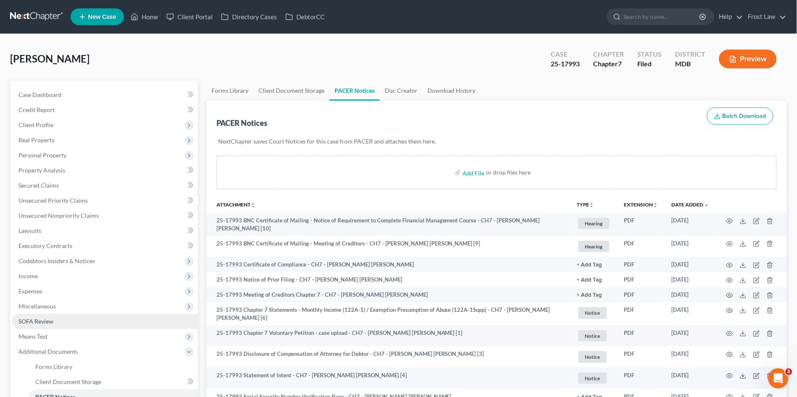
click at [30, 320] on span "SOFA Review" at bounding box center [35, 321] width 35 height 7
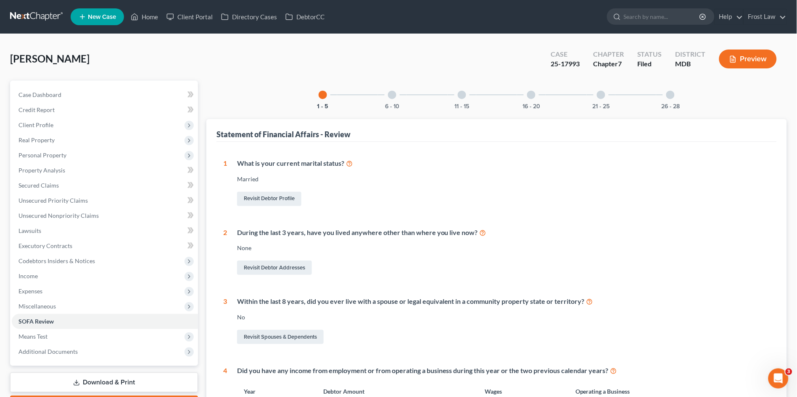
click at [391, 97] on div at bounding box center [392, 95] width 8 height 8
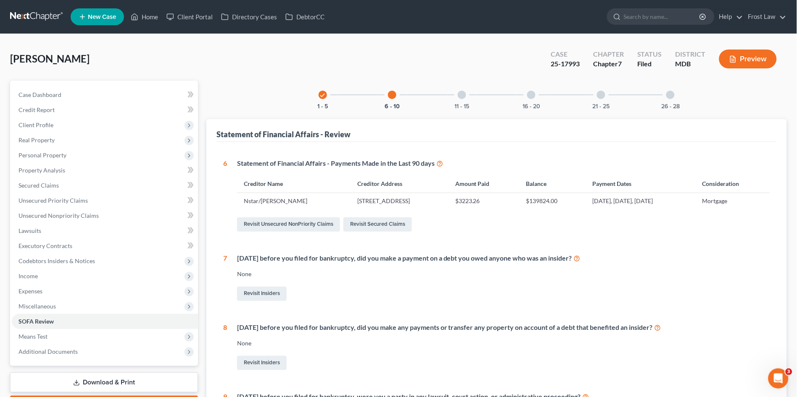
click at [461, 100] on div "11 - 15" at bounding box center [461, 95] width 29 height 29
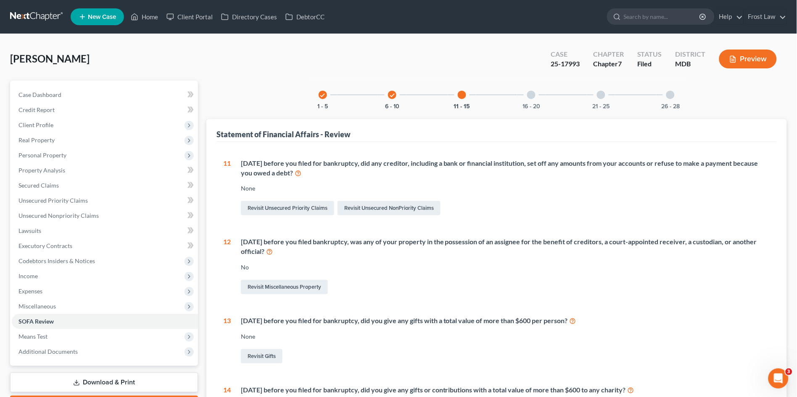
click at [535, 95] on div at bounding box center [531, 95] width 8 height 8
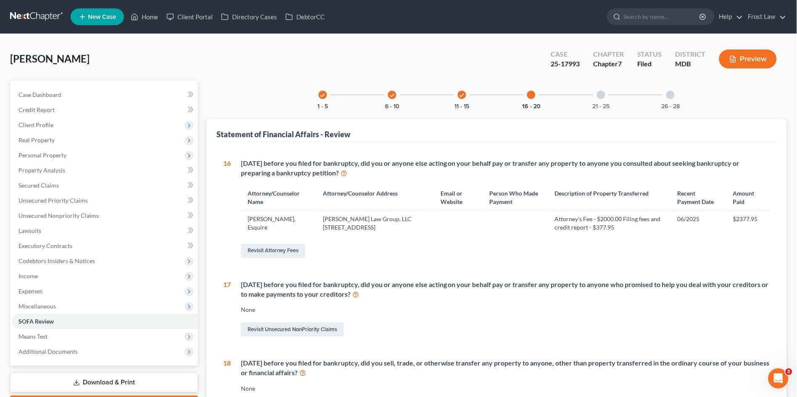
click at [604, 94] on div at bounding box center [601, 95] width 8 height 8
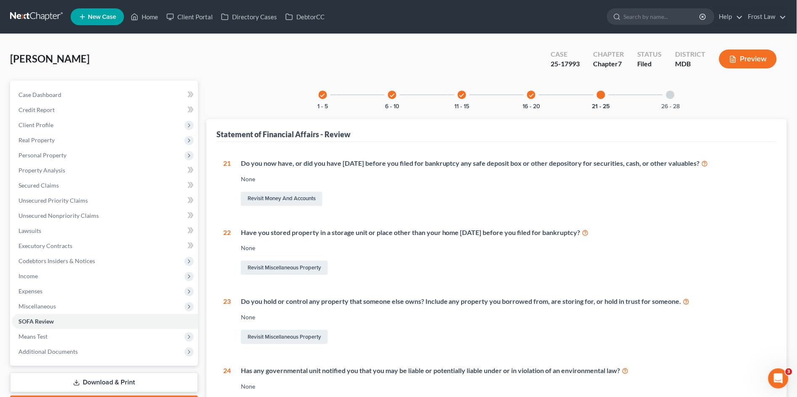
click at [664, 96] on div "26 - 28" at bounding box center [670, 95] width 29 height 29
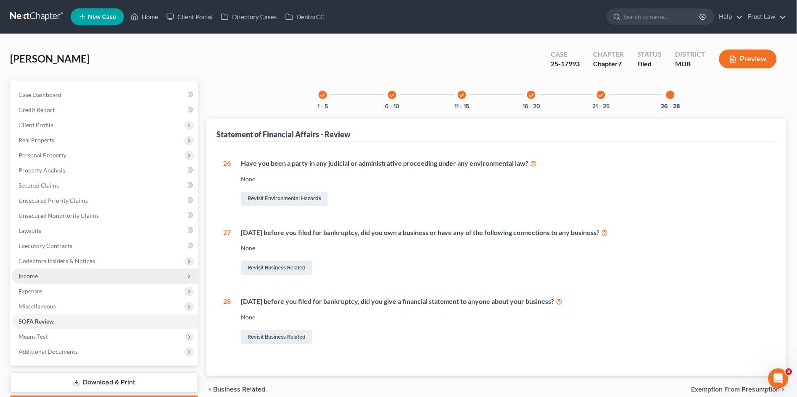
click at [55, 276] on span "Income" at bounding box center [105, 276] width 186 height 15
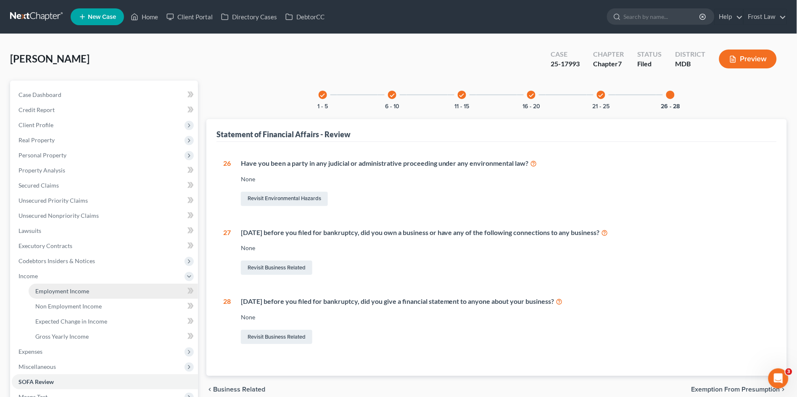
click at [64, 294] on span "Employment Income" at bounding box center [62, 291] width 54 height 7
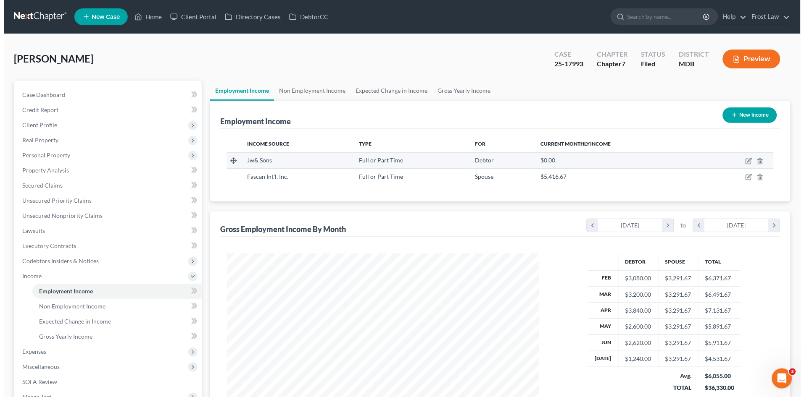
scroll to position [155, 329]
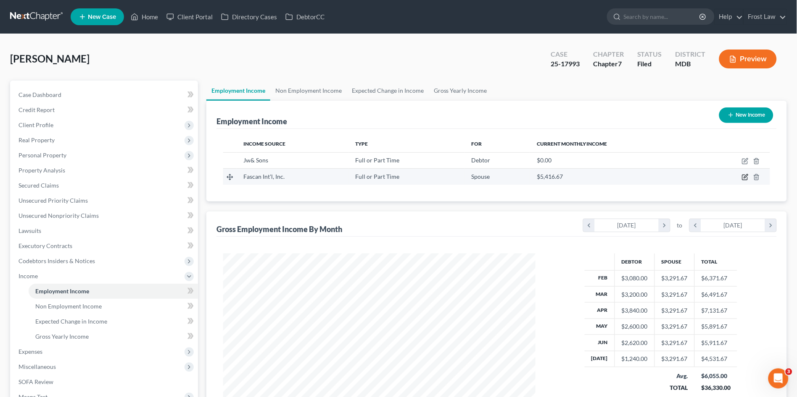
click at [744, 178] on icon "button" at bounding box center [745, 177] width 7 height 7
select select "0"
select select "21"
select select "2"
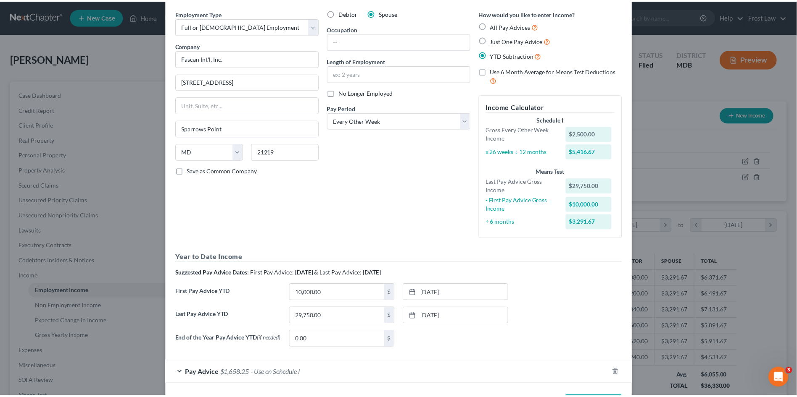
scroll to position [0, 0]
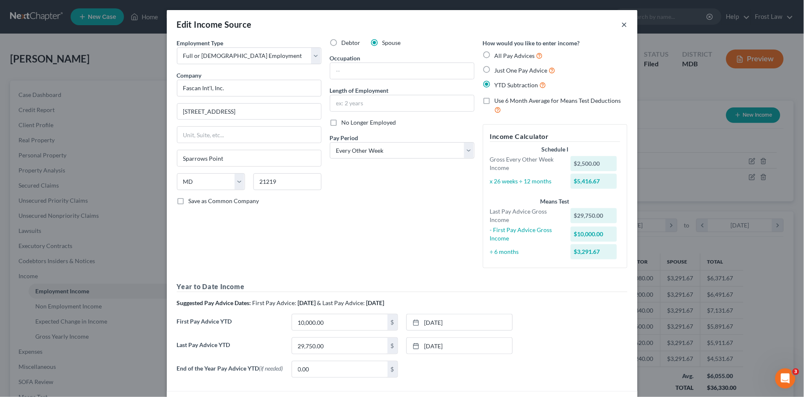
click at [621, 23] on button "×" at bounding box center [624, 24] width 6 height 10
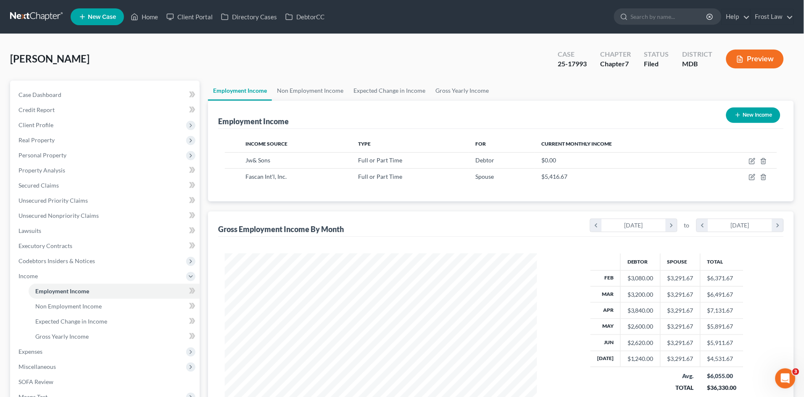
scroll to position [419979, 419806]
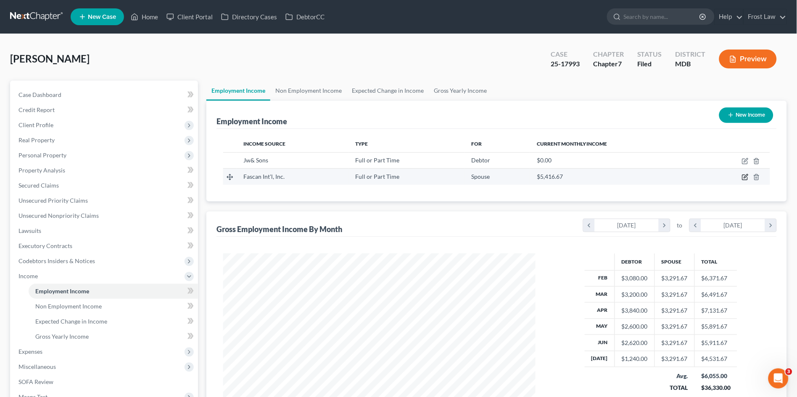
click at [747, 176] on icon "button" at bounding box center [745, 177] width 7 height 7
select select "0"
select select "21"
select select "2"
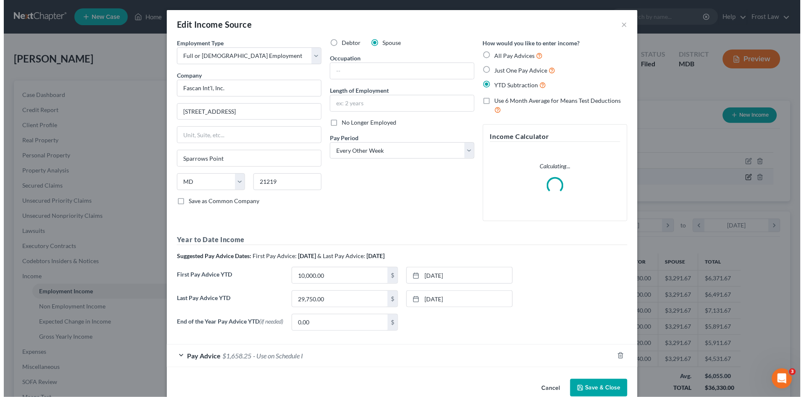
scroll to position [156, 332]
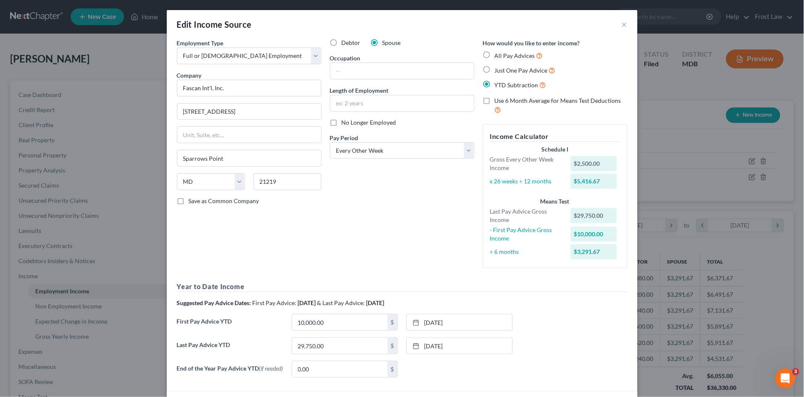
click at [329, 243] on div "Debtor Spouse Occupation Length of Employment No Longer Employed Pay Period * S…" at bounding box center [402, 157] width 153 height 237
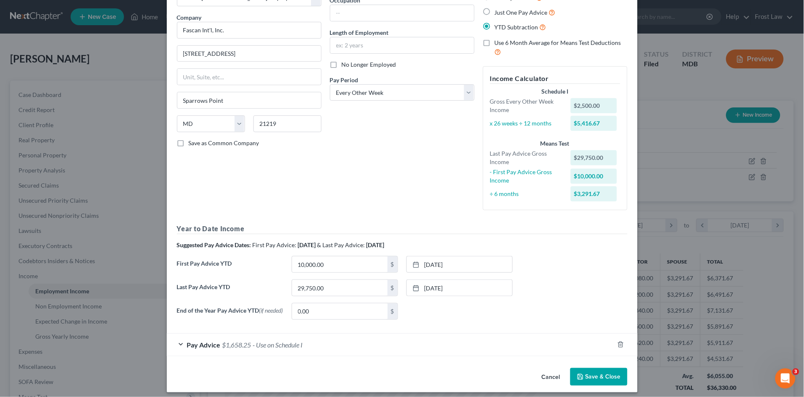
scroll to position [64, 0]
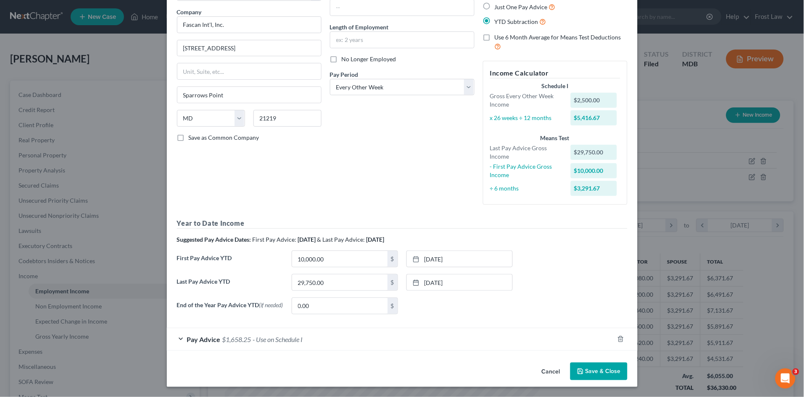
click at [538, 288] on div "Last Pay Advice YTD 29,750.00 $ 7/30/2025 close Date 7/30/2025 Time 12:00 AM ch…" at bounding box center [402, 286] width 459 height 24
click at [416, 342] on div "Pay Advice $1,658.25 - Use on Schedule I" at bounding box center [390, 340] width 447 height 22
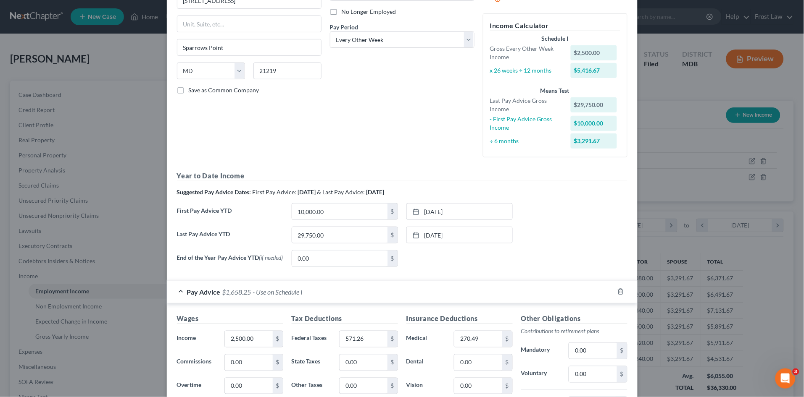
click at [405, 300] on div "Pay Advice $1,658.25 - Use on Schedule I" at bounding box center [390, 292] width 447 height 22
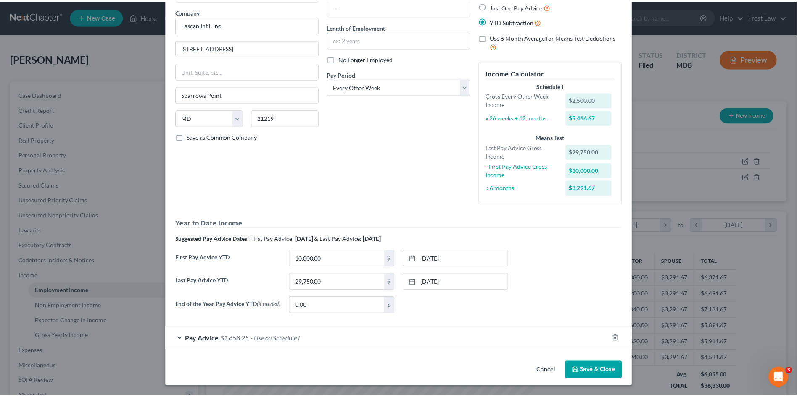
scroll to position [0, 0]
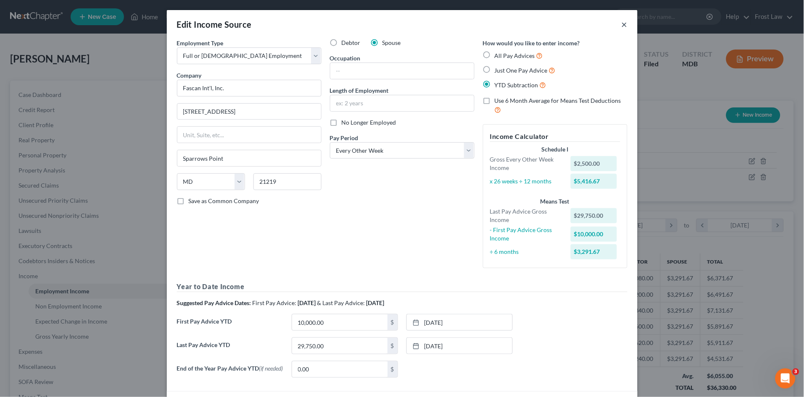
click at [622, 25] on button "×" at bounding box center [624, 24] width 6 height 10
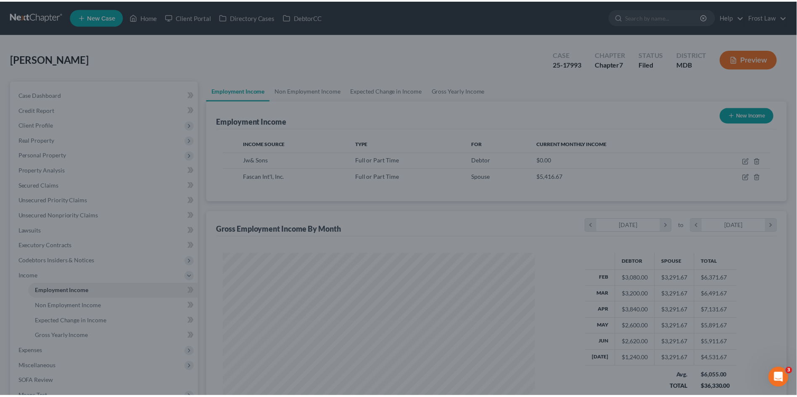
scroll to position [419979, 419806]
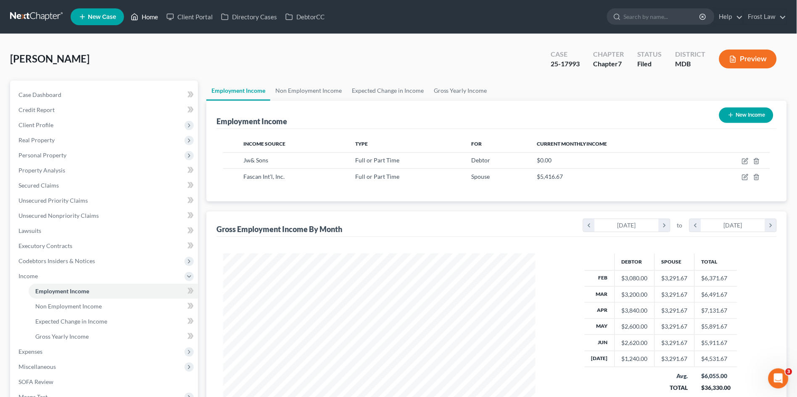
click at [145, 15] on link "Home" at bounding box center [144, 16] width 36 height 15
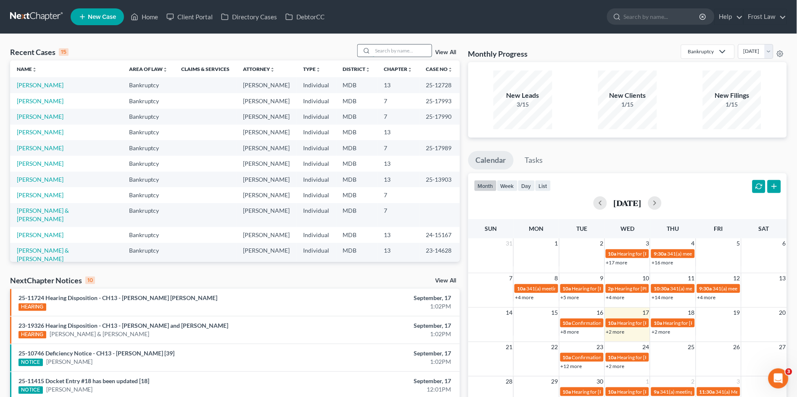
click at [387, 51] on input "search" at bounding box center [402, 51] width 59 height 12
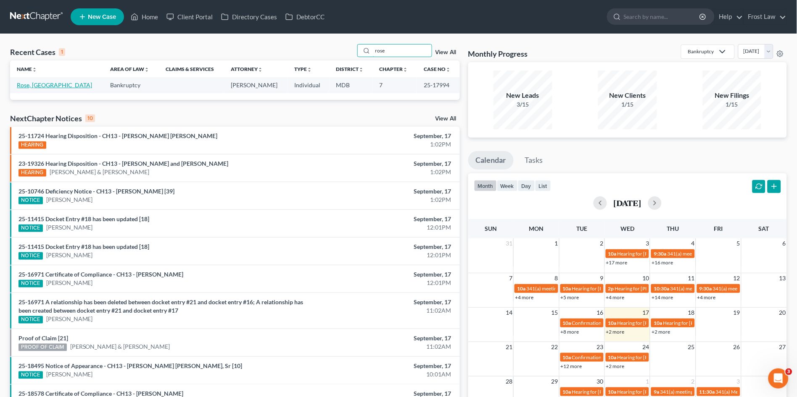
type input "rose"
click at [49, 89] on link "Rose, Madison" at bounding box center [54, 85] width 75 height 7
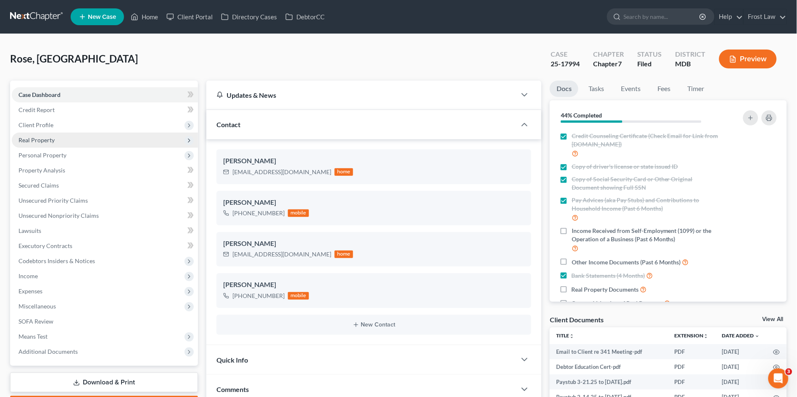
click at [54, 140] on span "Real Property" at bounding box center [105, 140] width 186 height 15
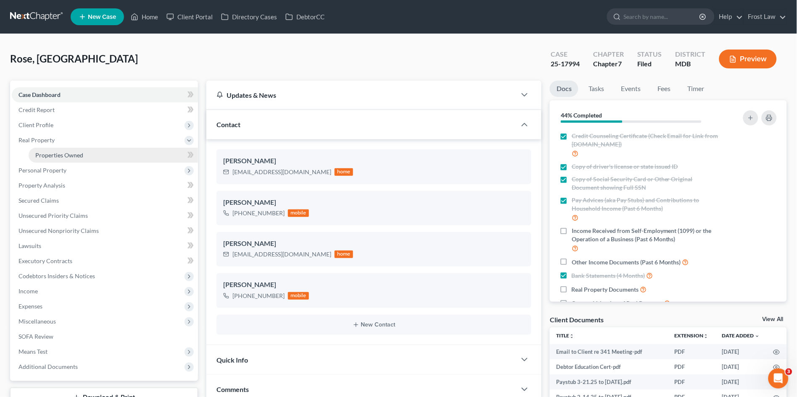
click at [52, 154] on span "Properties Owned" at bounding box center [59, 155] width 48 height 7
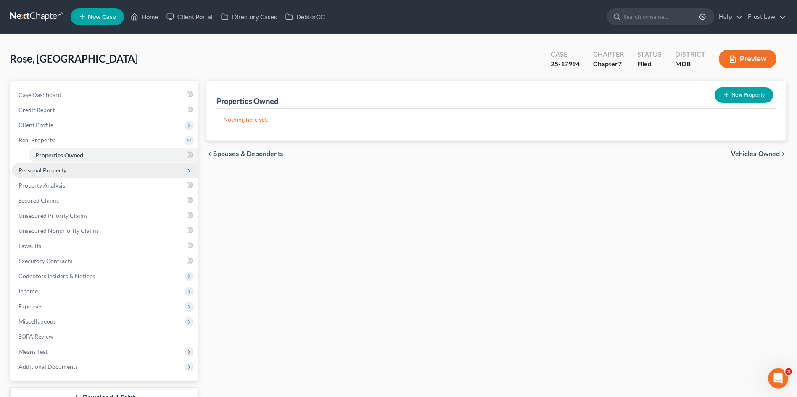
click at [53, 171] on span "Personal Property" at bounding box center [42, 170] width 48 height 7
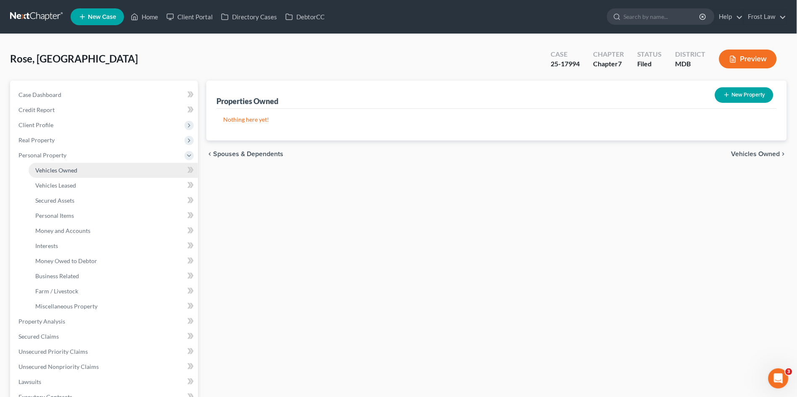
click at [53, 171] on span "Vehicles Owned" at bounding box center [56, 170] width 42 height 7
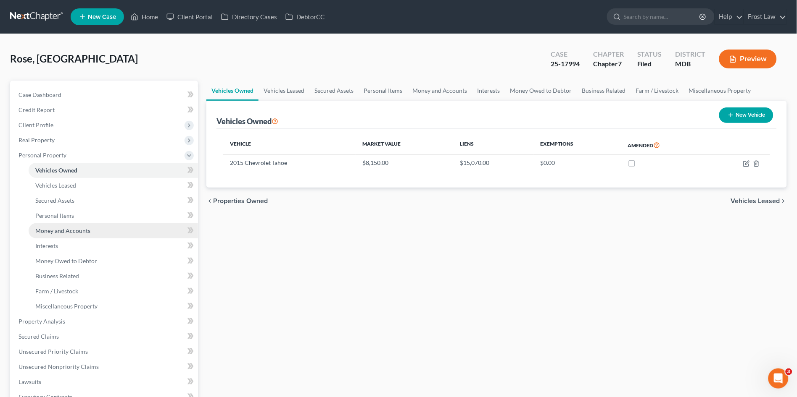
click at [52, 230] on span "Money and Accounts" at bounding box center [62, 230] width 55 height 7
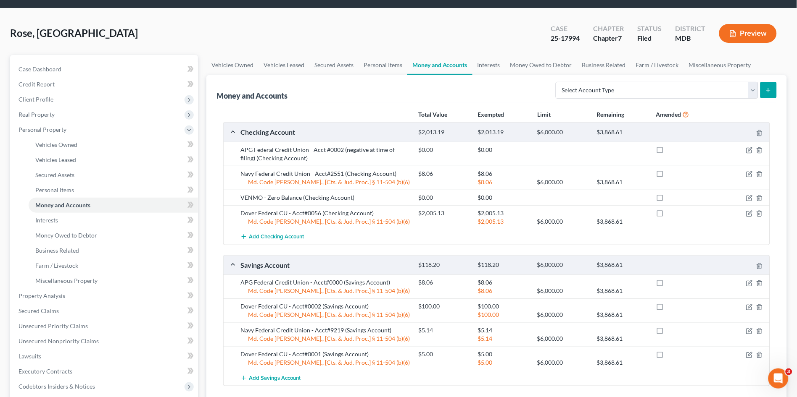
scroll to position [47, 0]
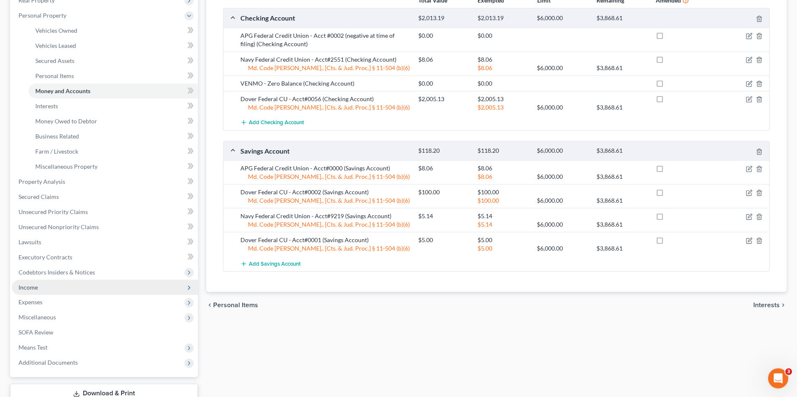
click at [32, 284] on span "Income" at bounding box center [27, 287] width 19 height 7
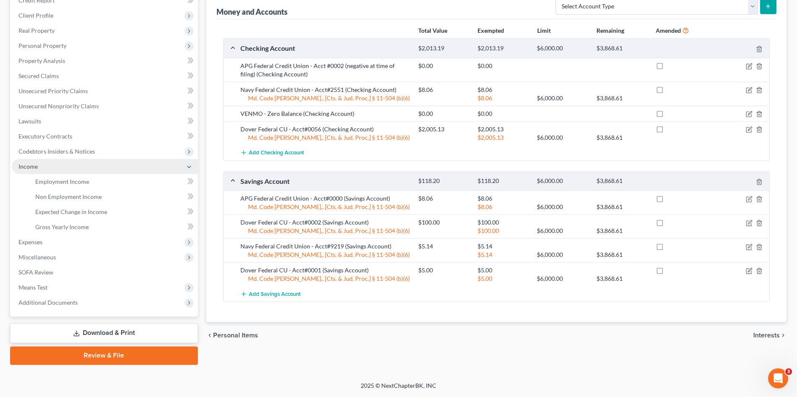
scroll to position [108, 0]
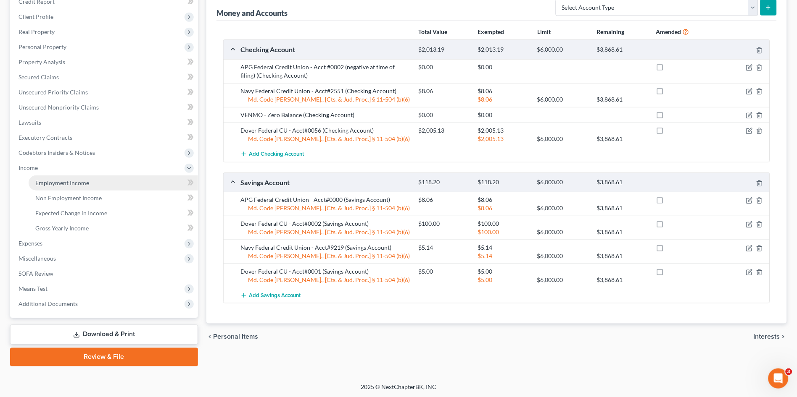
click at [50, 181] on span "Employment Income" at bounding box center [62, 182] width 54 height 7
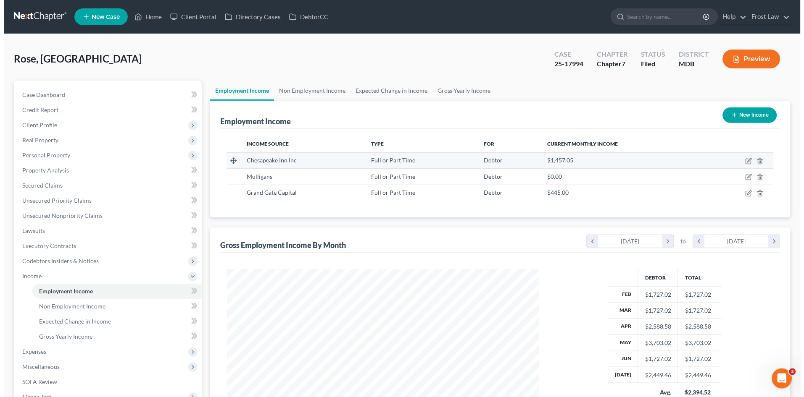
scroll to position [155, 329]
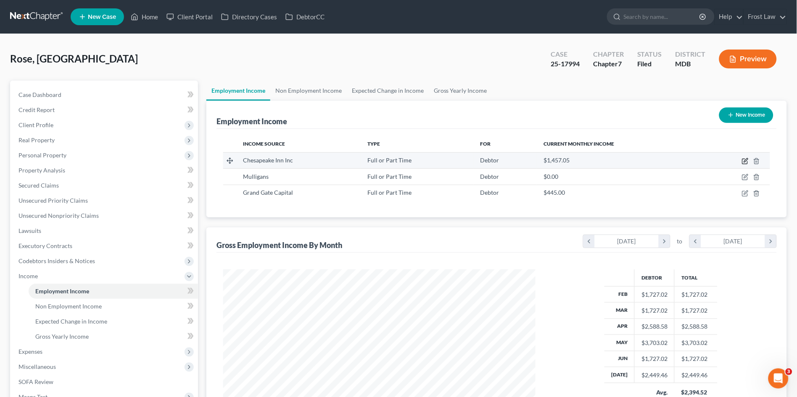
click at [745, 160] on icon "button" at bounding box center [746, 160] width 4 height 4
select select "0"
select select "21"
select select "0"
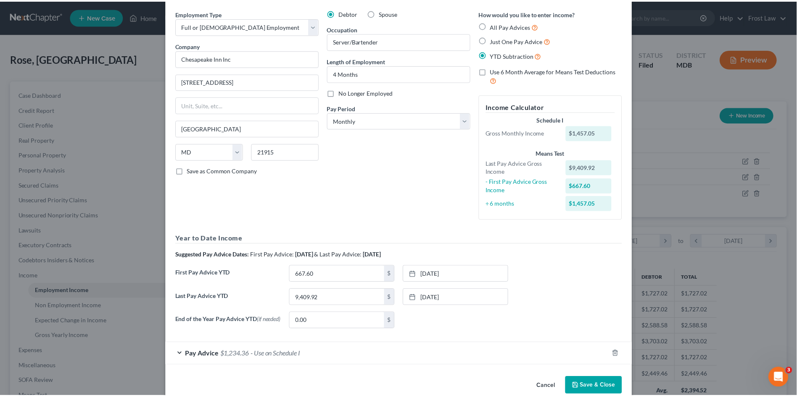
scroll to position [46, 0]
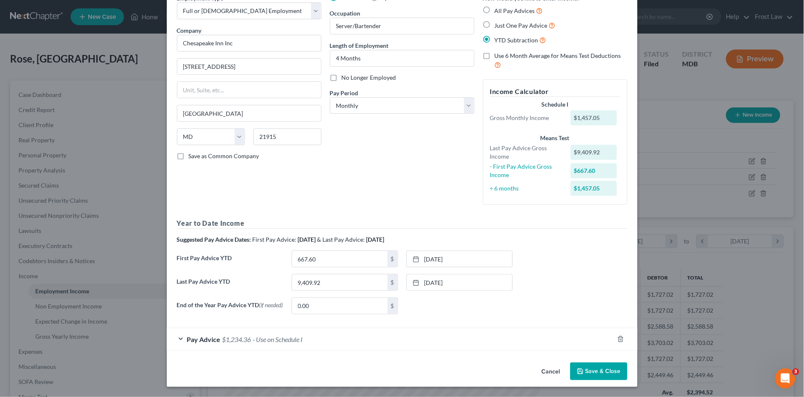
click at [544, 371] on button "Cancel" at bounding box center [551, 372] width 32 height 17
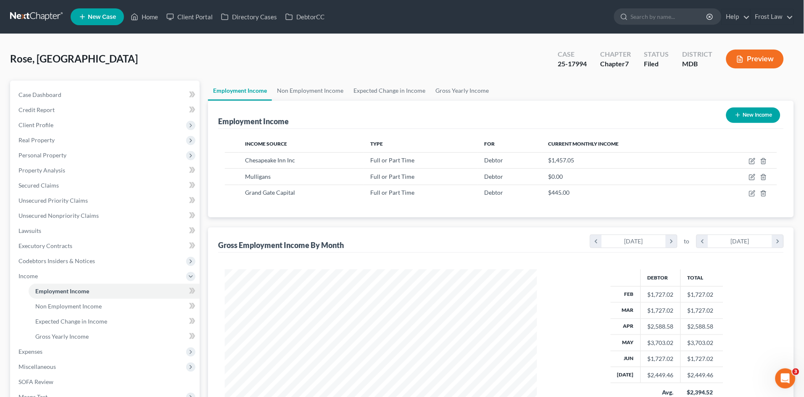
scroll to position [419979, 419806]
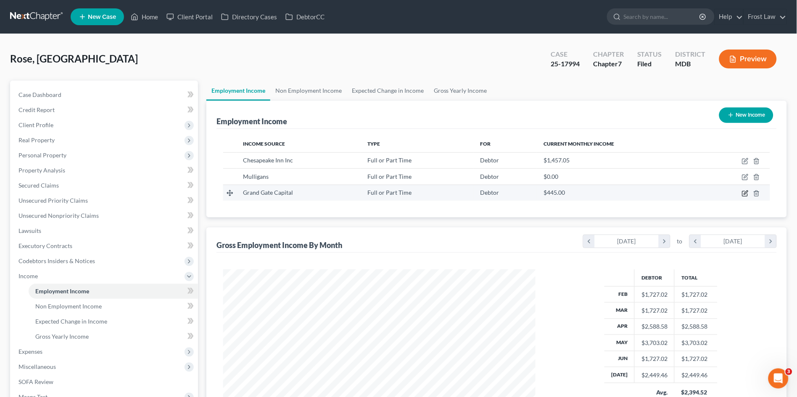
click at [745, 193] on icon "button" at bounding box center [745, 193] width 7 height 7
select select "0"
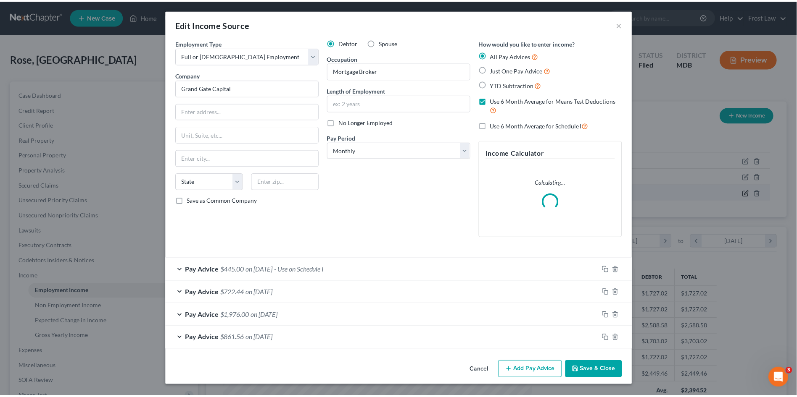
scroll to position [156, 332]
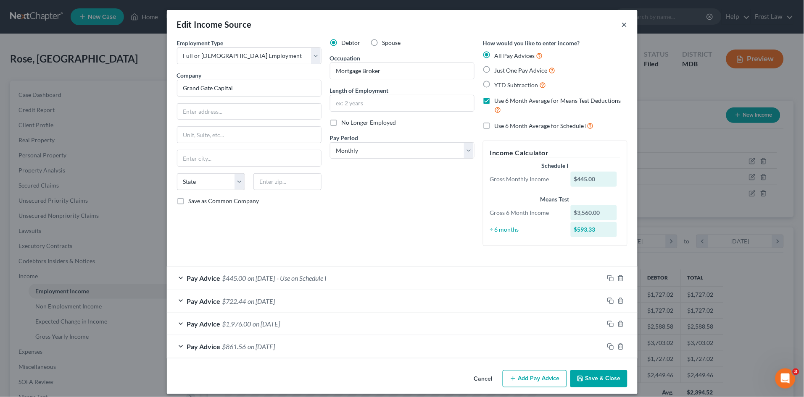
click at [623, 25] on button "×" at bounding box center [624, 24] width 6 height 10
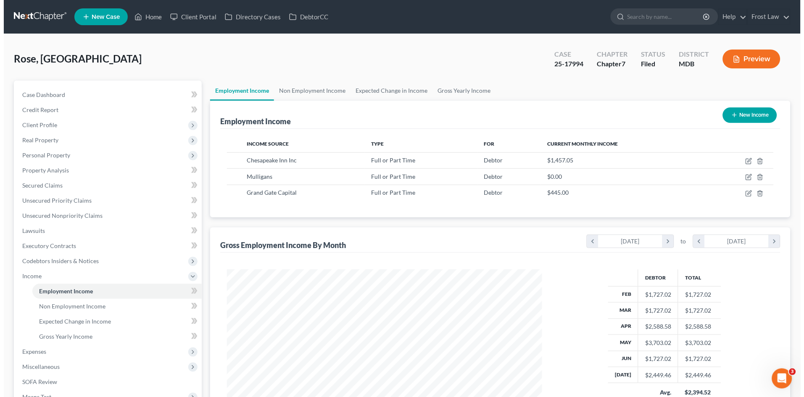
scroll to position [419979, 419806]
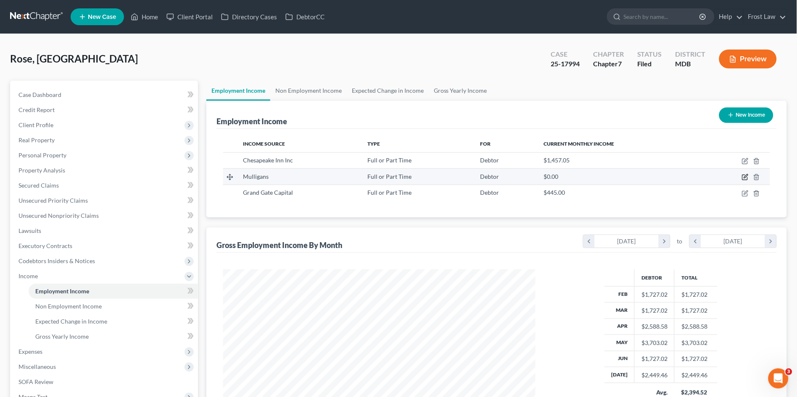
click at [743, 179] on icon "button" at bounding box center [745, 177] width 7 height 7
select select "0"
select select "7"
select select "0"
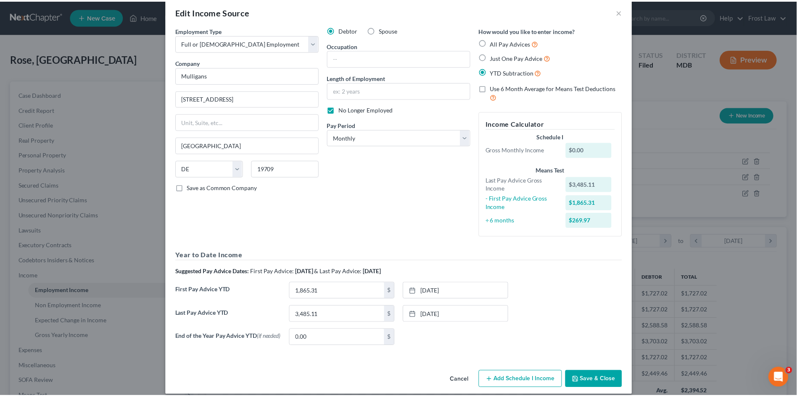
scroll to position [23, 0]
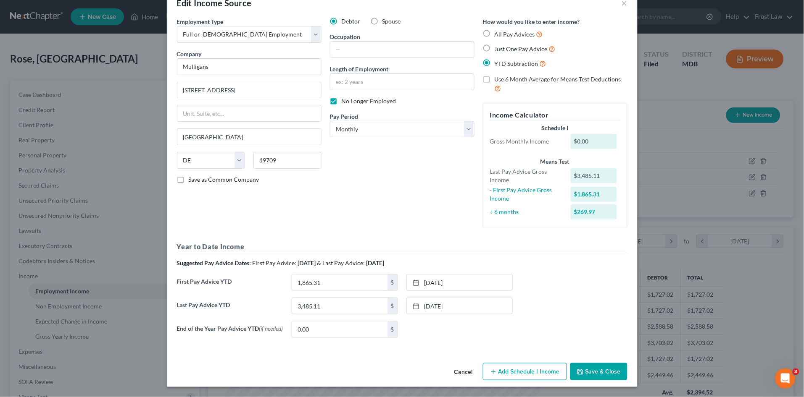
click at [458, 371] on button "Cancel" at bounding box center [463, 372] width 32 height 17
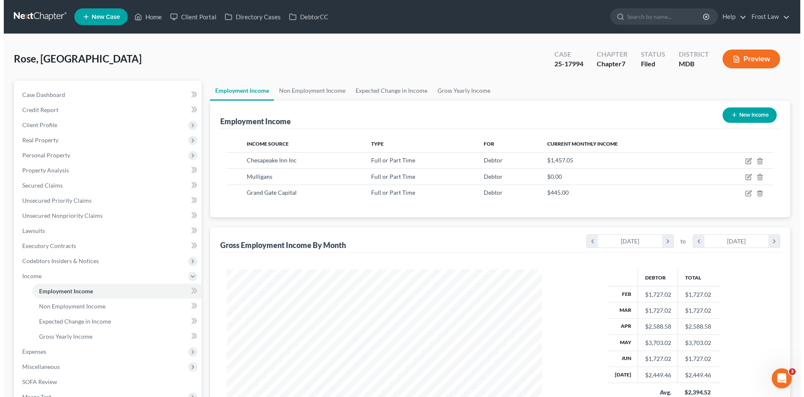
scroll to position [419979, 419806]
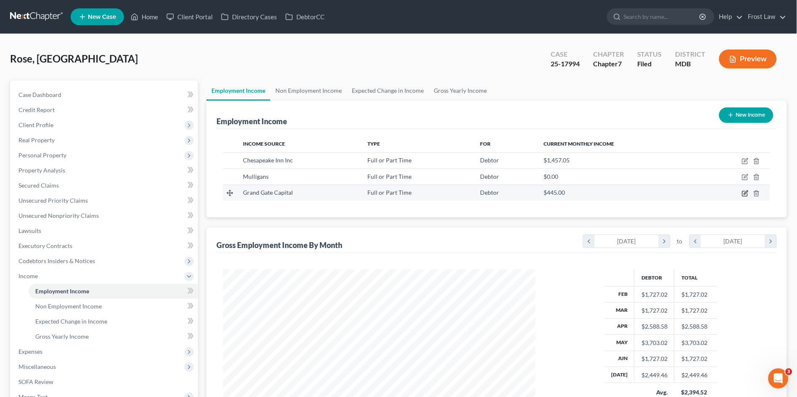
click at [746, 194] on icon "button" at bounding box center [745, 193] width 7 height 7
select select "0"
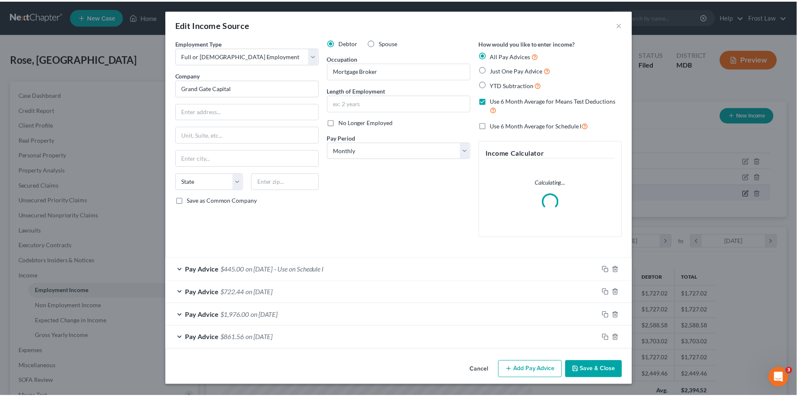
scroll to position [156, 332]
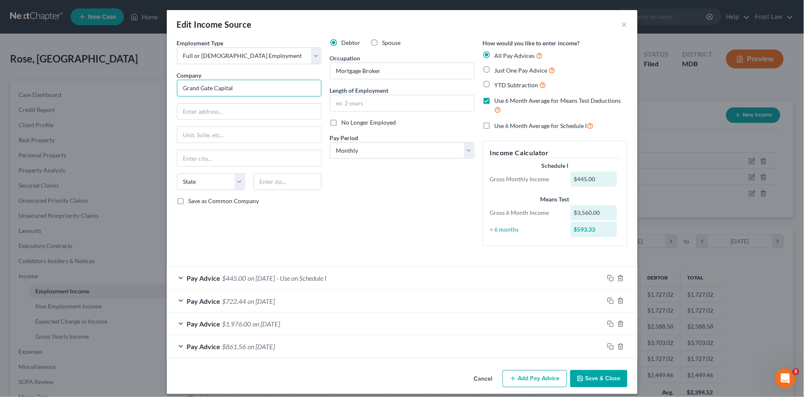
drag, startPoint x: 273, startPoint y: 83, endPoint x: 143, endPoint y: 71, distance: 130.0
click at [143, 71] on div "Edit Income Source × Employment Type * Select Full or Part Time Employment Self…" at bounding box center [402, 198] width 804 height 397
click at [579, 374] on button "Save & Close" at bounding box center [598, 380] width 57 height 18
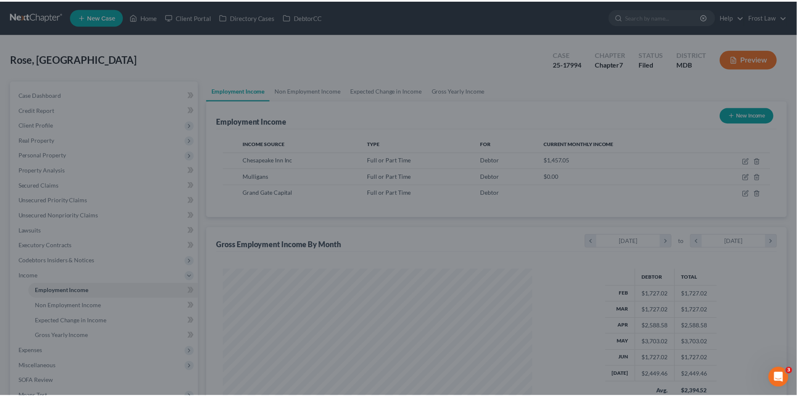
scroll to position [419979, 419806]
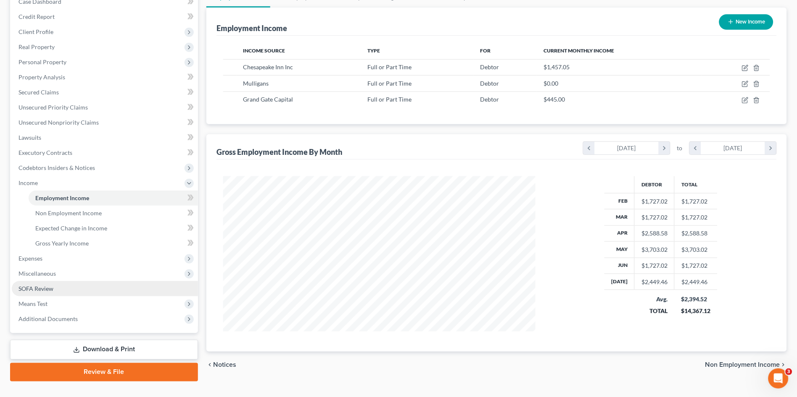
click at [31, 282] on link "SOFA Review" at bounding box center [105, 288] width 186 height 15
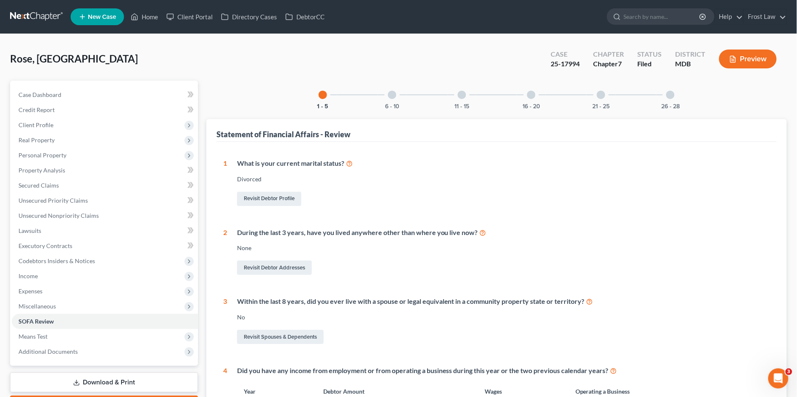
click at [388, 95] on div at bounding box center [392, 95] width 8 height 8
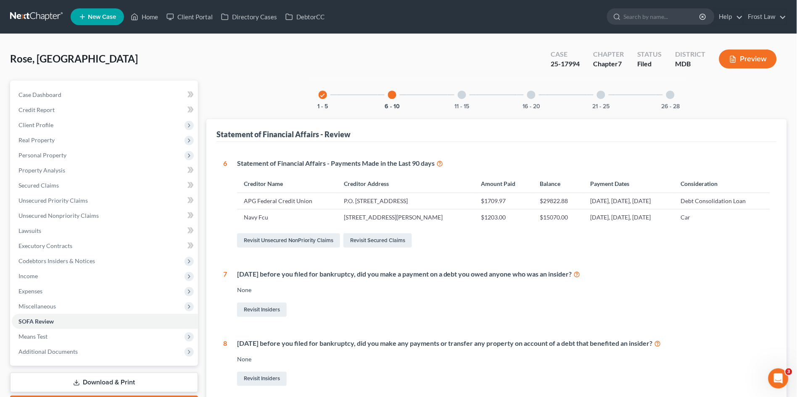
click at [462, 98] on div at bounding box center [462, 95] width 8 height 8
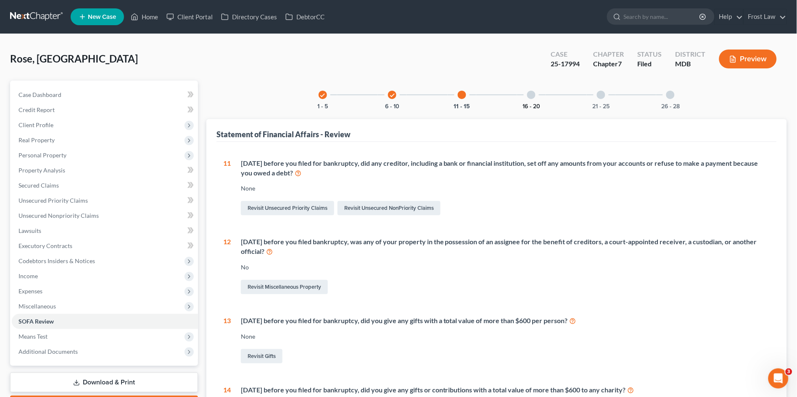
drag, startPoint x: 517, startPoint y: 99, endPoint x: 525, endPoint y: 103, distance: 8.7
click at [517, 99] on div "16 - 20" at bounding box center [531, 95] width 29 height 29
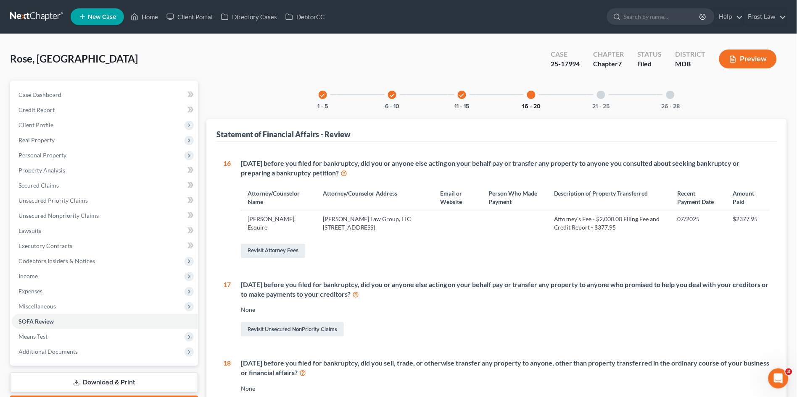
click at [534, 105] on button "16 - 20" at bounding box center [531, 107] width 18 height 6
click at [319, 93] on div "check" at bounding box center [322, 95] width 8 height 8
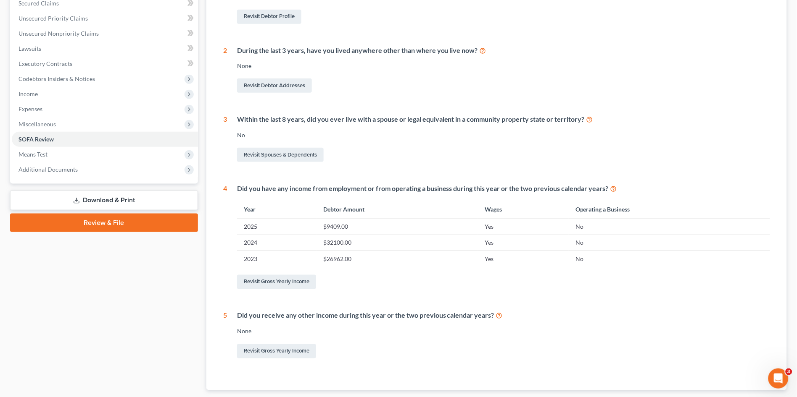
scroll to position [47, 0]
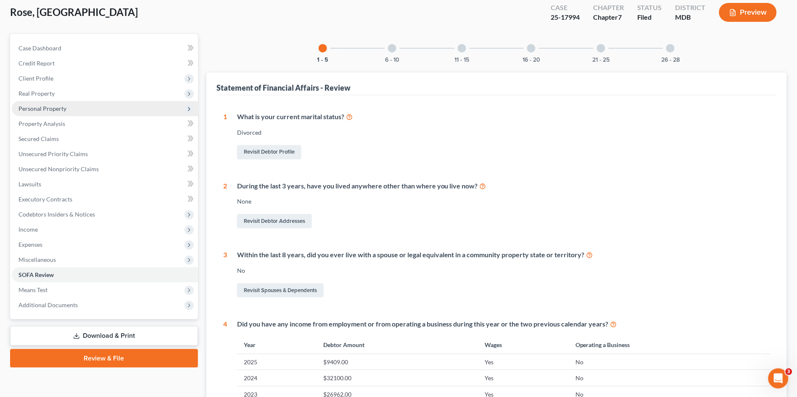
click at [47, 105] on span "Personal Property" at bounding box center [42, 108] width 48 height 7
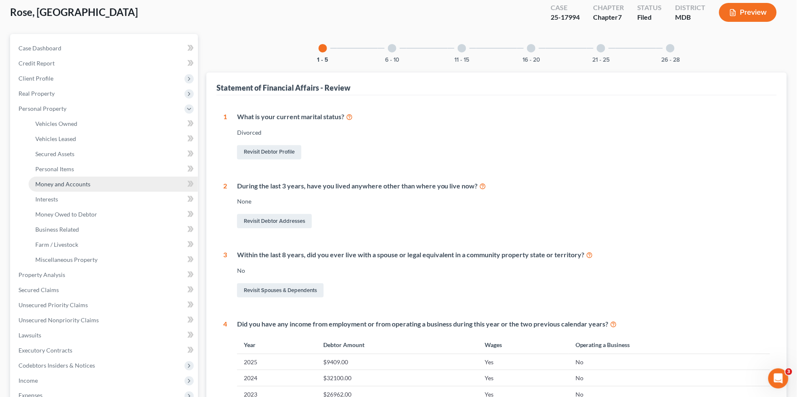
click at [74, 187] on span "Money and Accounts" at bounding box center [62, 184] width 55 height 7
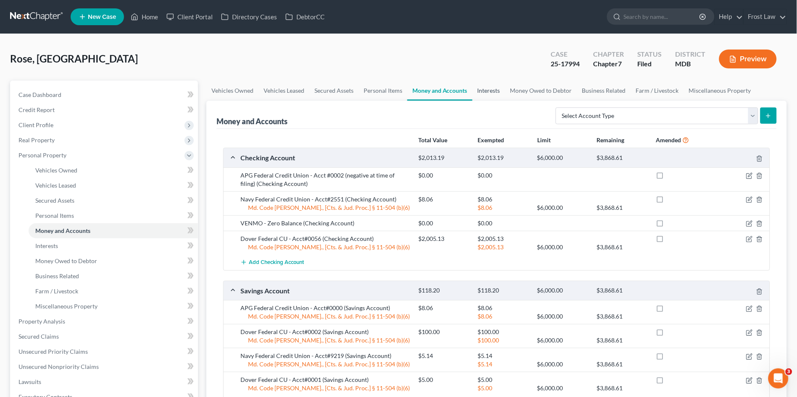
click at [478, 85] on link "Interests" at bounding box center [488, 91] width 33 height 20
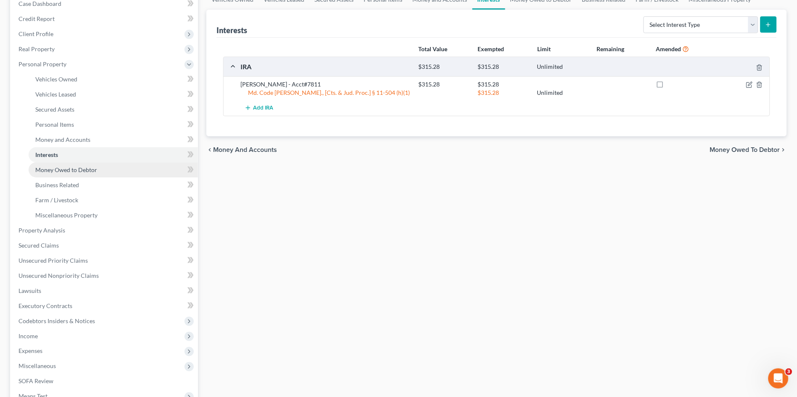
scroll to position [93, 0]
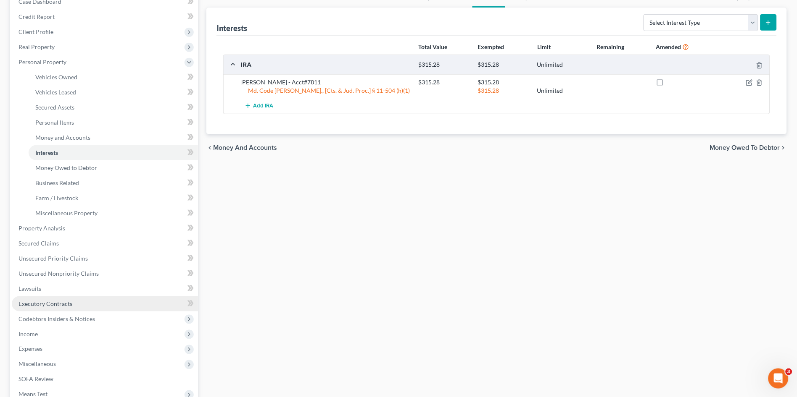
click at [68, 303] on span "Executory Contracts" at bounding box center [45, 303] width 54 height 7
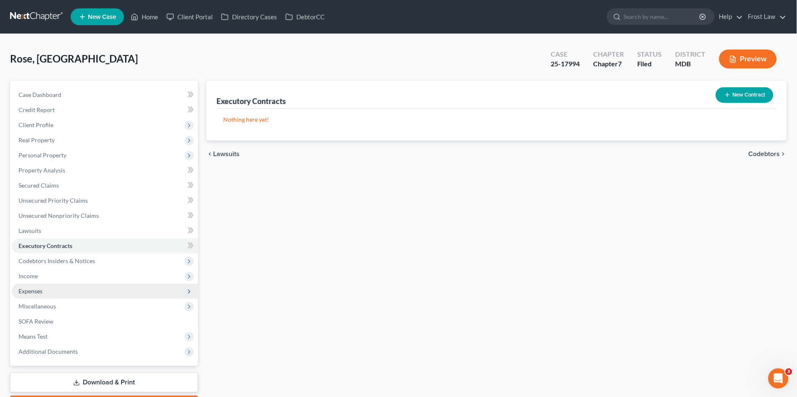
click at [50, 293] on span "Expenses" at bounding box center [105, 291] width 186 height 15
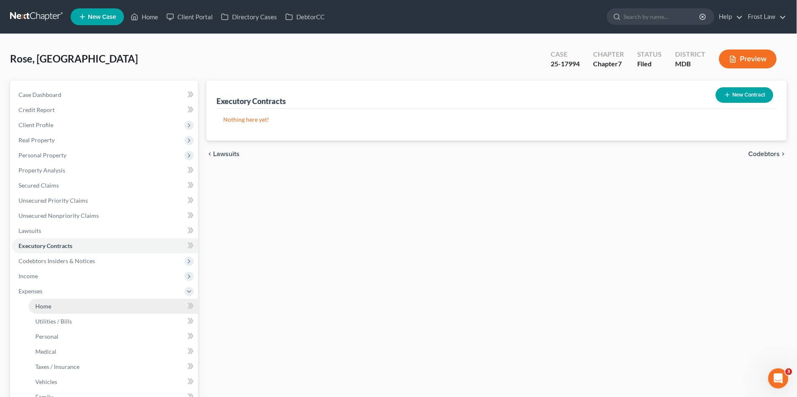
click at [42, 305] on span "Home" at bounding box center [43, 306] width 16 height 7
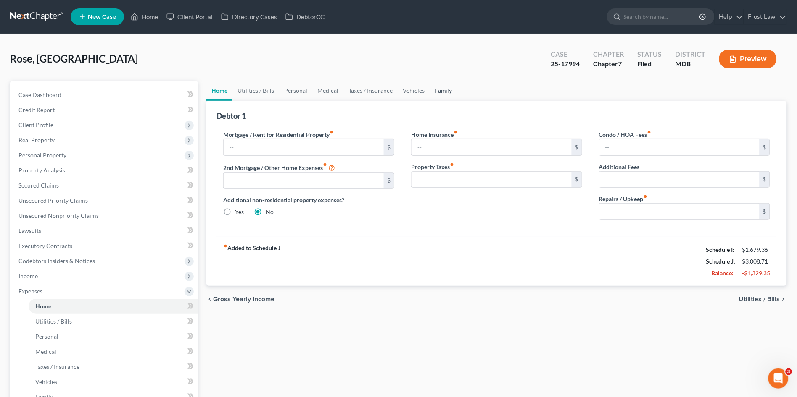
click at [435, 91] on link "Family" at bounding box center [443, 91] width 28 height 20
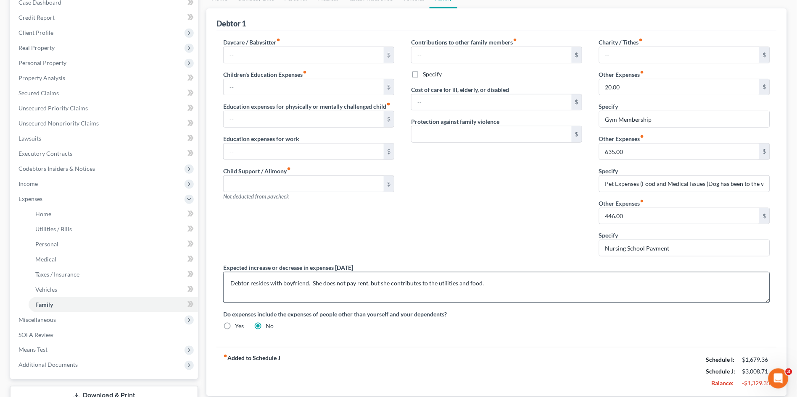
scroll to position [93, 0]
click at [477, 212] on div "Contributions to other family members fiber_manual_record $ Specify Cost of car…" at bounding box center [496, 150] width 188 height 226
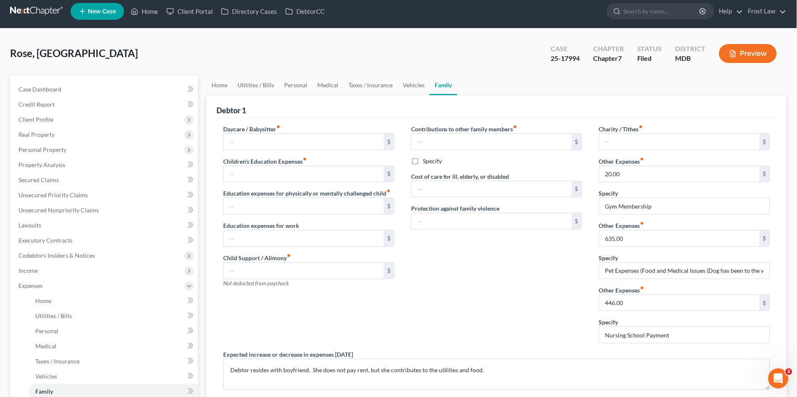
scroll to position [0, 0]
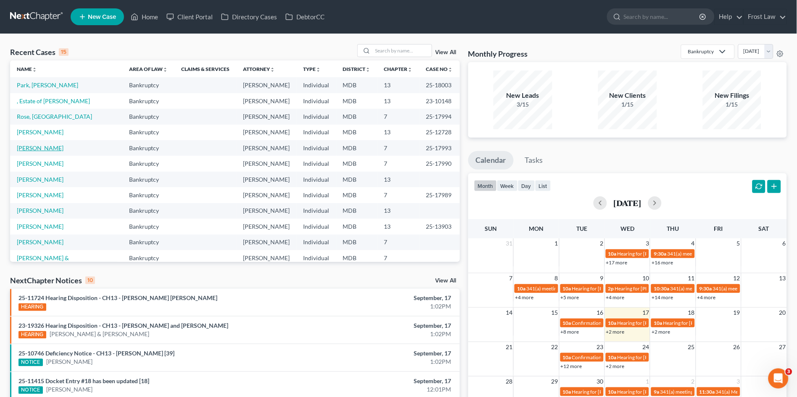
click at [31, 150] on link "[PERSON_NAME]" at bounding box center [40, 148] width 47 height 7
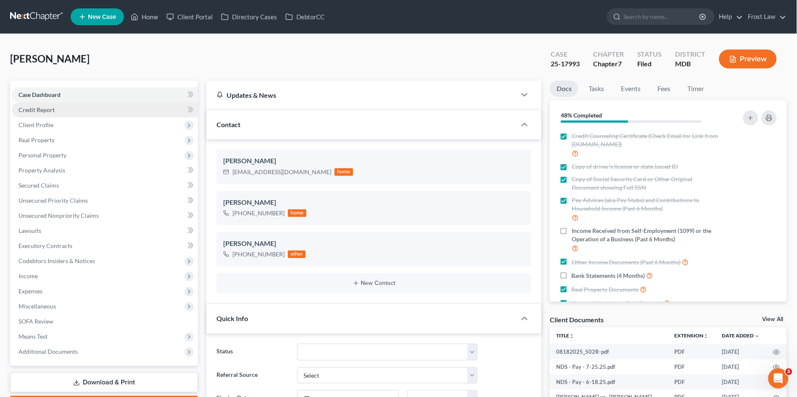
click at [47, 109] on span "Credit Report" at bounding box center [36, 109] width 36 height 7
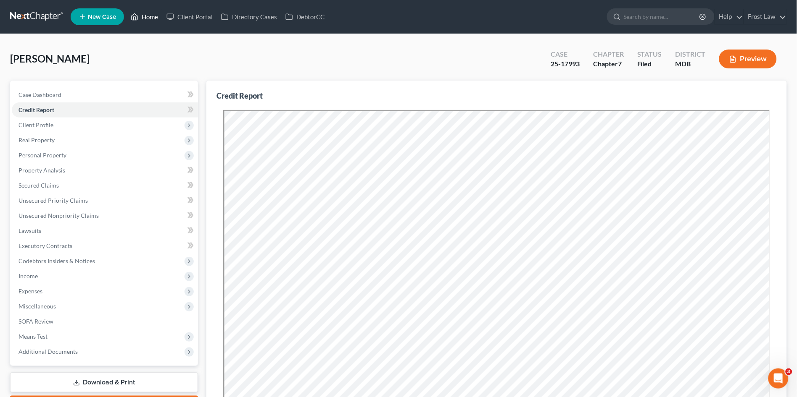
click at [147, 13] on link "Home" at bounding box center [144, 16] width 36 height 15
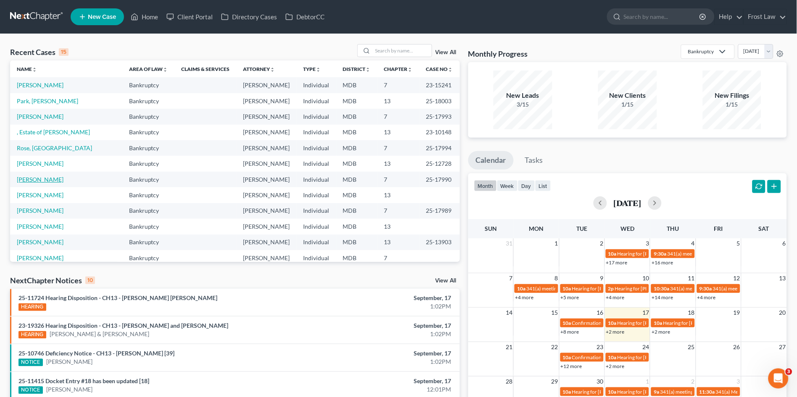
click at [32, 181] on link "Bobbitt, Keshawn" at bounding box center [40, 179] width 47 height 7
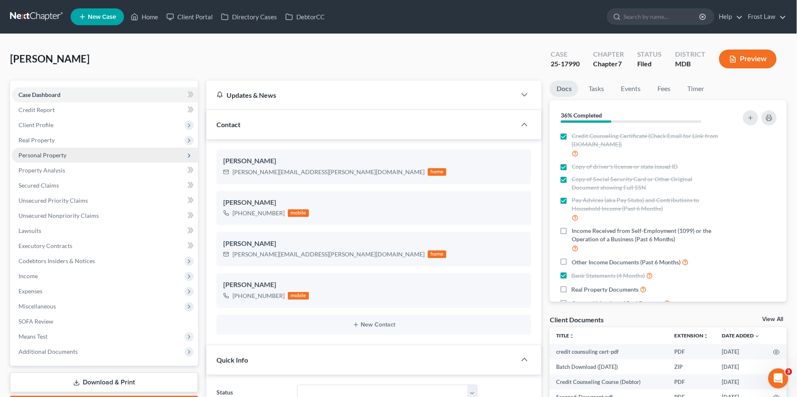
click at [38, 158] on span "Personal Property" at bounding box center [42, 155] width 48 height 7
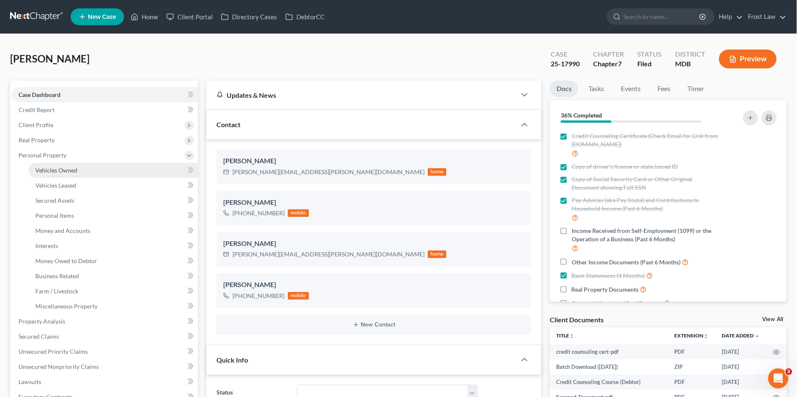
click at [38, 168] on span "Vehicles Owned" at bounding box center [56, 170] width 42 height 7
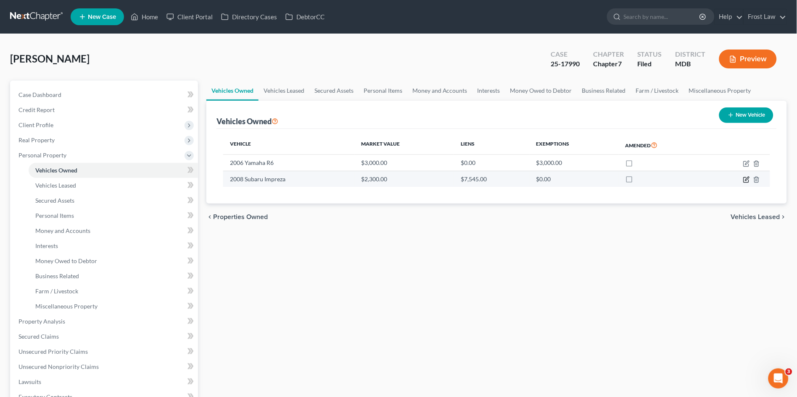
click at [743, 184] on td at bounding box center [737, 179] width 64 height 16
click at [745, 179] on icon "button" at bounding box center [746, 179] width 7 height 7
select select "0"
select select "18"
select select "3"
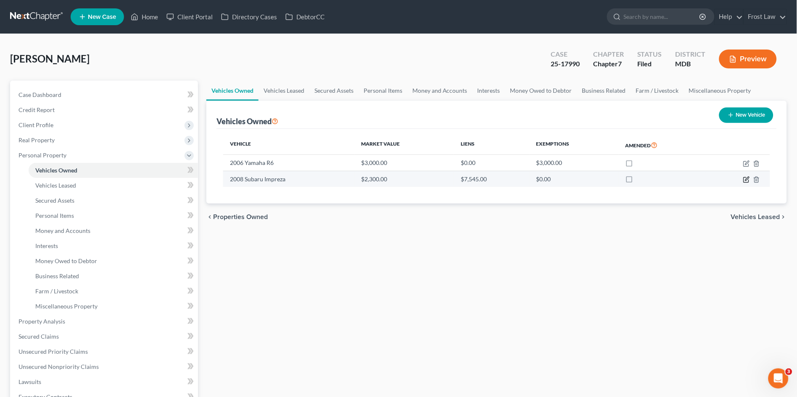
select select "0"
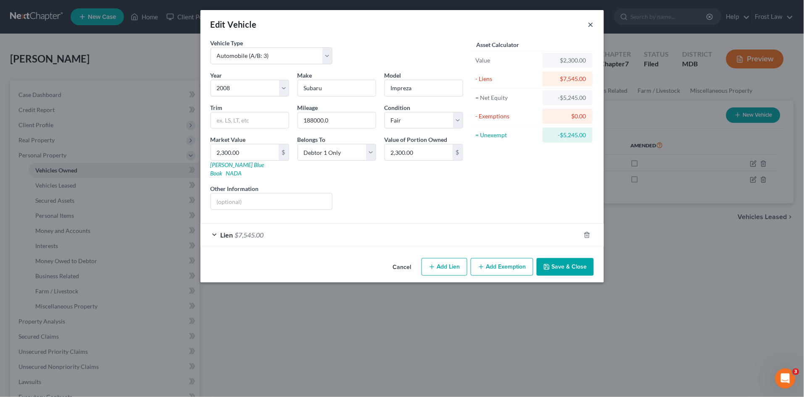
click at [590, 26] on button "×" at bounding box center [591, 24] width 6 height 10
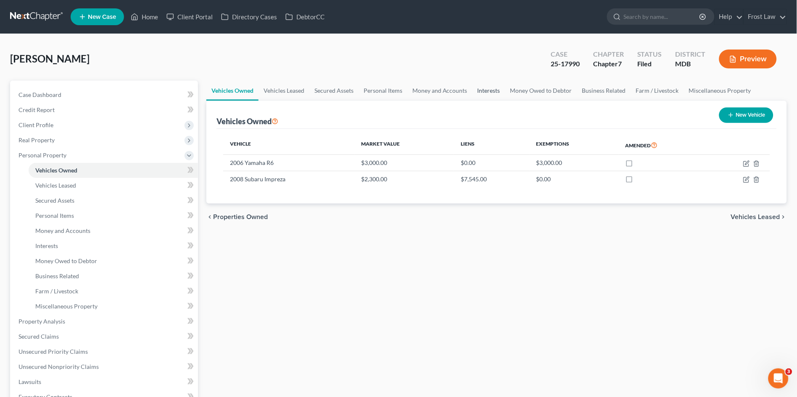
click at [473, 89] on link "Interests" at bounding box center [488, 91] width 33 height 20
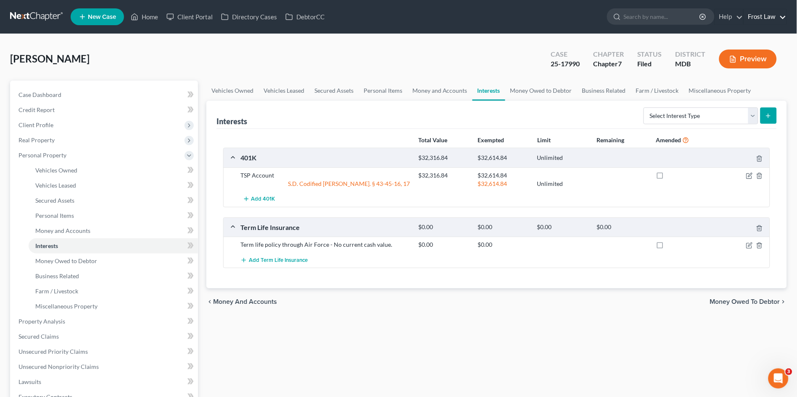
click at [760, 19] on link "Frost Law" at bounding box center [765, 16] width 42 height 15
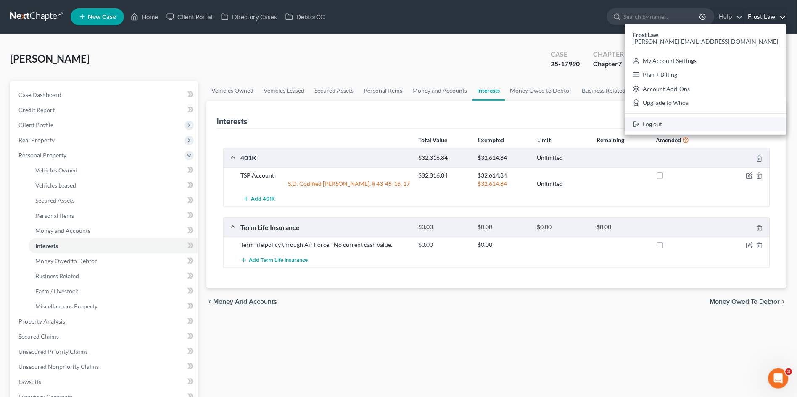
click at [733, 119] on link "Log out" at bounding box center [705, 124] width 161 height 14
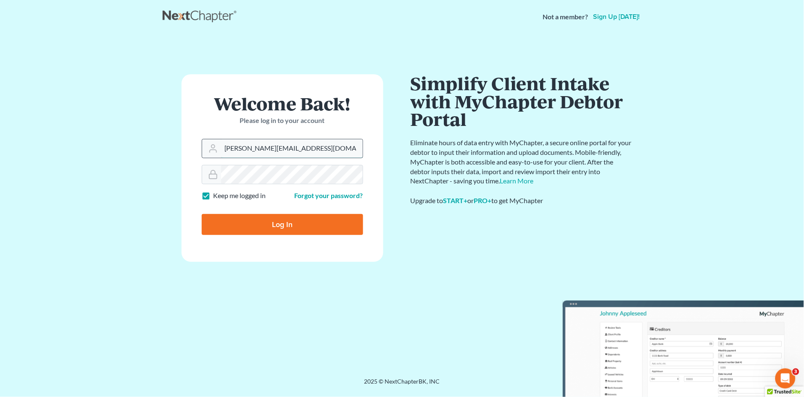
click at [289, 145] on input "[PERSON_NAME][EMAIL_ADDRESS][DOMAIN_NAME]" at bounding box center [292, 148] width 142 height 18
type input "[EMAIL_ADDRESS][DOMAIN_NAME]"
click at [286, 223] on input "Log In" at bounding box center [282, 224] width 161 height 21
type input "Thinking..."
